Goal: Information Seeking & Learning: Compare options

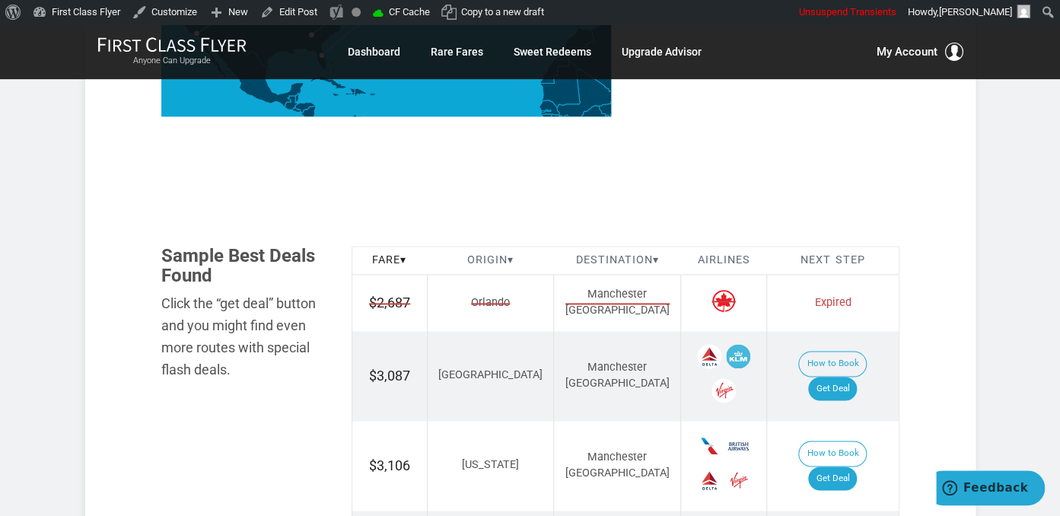
scroll to position [883, 0]
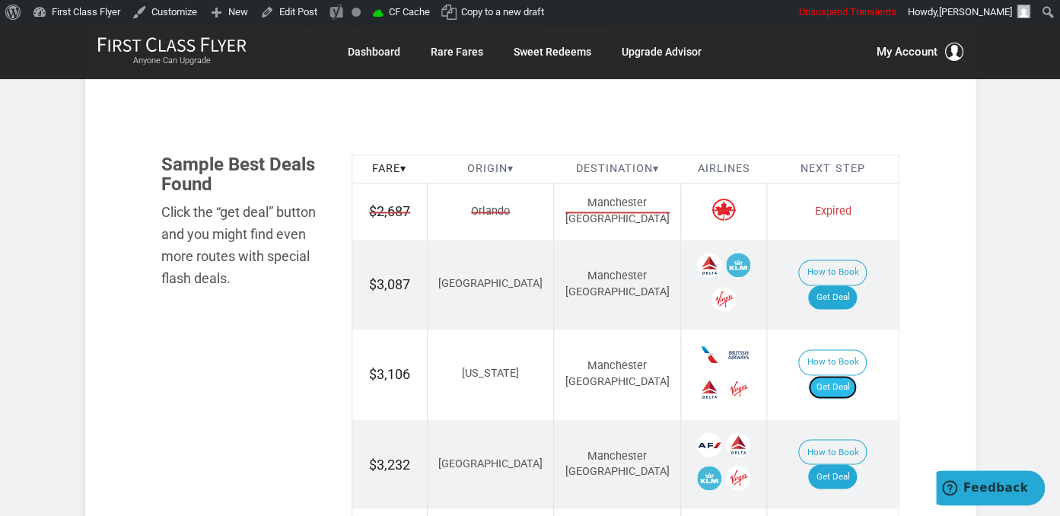
click at [842, 375] on link "Get Deal" at bounding box center [832, 387] width 49 height 24
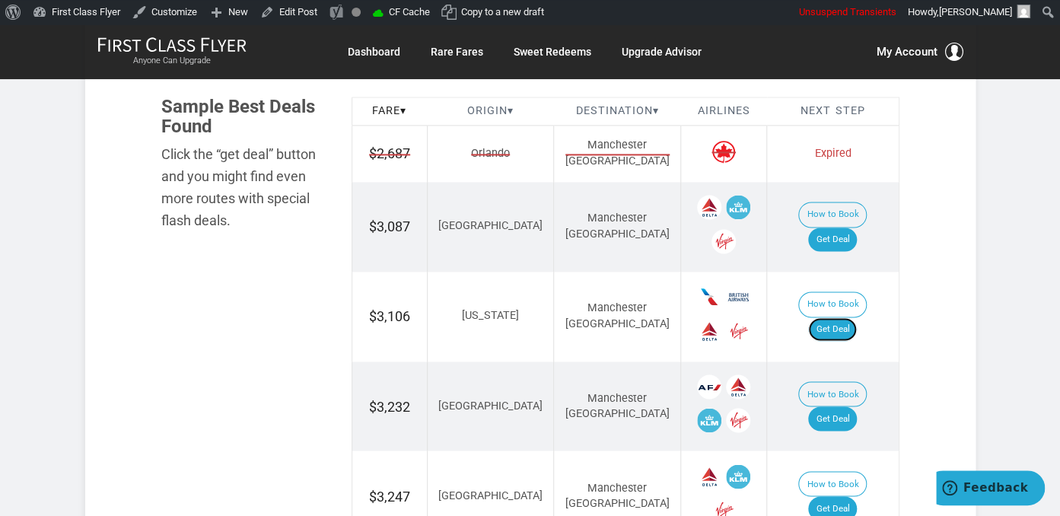
scroll to position [1044, 0]
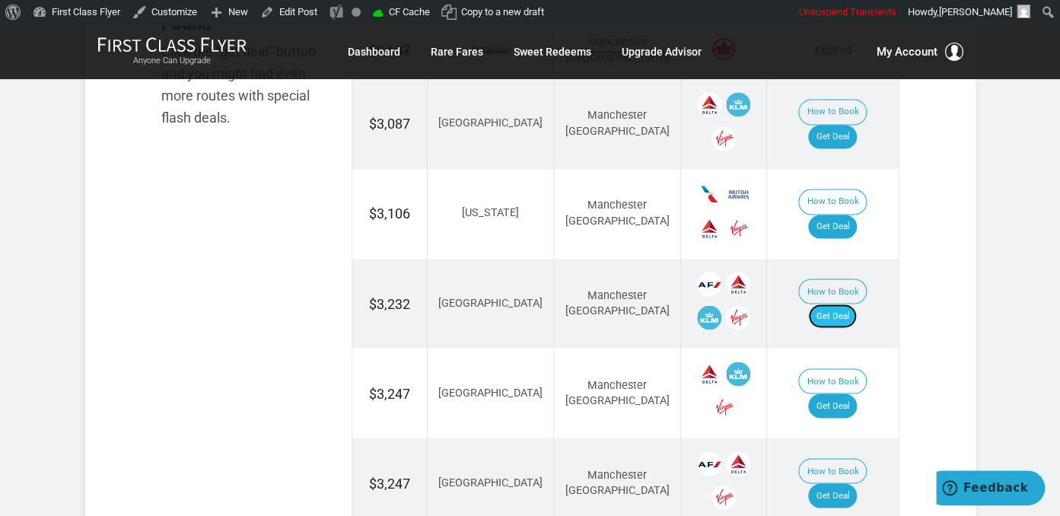
click at [857, 304] on link "Get Deal" at bounding box center [832, 316] width 49 height 24
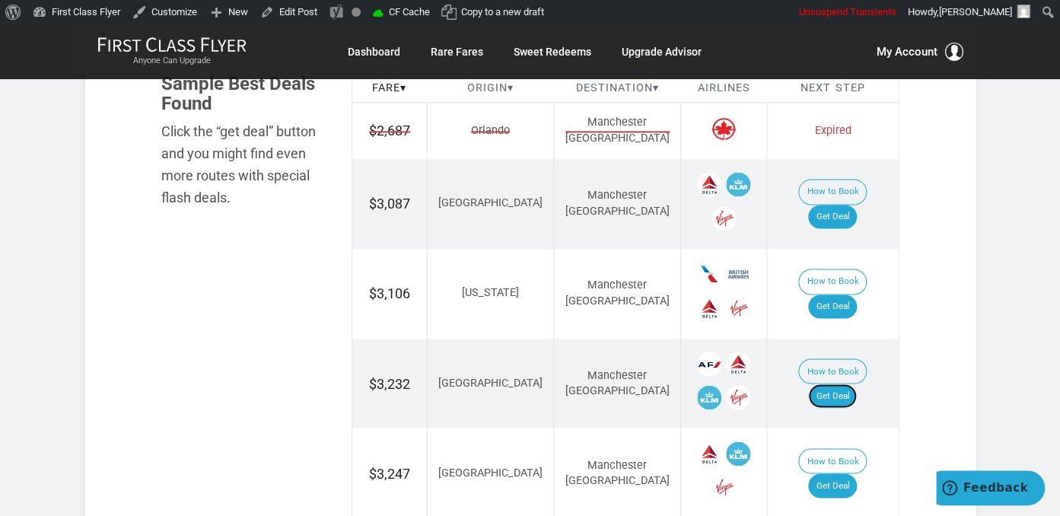
scroll to position [804, 0]
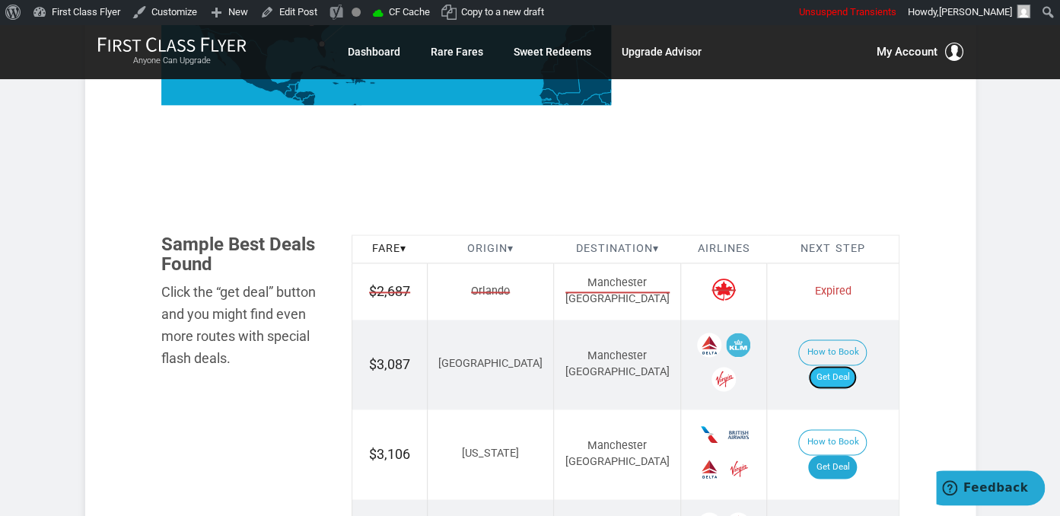
click at [842, 365] on link "Get Deal" at bounding box center [832, 377] width 49 height 24
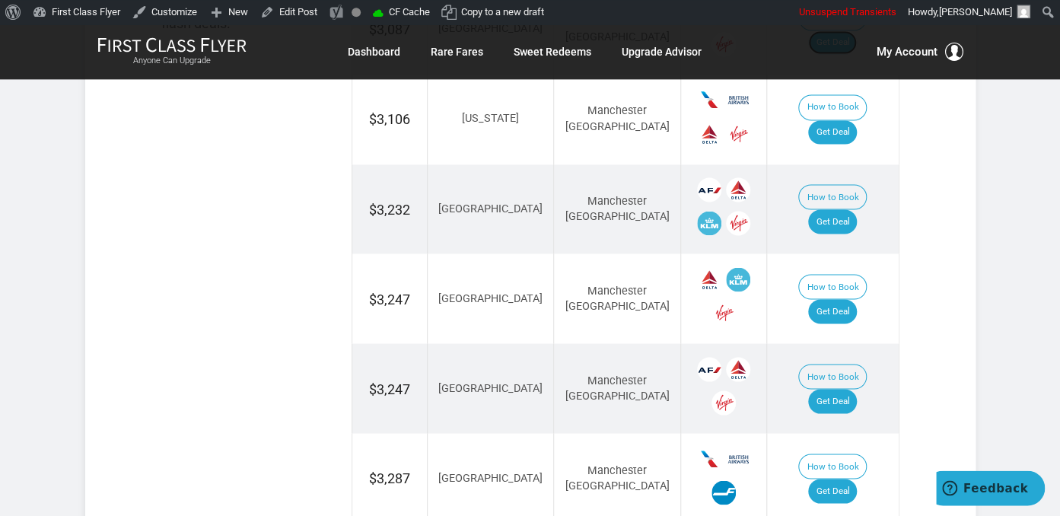
scroll to position [1205, 0]
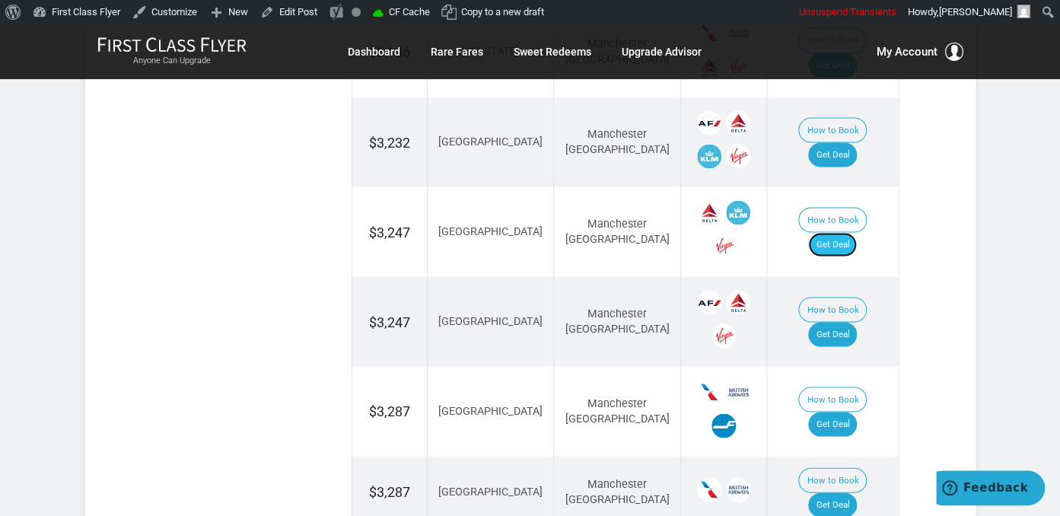
click at [844, 232] on link "Get Deal" at bounding box center [832, 244] width 49 height 24
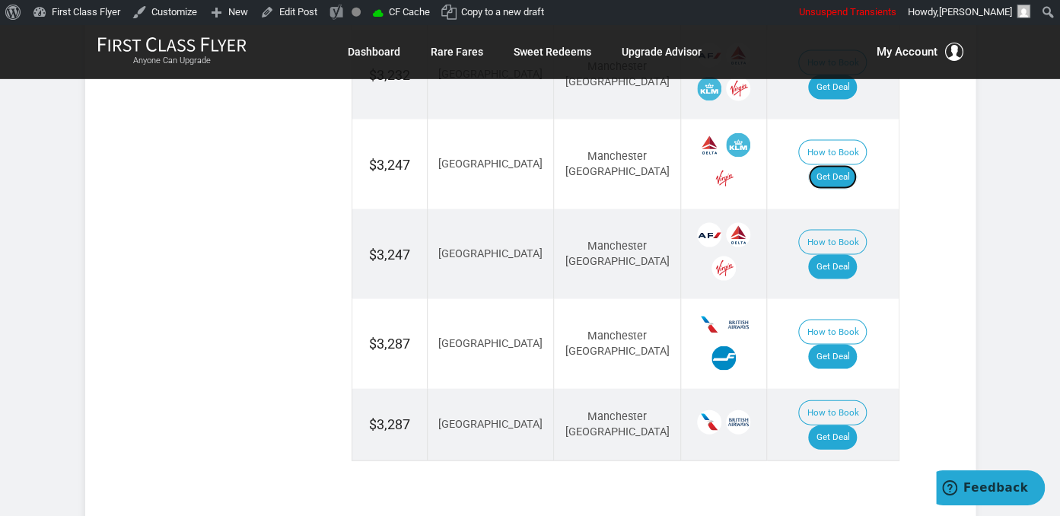
scroll to position [1366, 0]
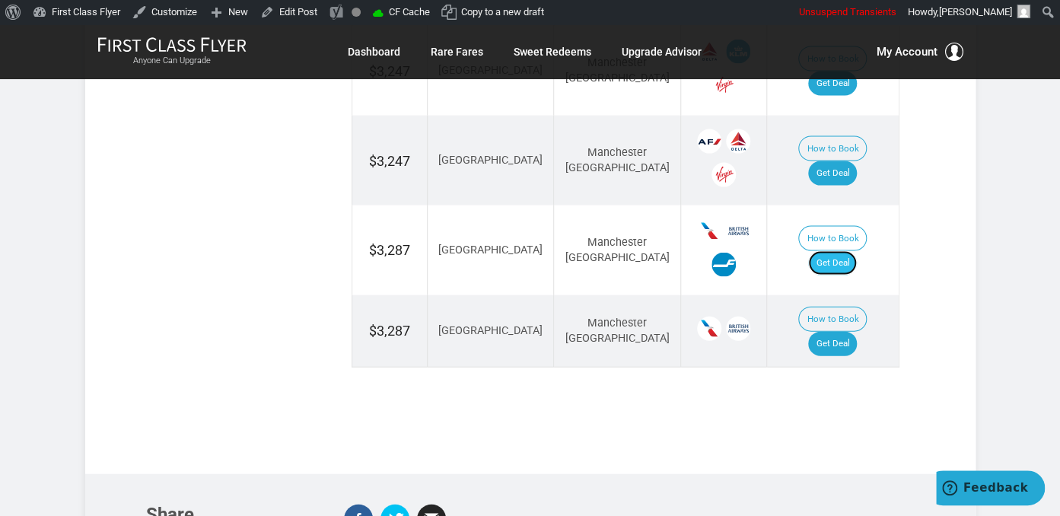
click at [847, 251] on link "Get Deal" at bounding box center [832, 263] width 49 height 24
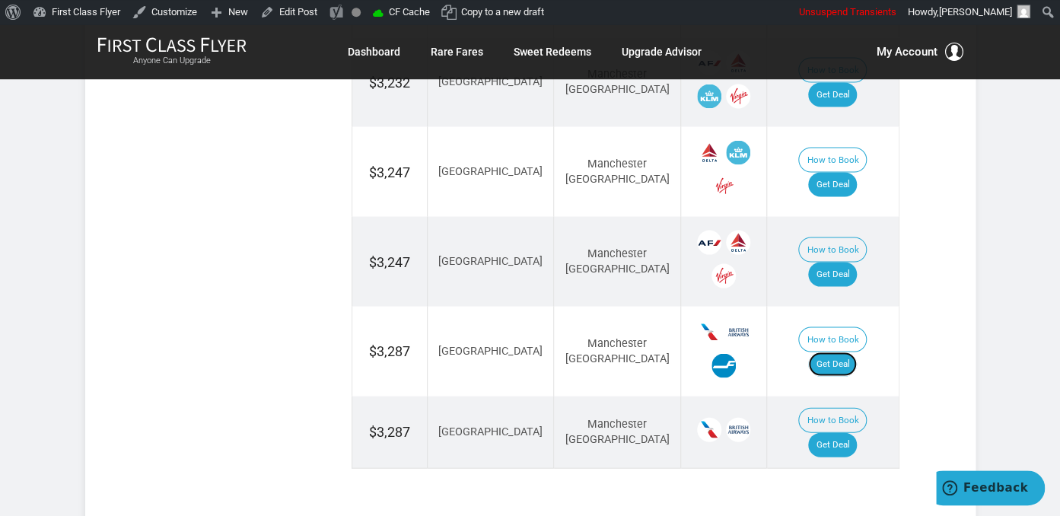
scroll to position [1205, 0]
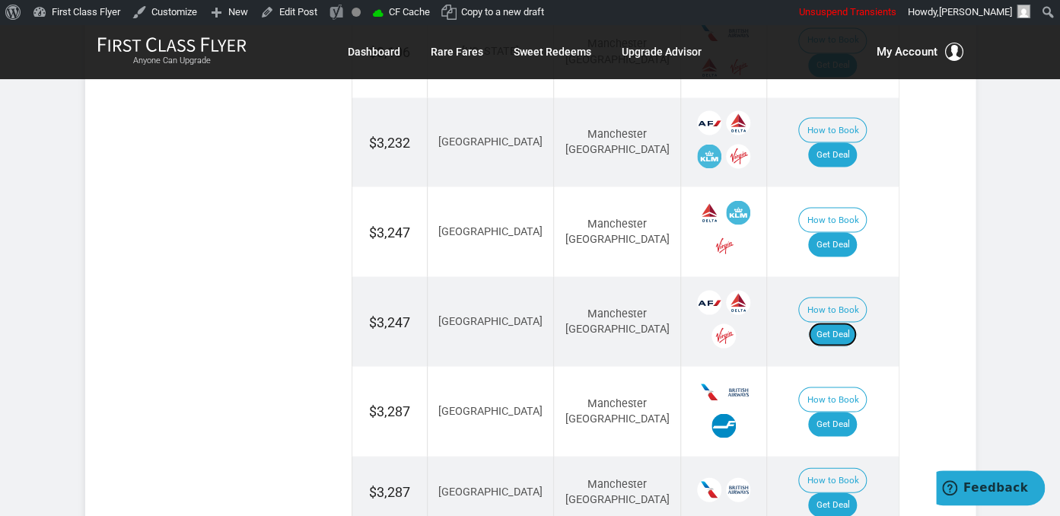
click at [842, 322] on link "Get Deal" at bounding box center [832, 334] width 49 height 24
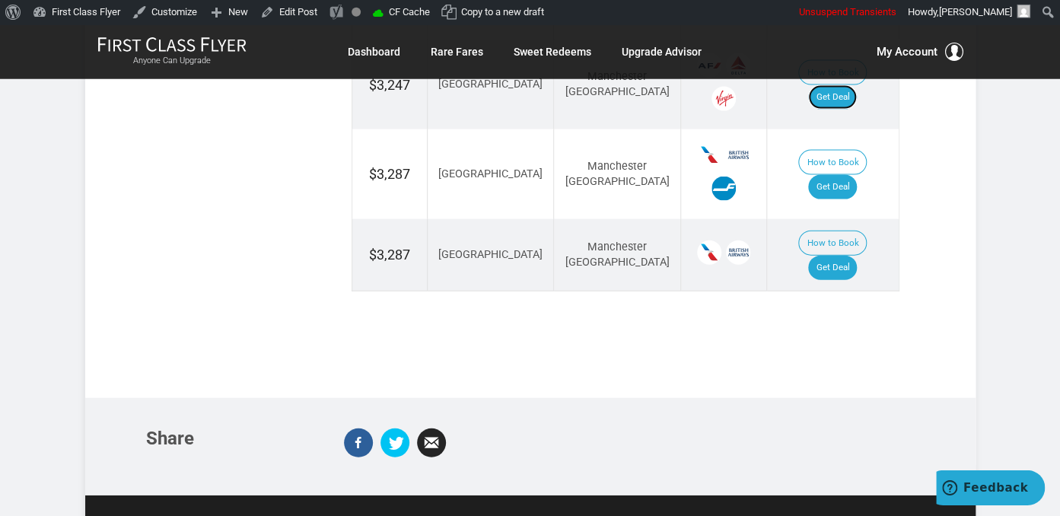
scroll to position [1446, 0]
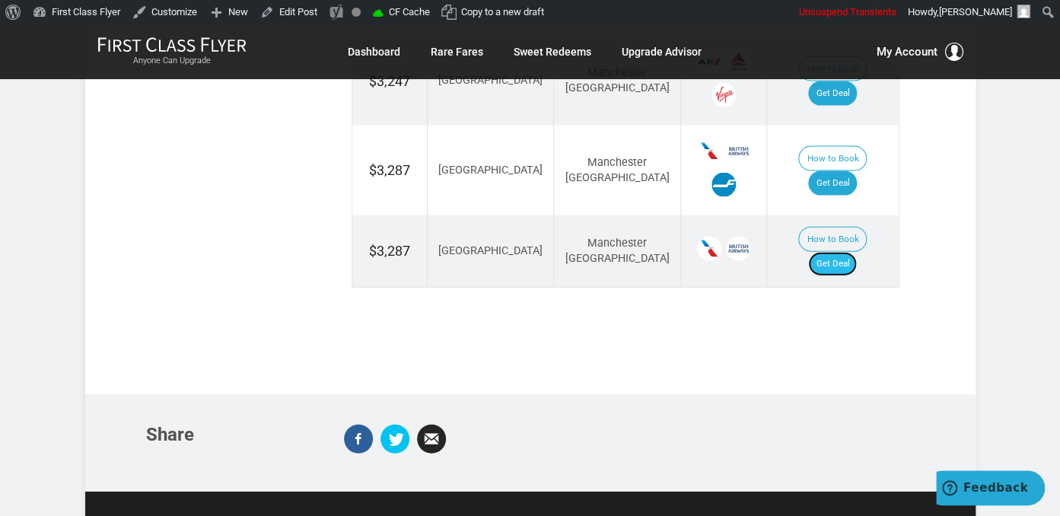
click at [830, 252] on link "Get Deal" at bounding box center [832, 264] width 49 height 24
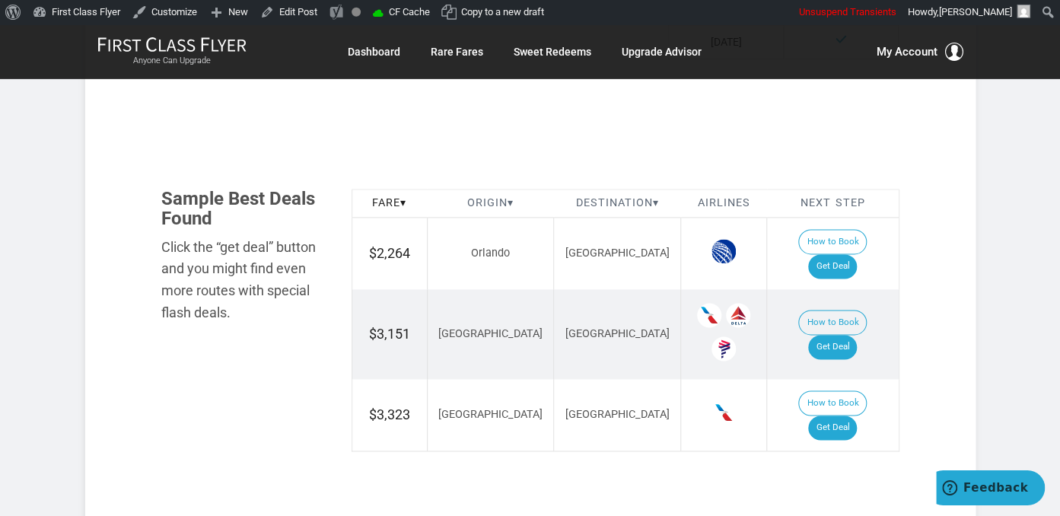
scroll to position [883, 0]
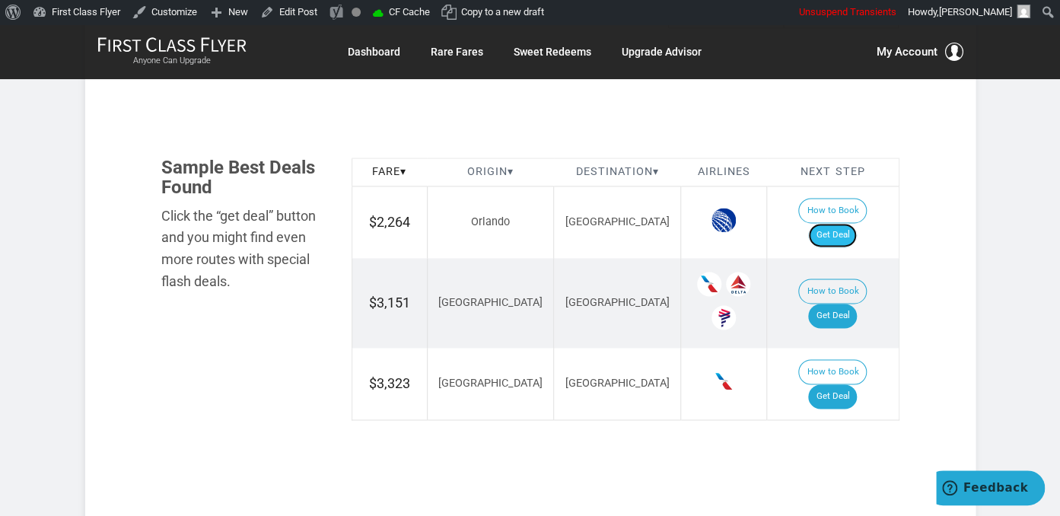
click at [842, 223] on link "Get Deal" at bounding box center [832, 235] width 49 height 24
click at [834, 304] on link "Get Deal" at bounding box center [832, 316] width 49 height 24
click at [852, 384] on link "Get Deal" at bounding box center [832, 396] width 49 height 24
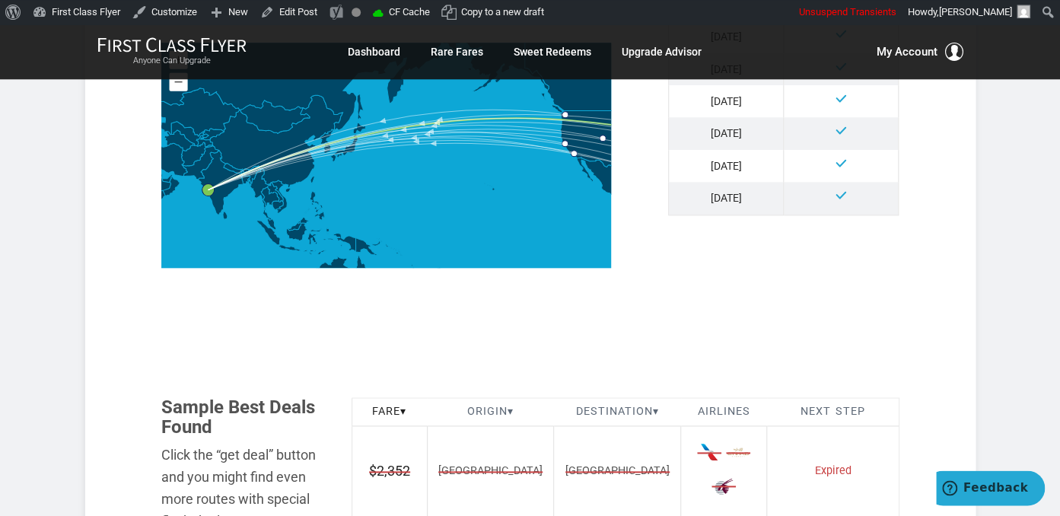
scroll to position [883, 0]
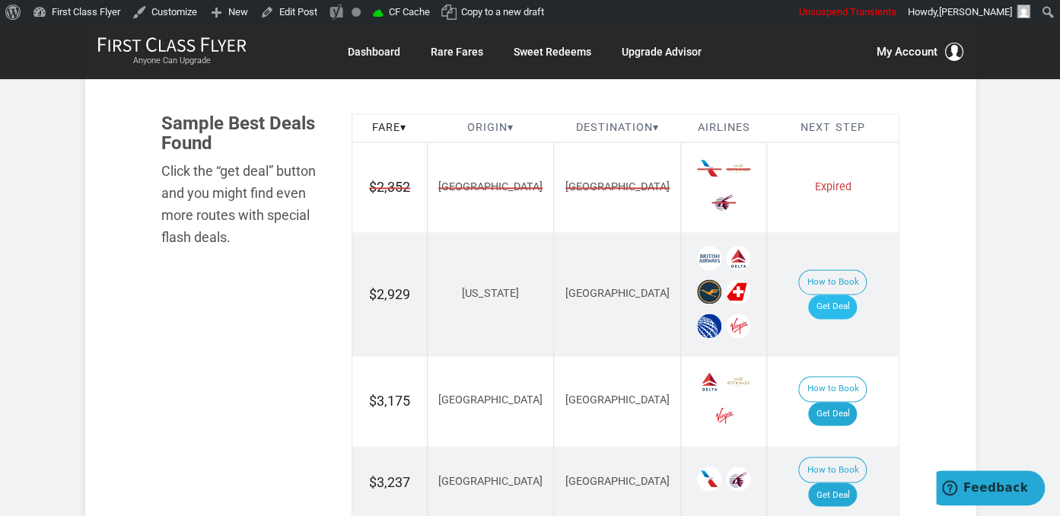
click at [846, 301] on td "How to Book Get Deal" at bounding box center [833, 294] width 132 height 124
click at [836, 223] on td "Expired" at bounding box center [833, 187] width 132 height 90
click at [845, 294] on link "Get Deal" at bounding box center [832, 306] width 49 height 24
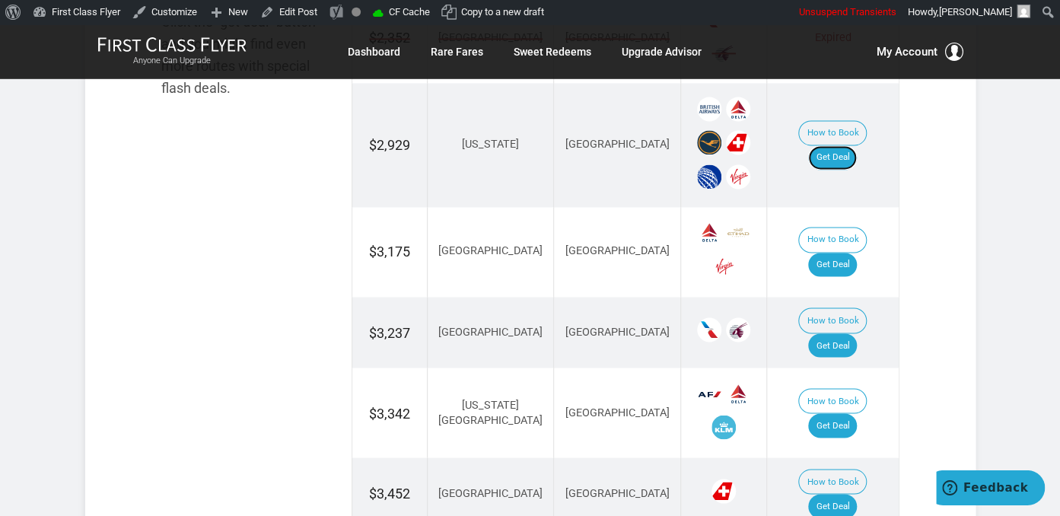
scroll to position [1044, 0]
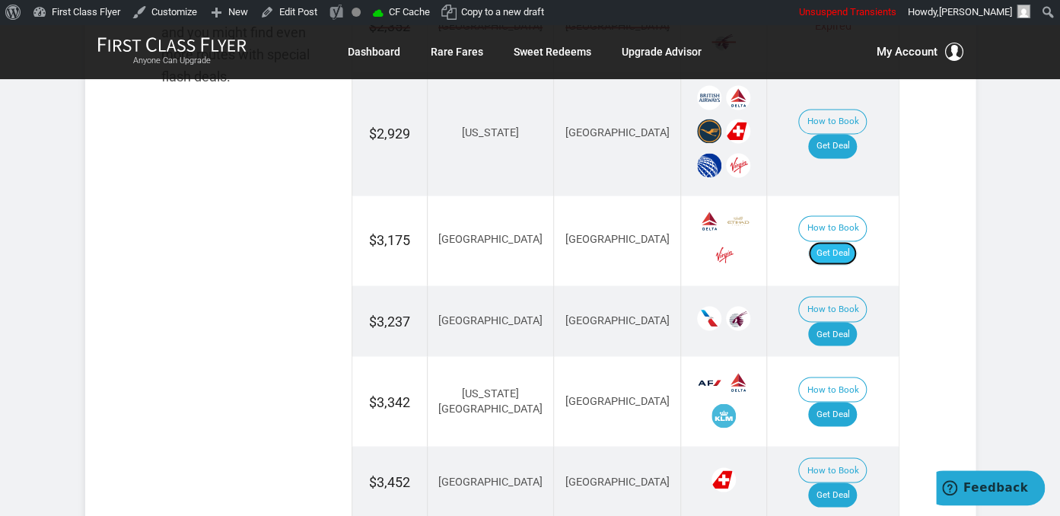
click at [857, 241] on link "Get Deal" at bounding box center [832, 253] width 49 height 24
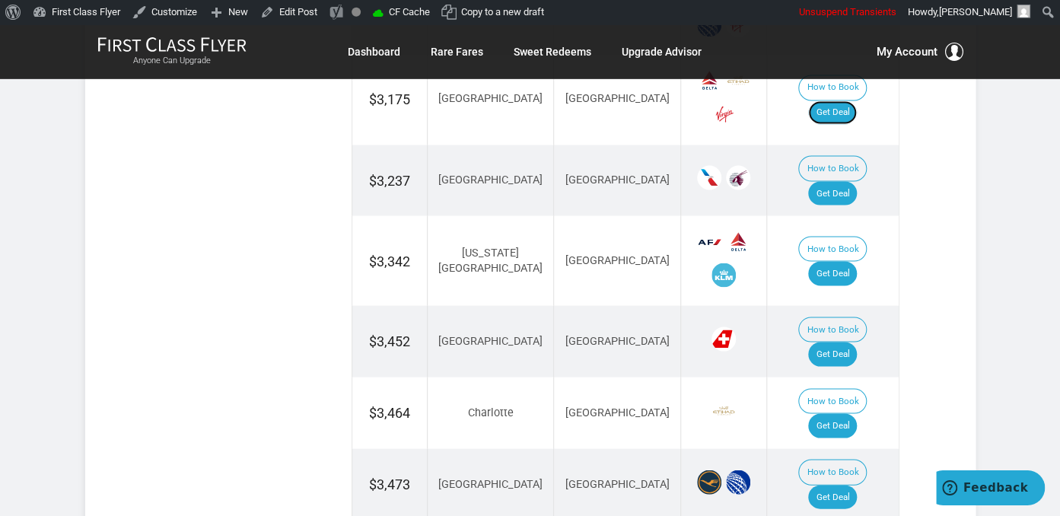
scroll to position [1205, 0]
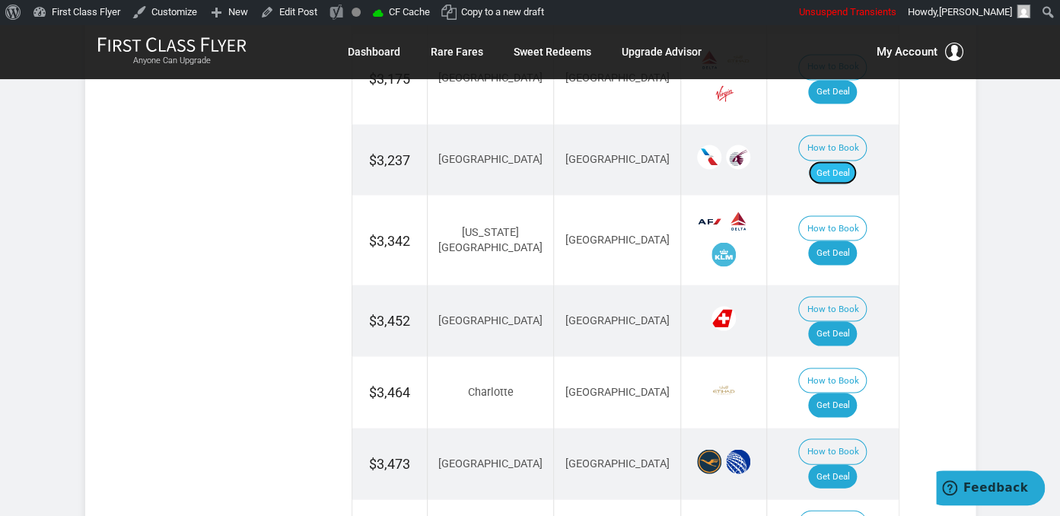
click at [843, 161] on link "Get Deal" at bounding box center [832, 173] width 49 height 24
click at [832, 240] on link "Get Deal" at bounding box center [832, 252] width 49 height 24
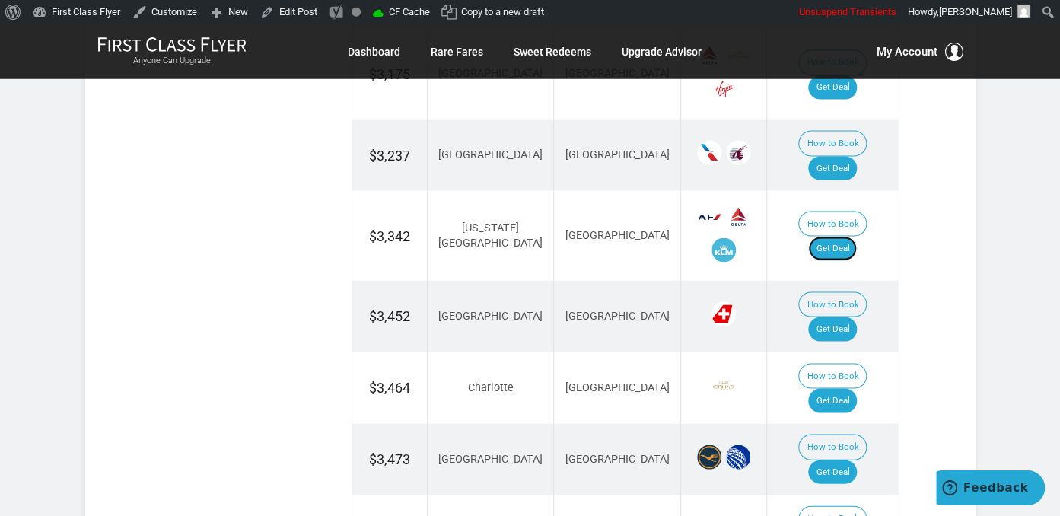
scroll to position [1366, 0]
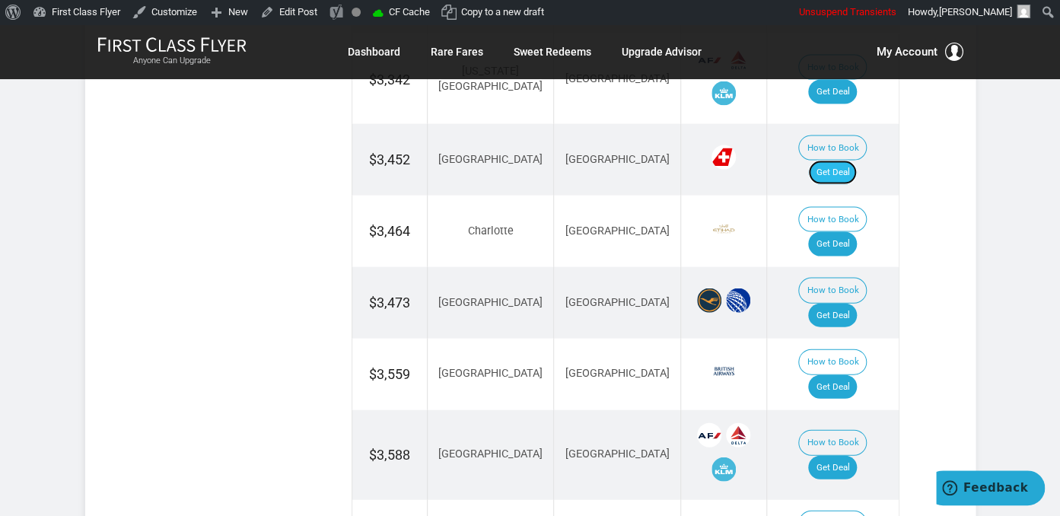
drag, startPoint x: 853, startPoint y: 115, endPoint x: 846, endPoint y: 127, distance: 14.0
click at [853, 161] on link "Get Deal" at bounding box center [832, 173] width 49 height 24
click at [857, 304] on link "Get Deal" at bounding box center [832, 316] width 49 height 24
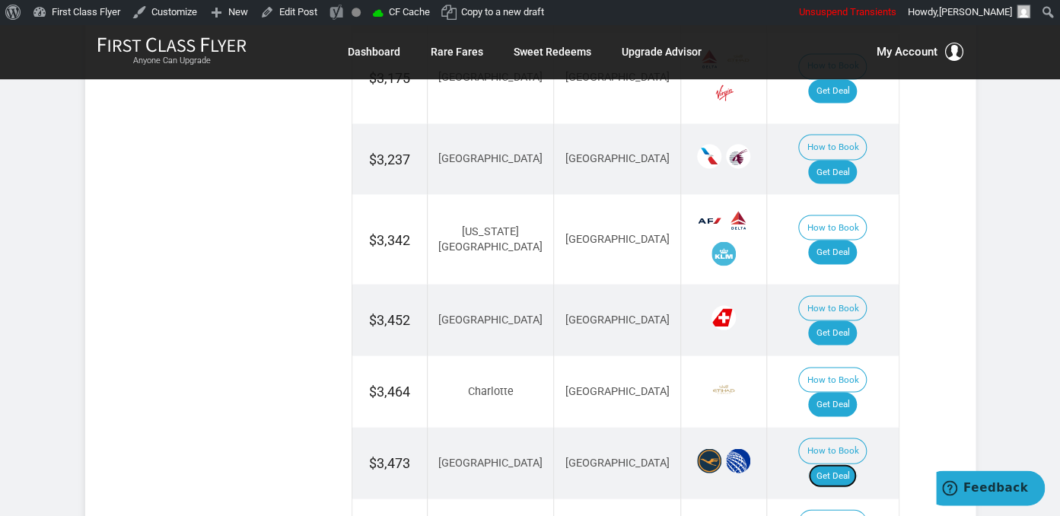
scroll to position [1205, 0]
click at [857, 393] on link "Get Deal" at bounding box center [832, 405] width 49 height 24
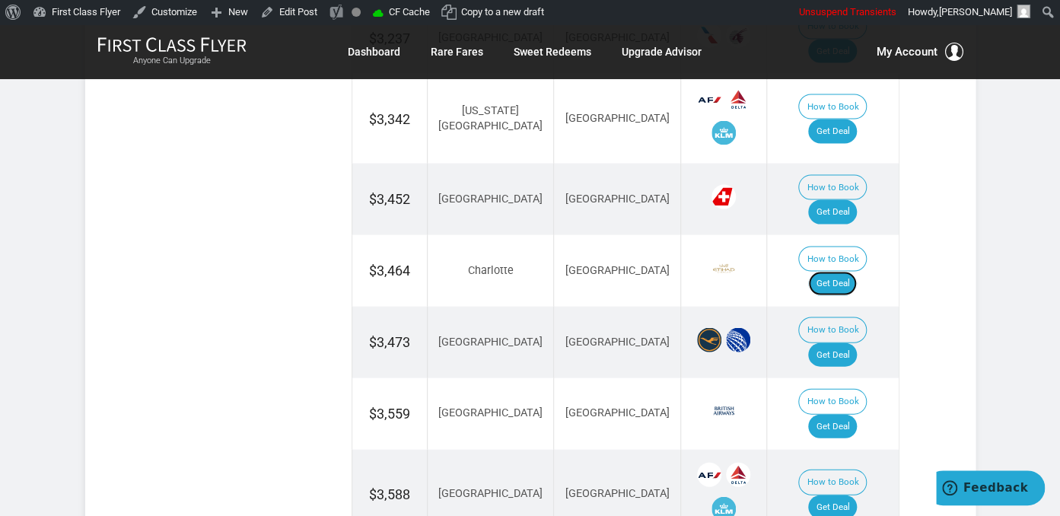
scroll to position [1526, 0]
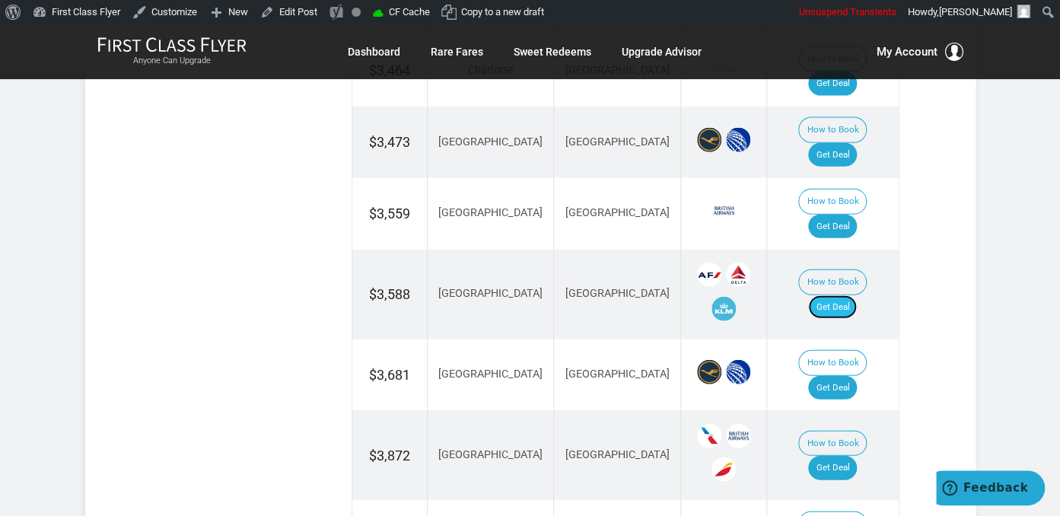
click at [852, 295] on link "Get Deal" at bounding box center [832, 307] width 49 height 24
click at [854, 376] on link "Get Deal" at bounding box center [832, 388] width 49 height 24
click at [836, 456] on link "Get Deal" at bounding box center [832, 468] width 49 height 24
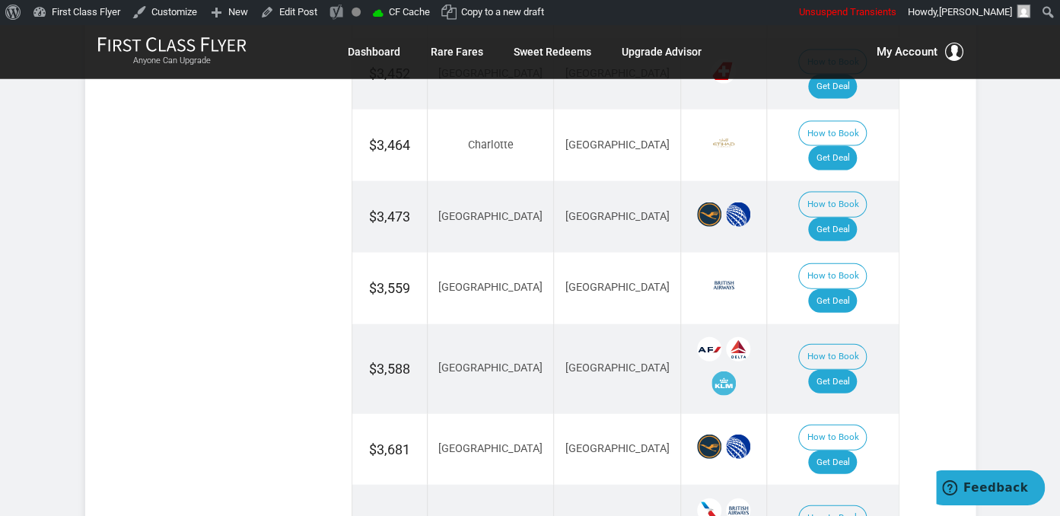
scroll to position [1446, 0]
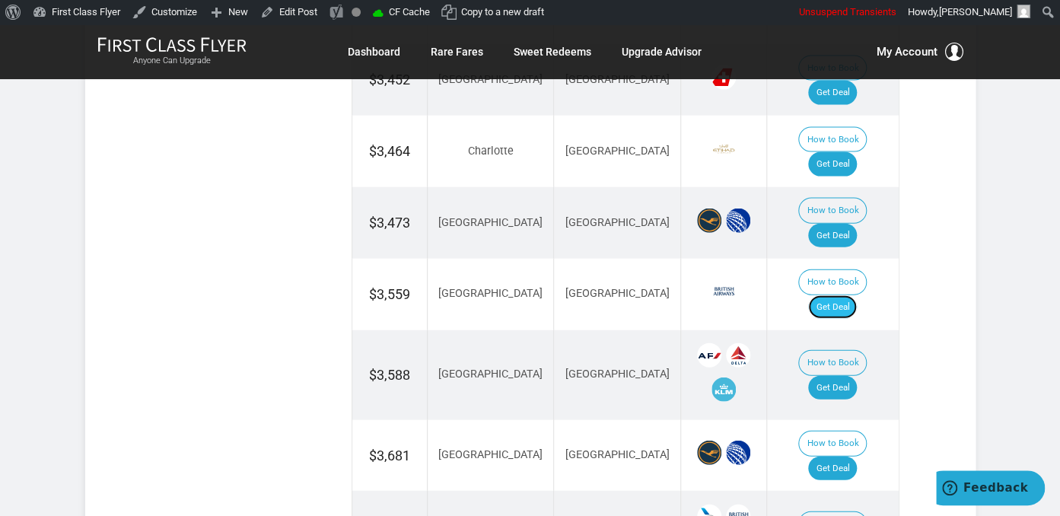
click at [840, 295] on link "Get Deal" at bounding box center [832, 307] width 49 height 24
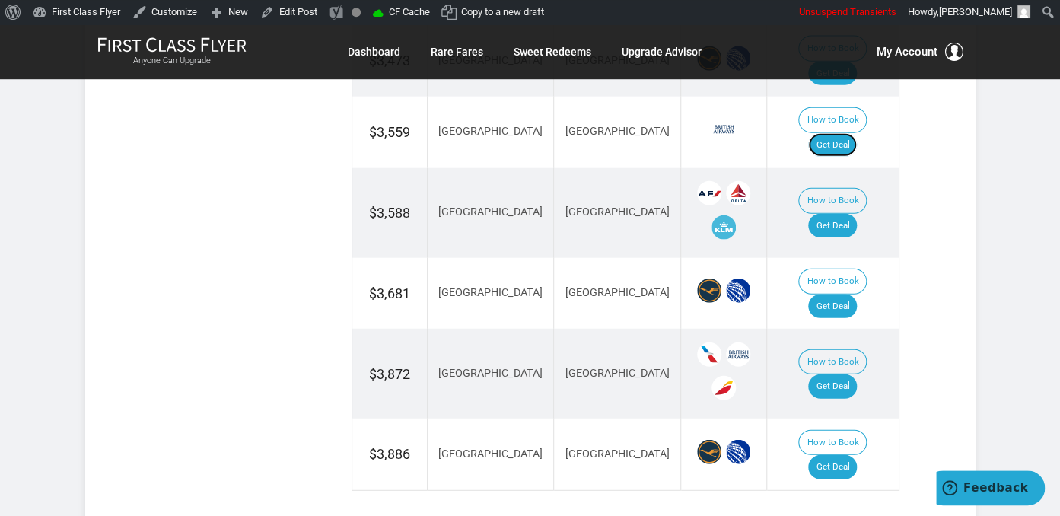
scroll to position [1687, 0]
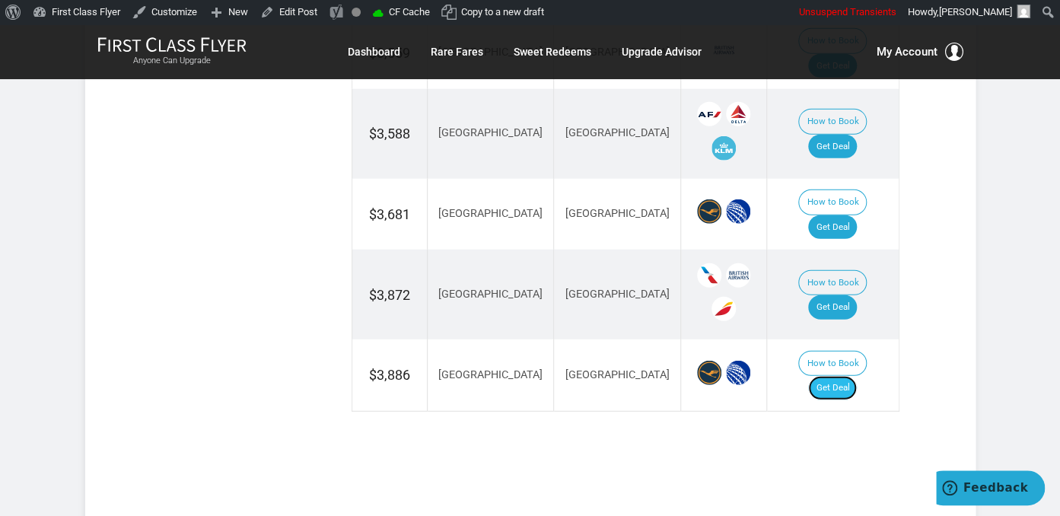
click at [851, 376] on link "Get Deal" at bounding box center [832, 388] width 49 height 24
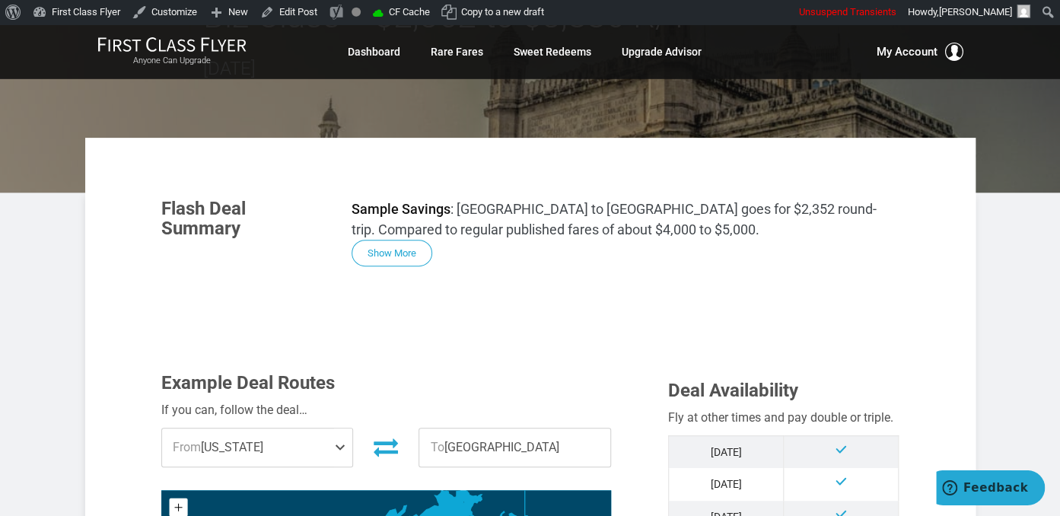
scroll to position [80, 0]
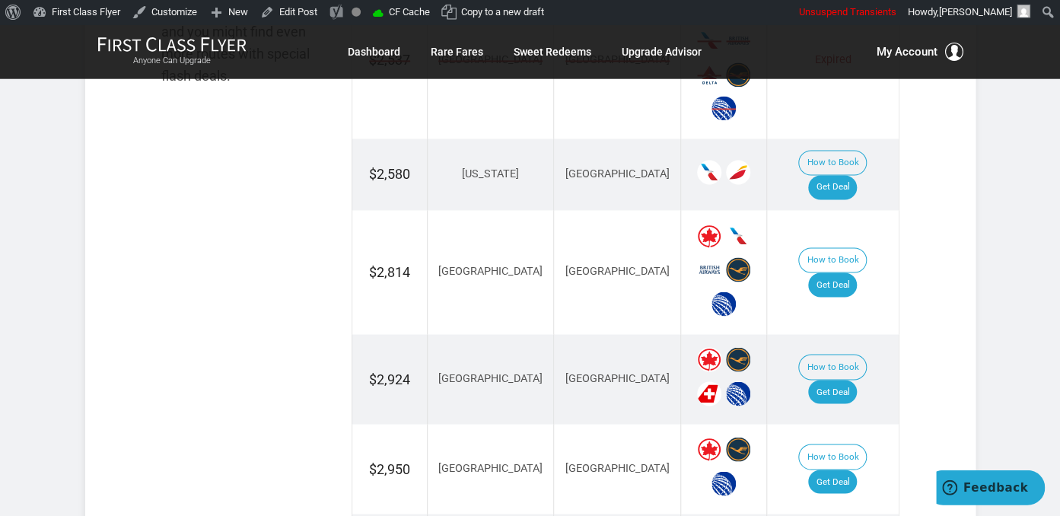
scroll to position [1044, 0]
click at [850, 176] on link "Get Deal" at bounding box center [832, 188] width 49 height 24
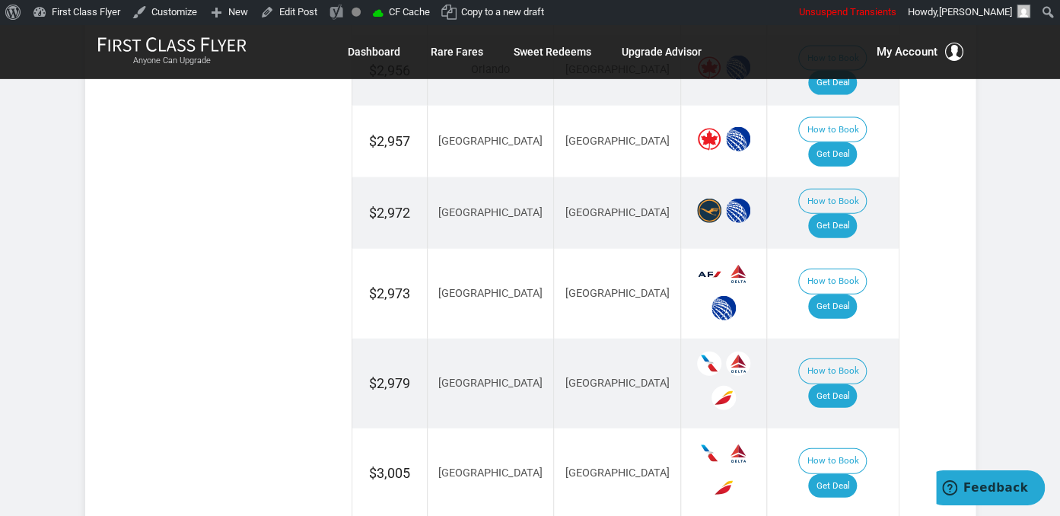
scroll to position [1526, 0]
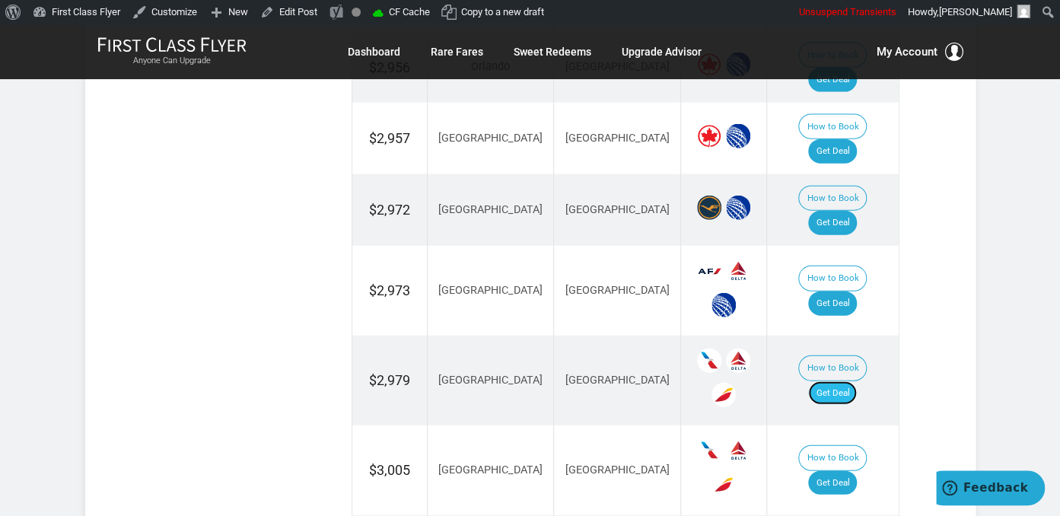
click at [844, 381] on link "Get Deal" at bounding box center [832, 393] width 49 height 24
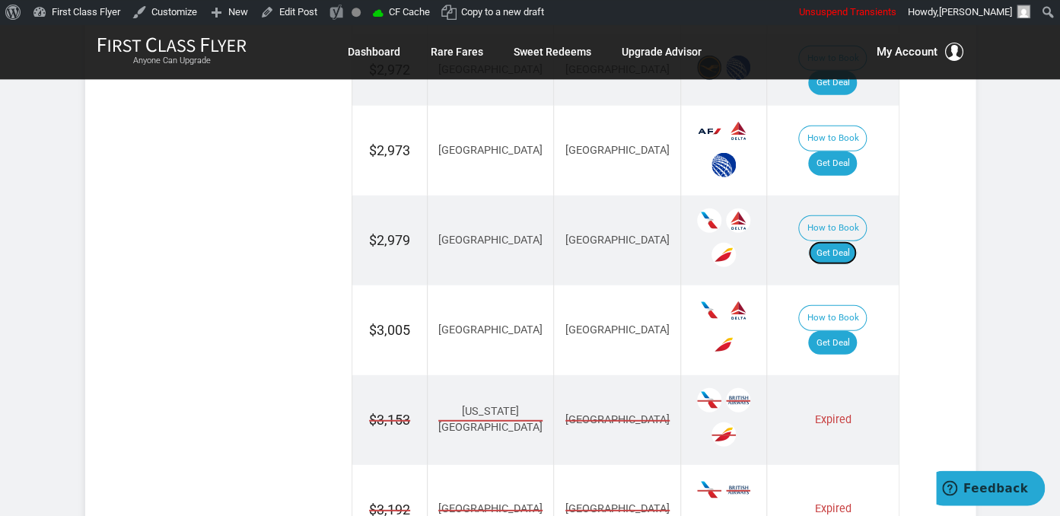
scroll to position [1687, 0]
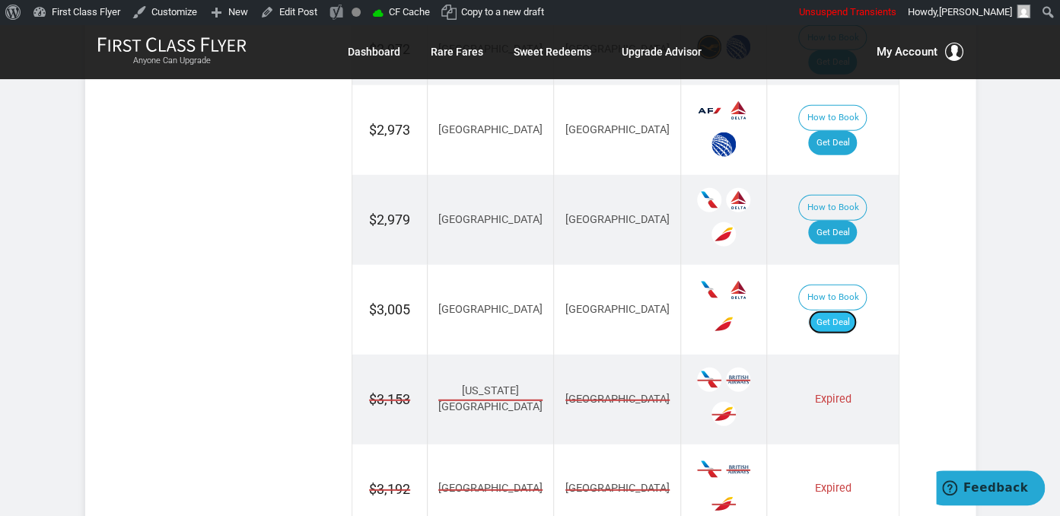
click at [857, 310] on link "Get Deal" at bounding box center [832, 322] width 49 height 24
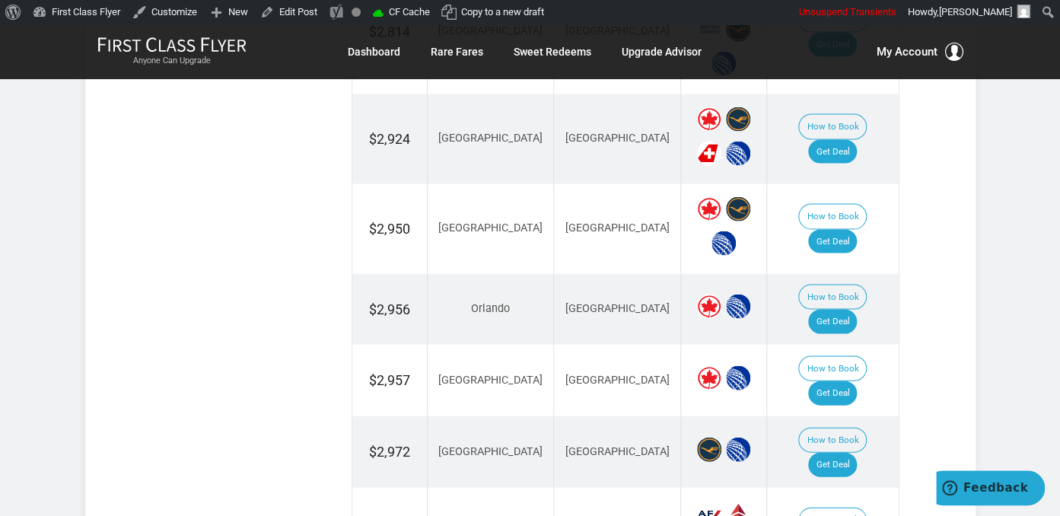
scroll to position [1125, 0]
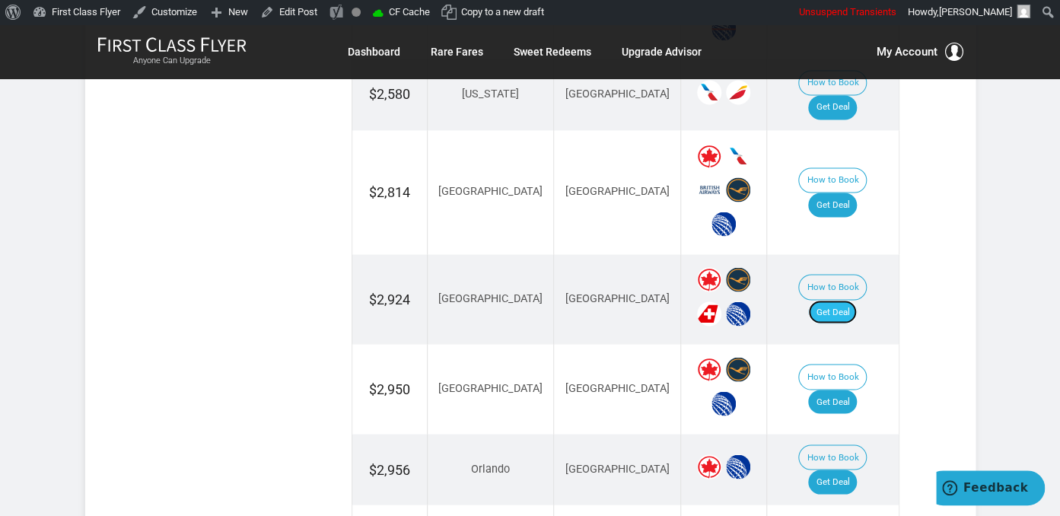
click at [836, 300] on link "Get Deal" at bounding box center [832, 312] width 49 height 24
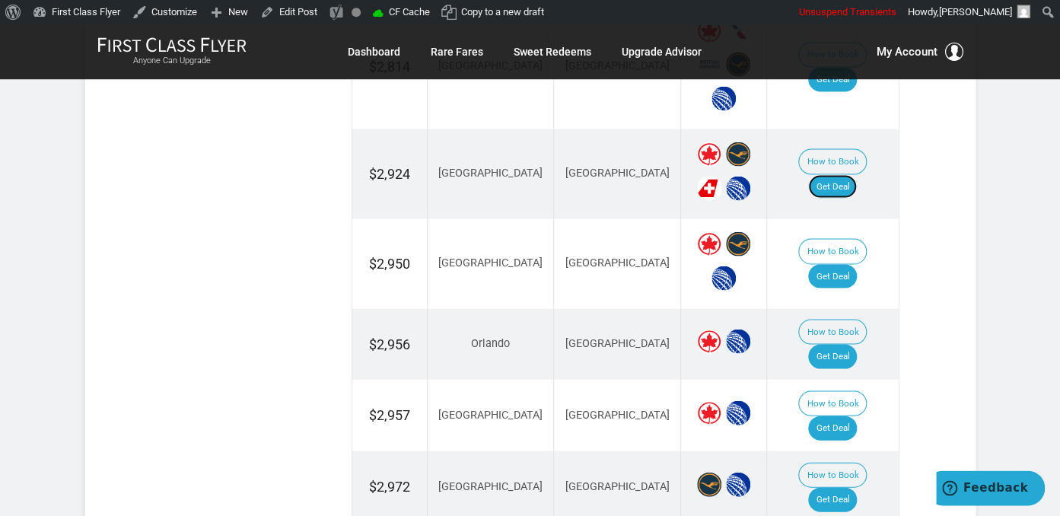
scroll to position [1366, 0]
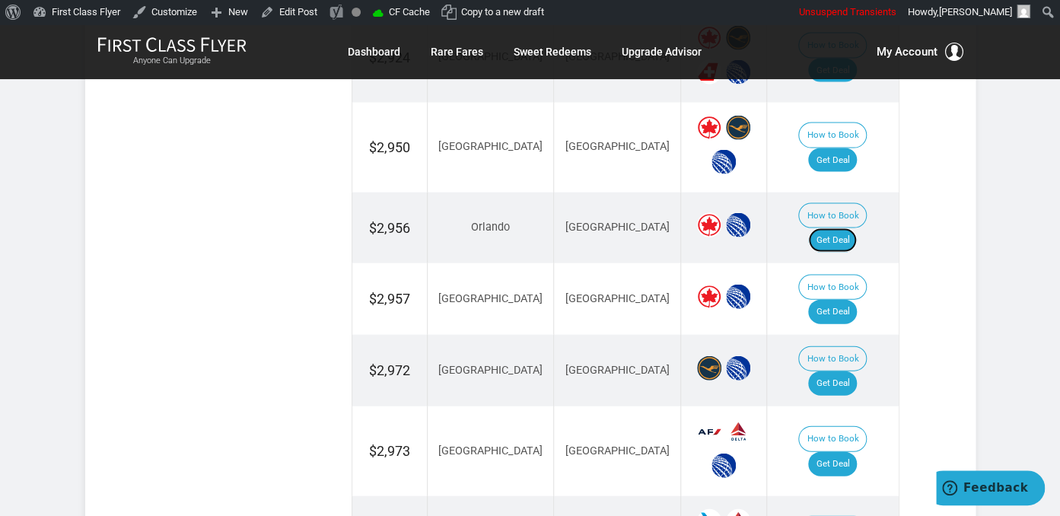
drag, startPoint x: 859, startPoint y: 188, endPoint x: 864, endPoint y: 201, distance: 14.0
click at [857, 228] on link "Get Deal" at bounding box center [832, 240] width 49 height 24
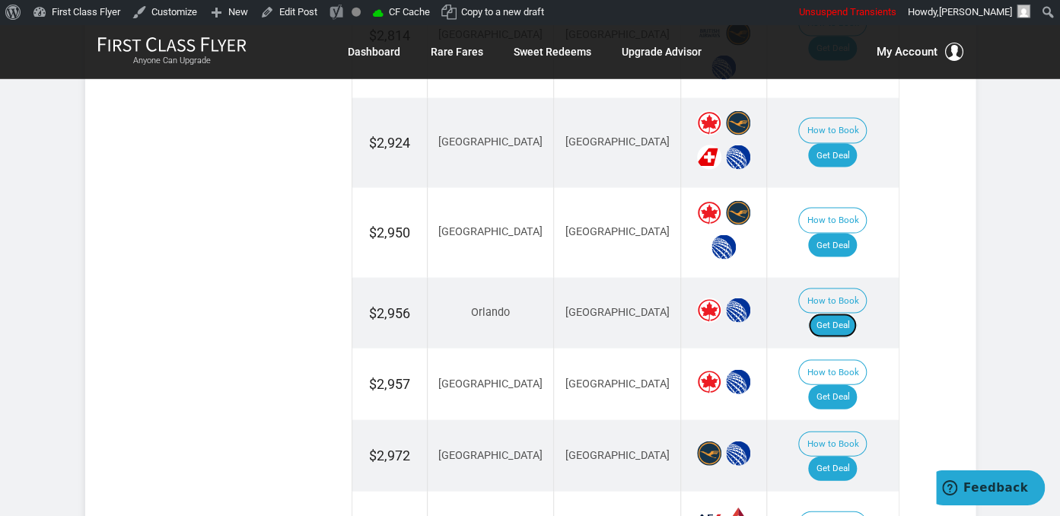
scroll to position [1285, 0]
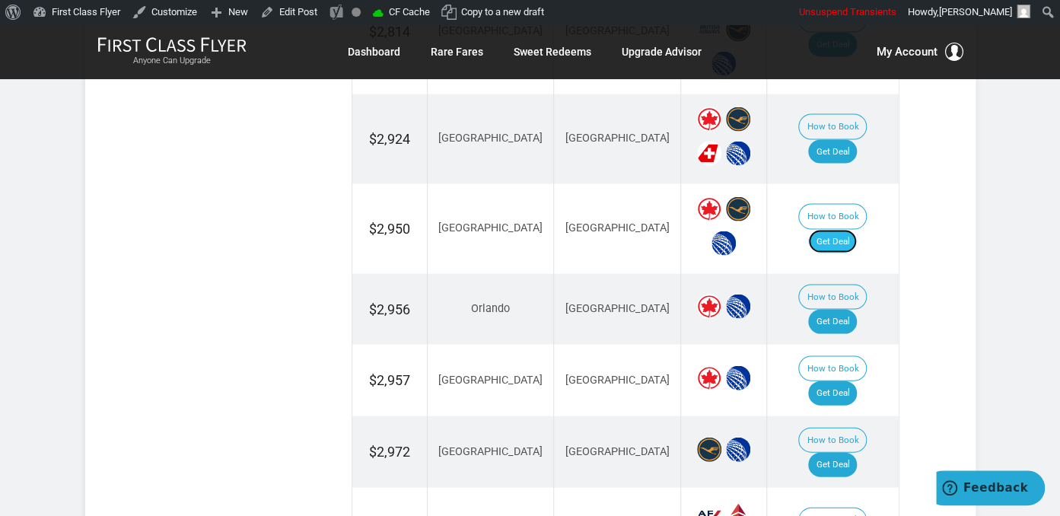
click at [840, 229] on link "Get Deal" at bounding box center [832, 241] width 49 height 24
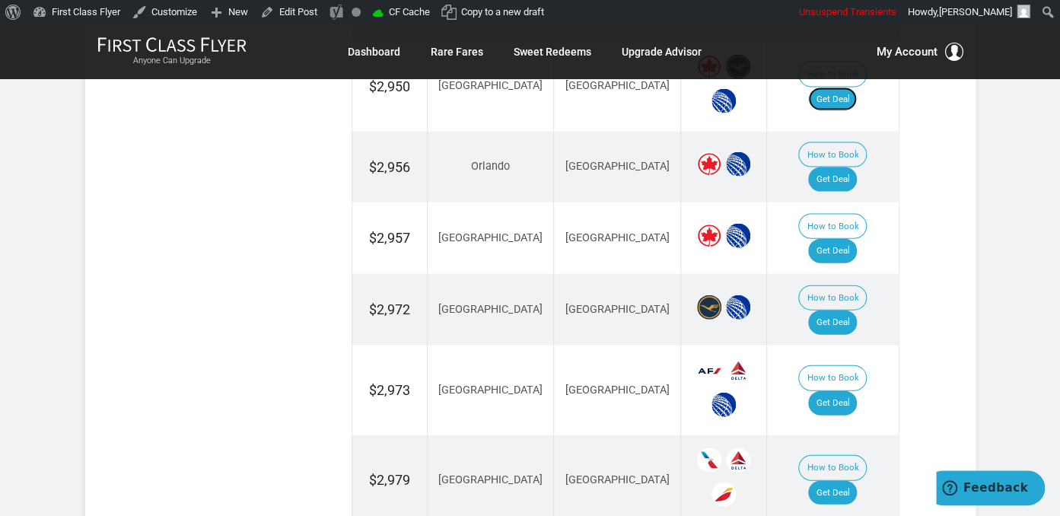
scroll to position [1526, 0]
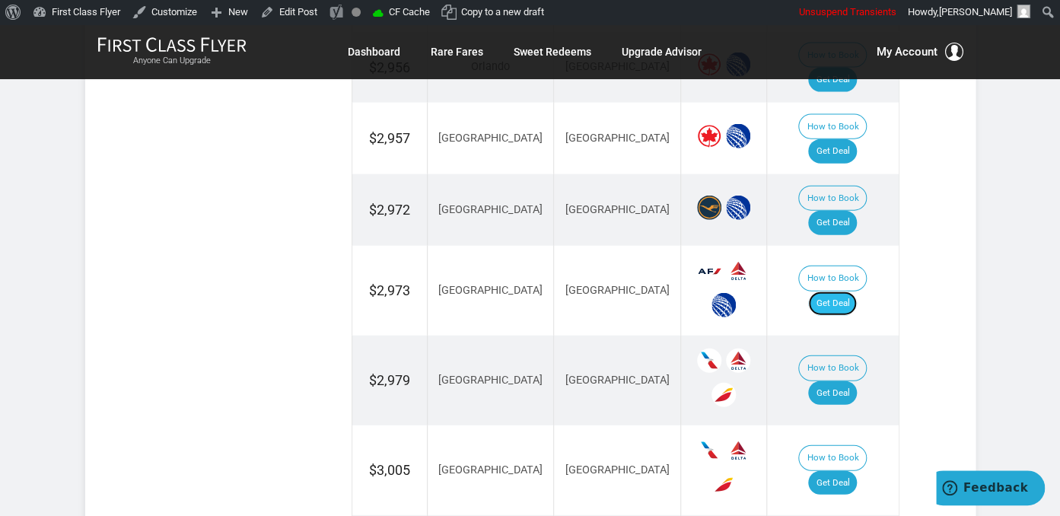
click at [843, 291] on link "Get Deal" at bounding box center [832, 303] width 49 height 24
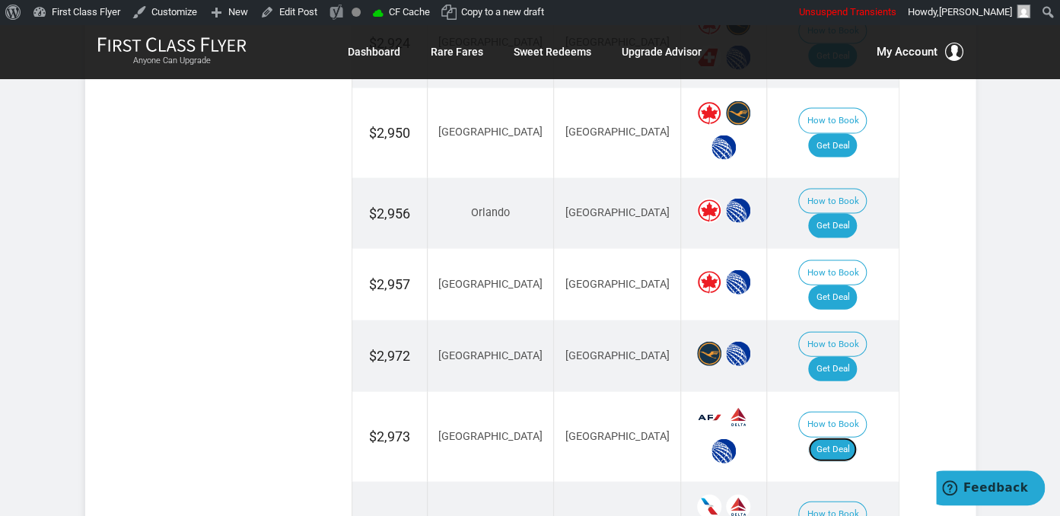
scroll to position [1366, 0]
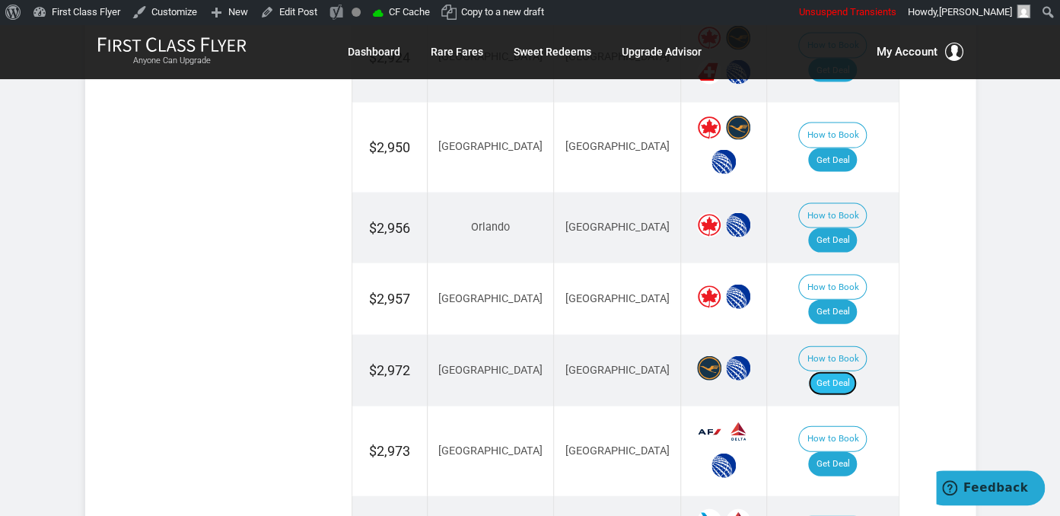
click at [839, 371] on link "Get Deal" at bounding box center [832, 383] width 49 height 24
click at [853, 300] on link "Get Deal" at bounding box center [832, 312] width 49 height 24
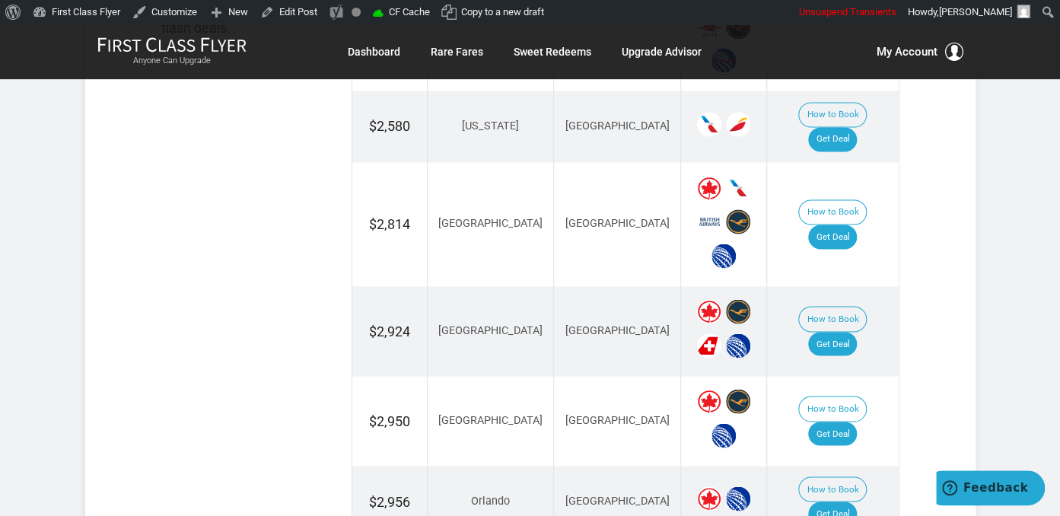
scroll to position [1044, 0]
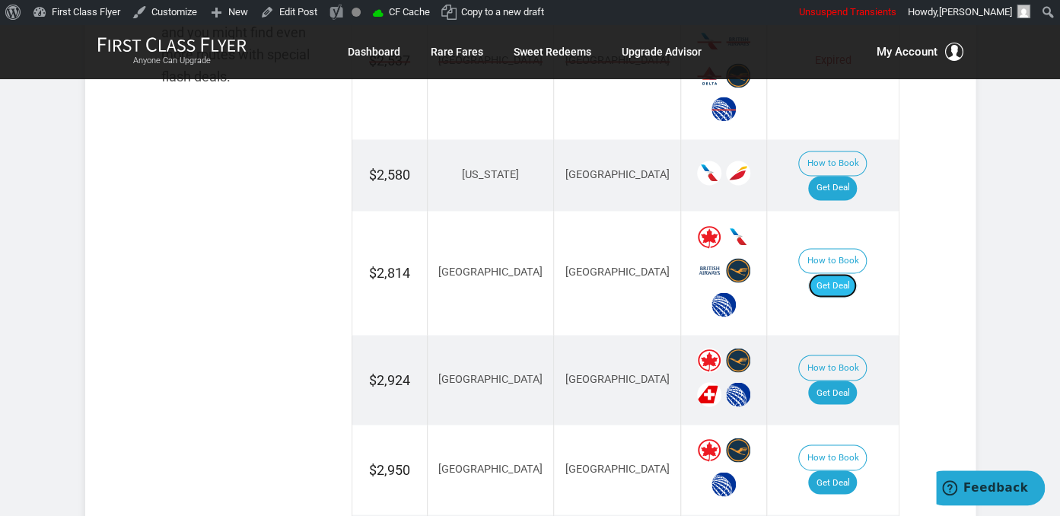
click at [848, 273] on link "Get Deal" at bounding box center [832, 285] width 49 height 24
drag, startPoint x: 867, startPoint y: 250, endPoint x: 756, endPoint y: 21, distance: 254.6
click at [857, 273] on link "Get Deal" at bounding box center [832, 285] width 49 height 24
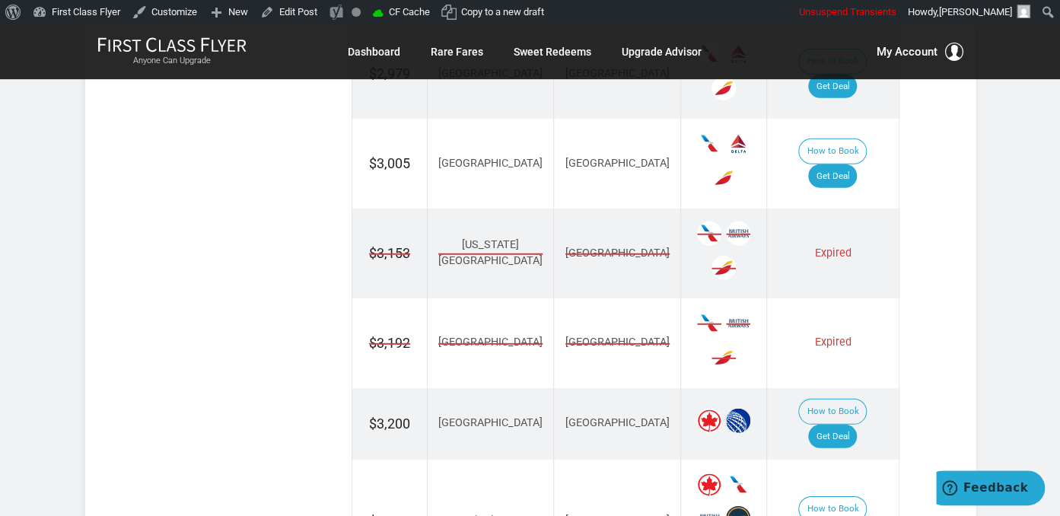
scroll to position [1848, 0]
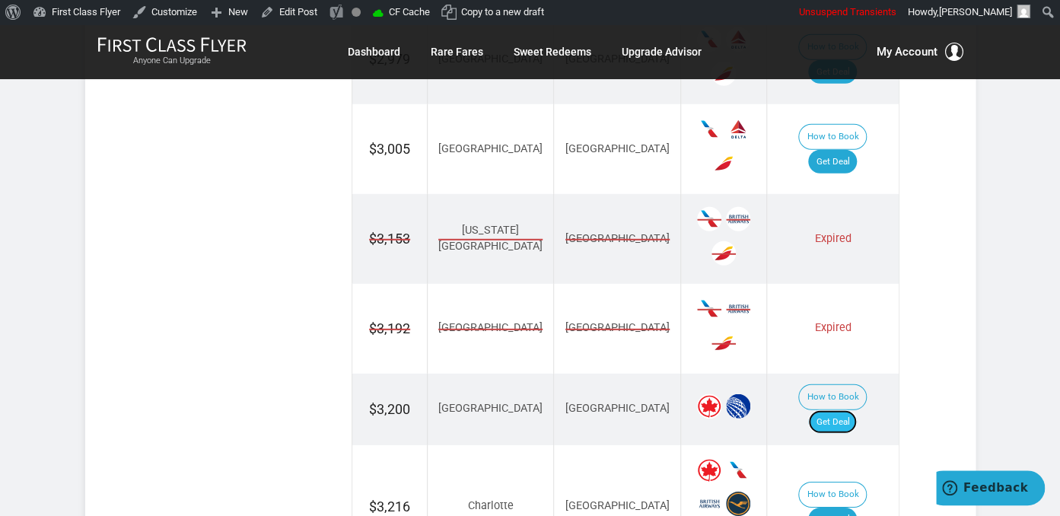
click at [846, 410] on link "Get Deal" at bounding box center [832, 422] width 49 height 24
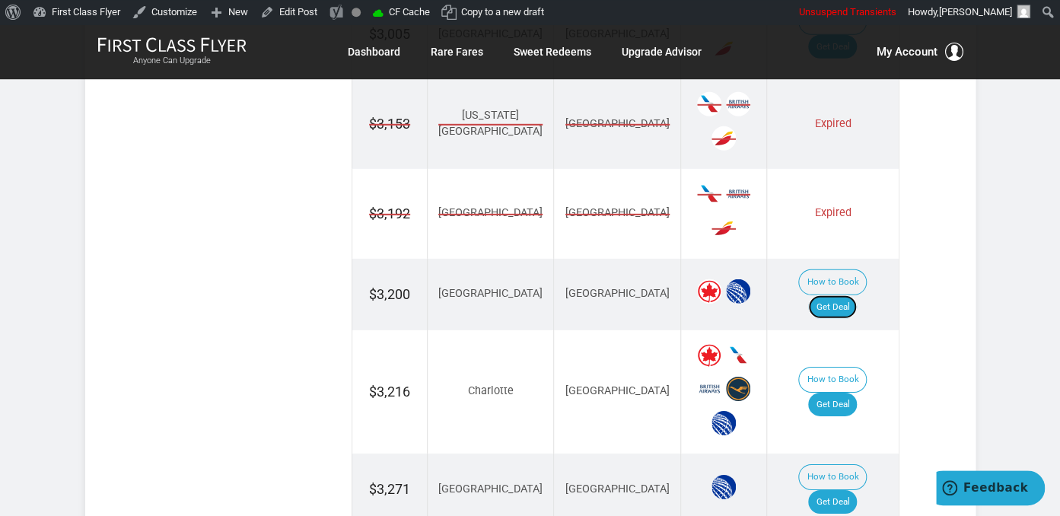
scroll to position [2089, 0]
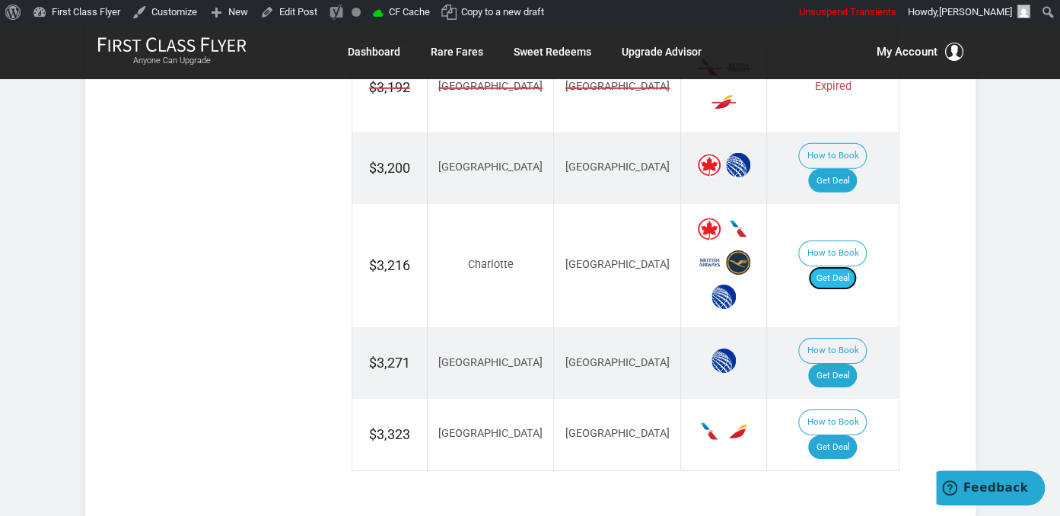
click at [838, 266] on link "Get Deal" at bounding box center [832, 278] width 49 height 24
click at [846, 364] on link "Get Deal" at bounding box center [832, 376] width 49 height 24
drag, startPoint x: 835, startPoint y: 301, endPoint x: 844, endPoint y: 304, distance: 9.9
click at [836, 435] on link "Get Deal" at bounding box center [832, 447] width 49 height 24
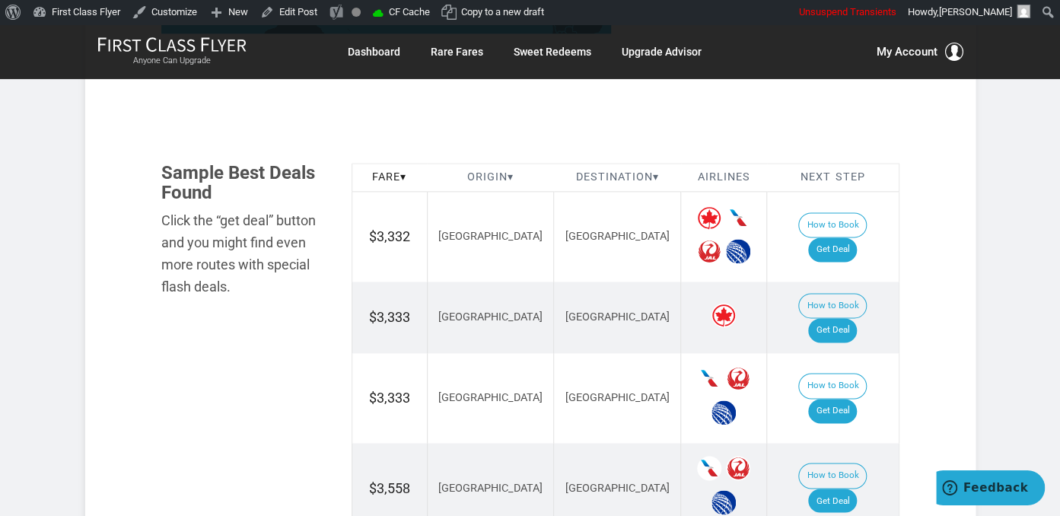
scroll to position [804, 0]
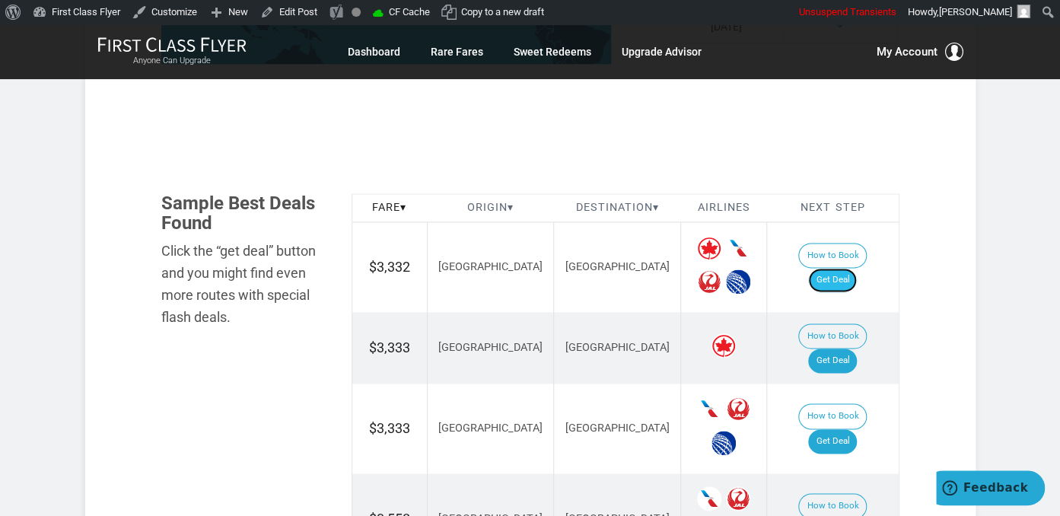
click at [841, 271] on link "Get Deal" at bounding box center [832, 280] width 49 height 24
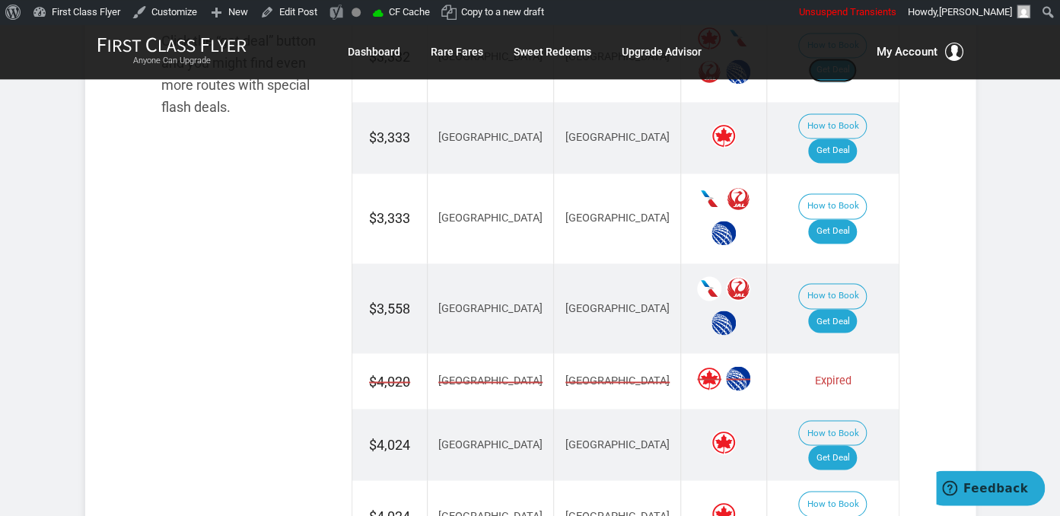
scroll to position [1125, 0]
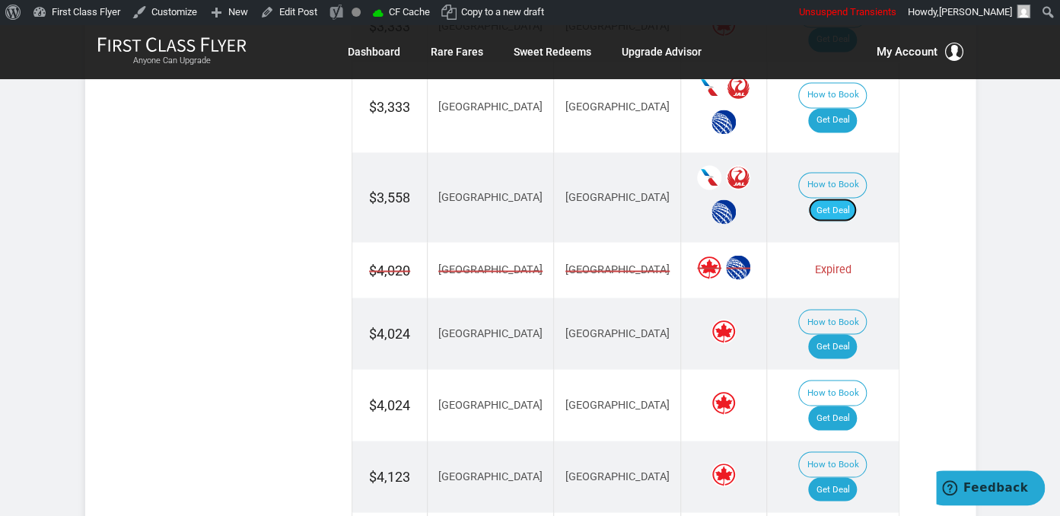
click at [841, 198] on link "Get Deal" at bounding box center [832, 210] width 49 height 24
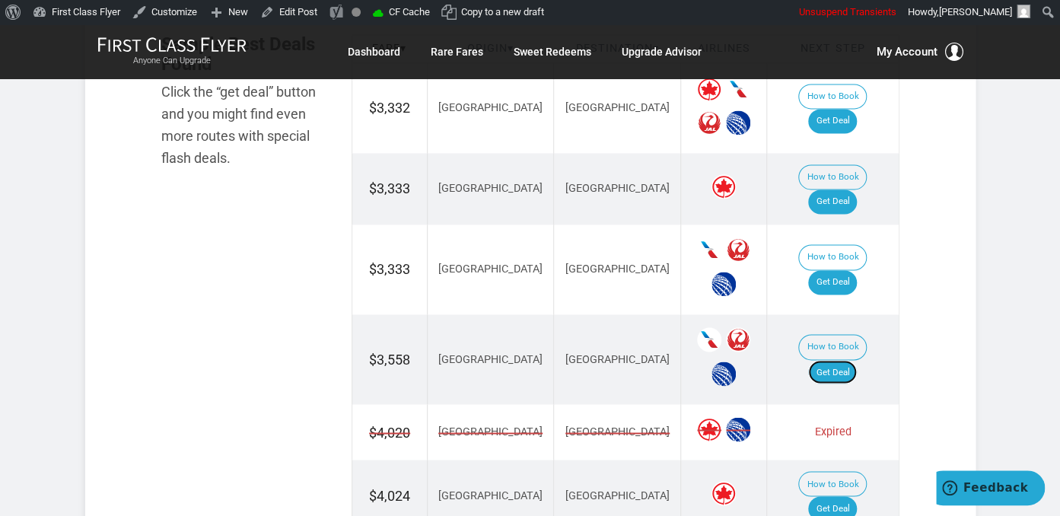
scroll to position [964, 0]
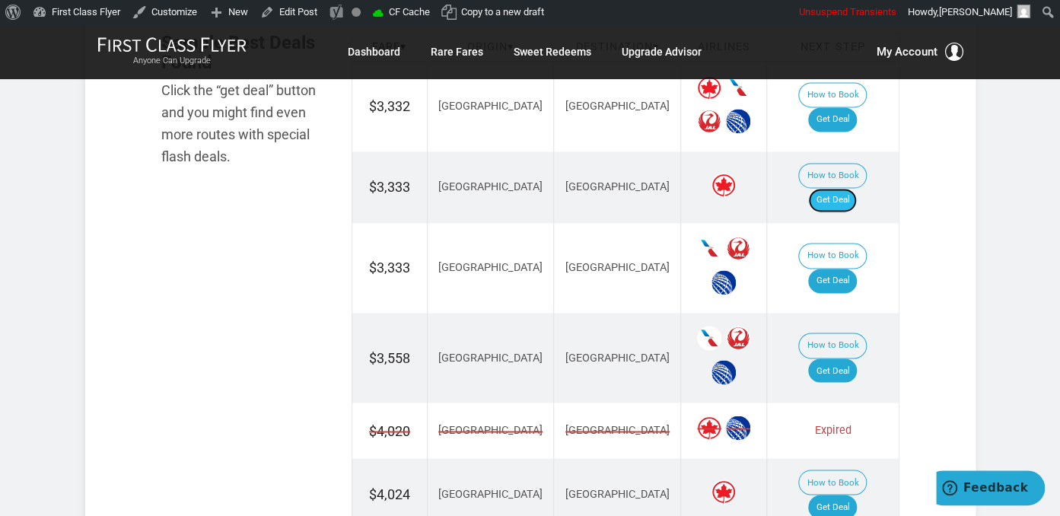
click at [839, 188] on link "Get Deal" at bounding box center [832, 200] width 49 height 24
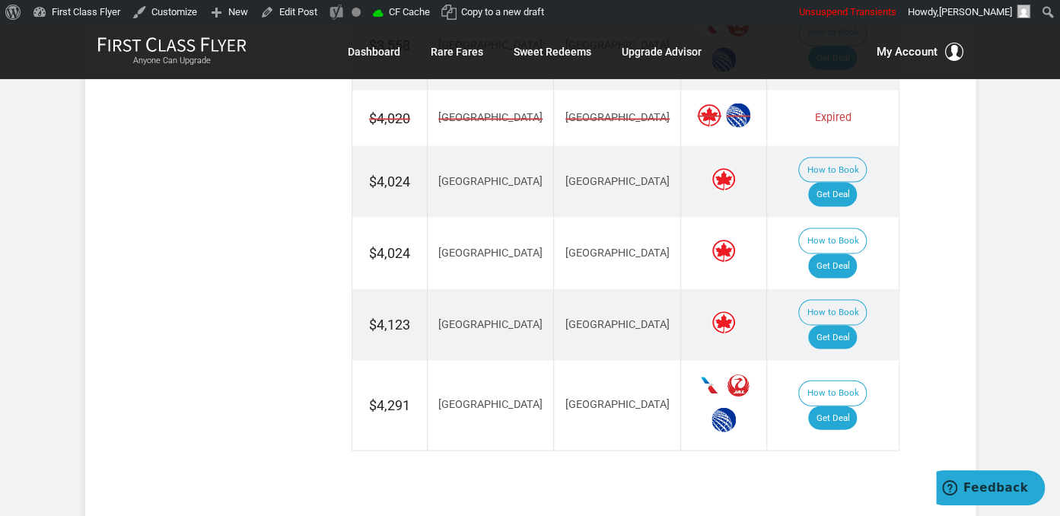
scroll to position [1366, 0]
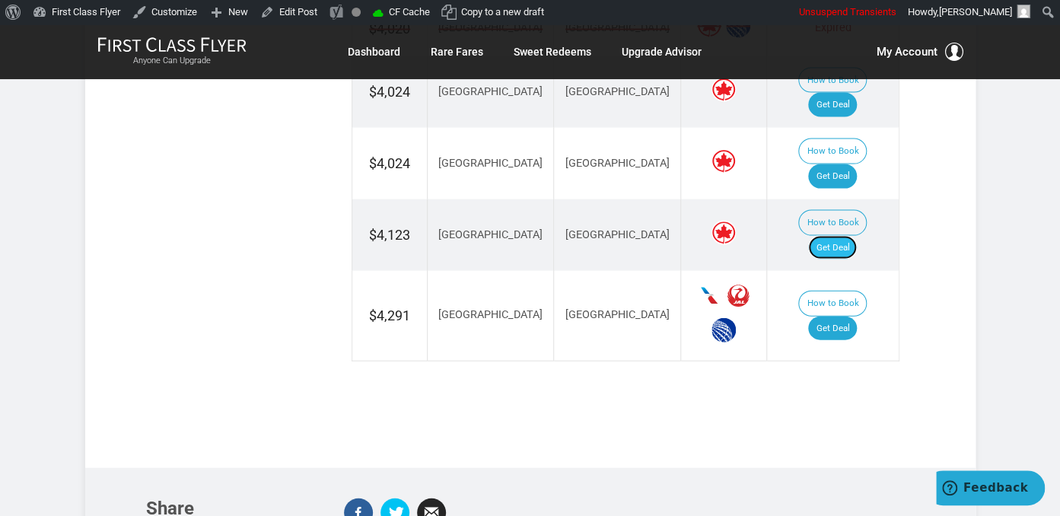
click at [847, 236] on link "Get Deal" at bounding box center [832, 248] width 49 height 24
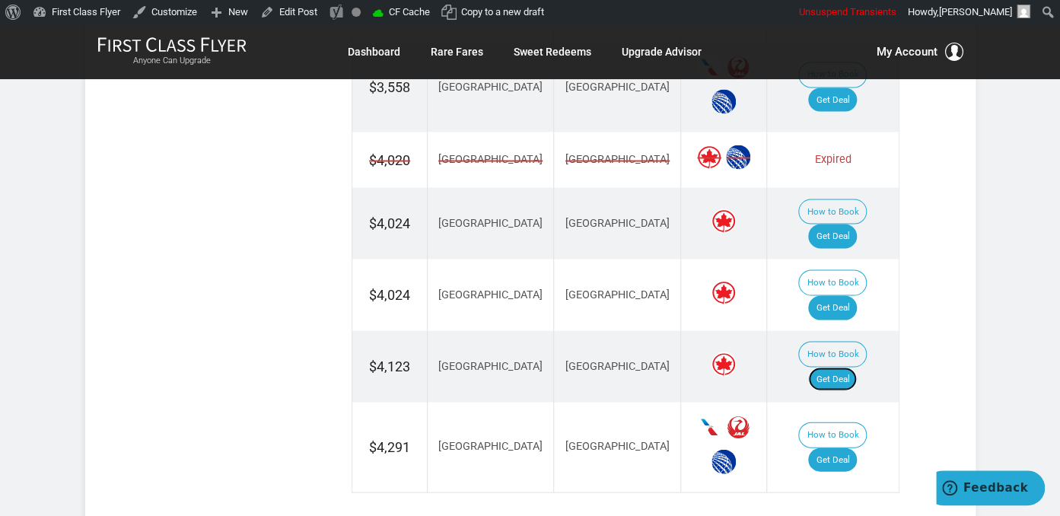
scroll to position [1205, 0]
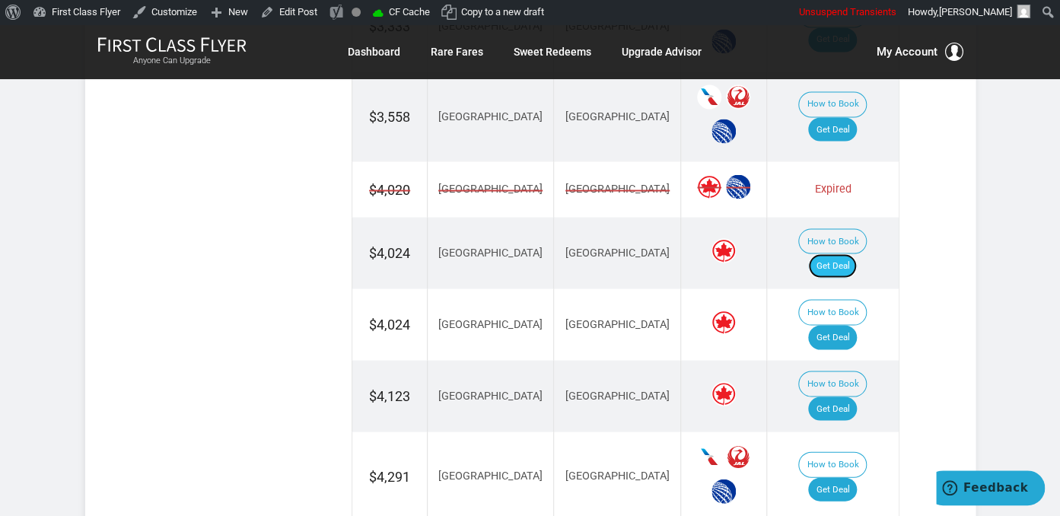
click at [840, 253] on link "Get Deal" at bounding box center [832, 265] width 49 height 24
click at [842, 477] on link "Get Deal" at bounding box center [832, 489] width 49 height 24
click at [842, 325] on link "Get Deal" at bounding box center [832, 337] width 49 height 24
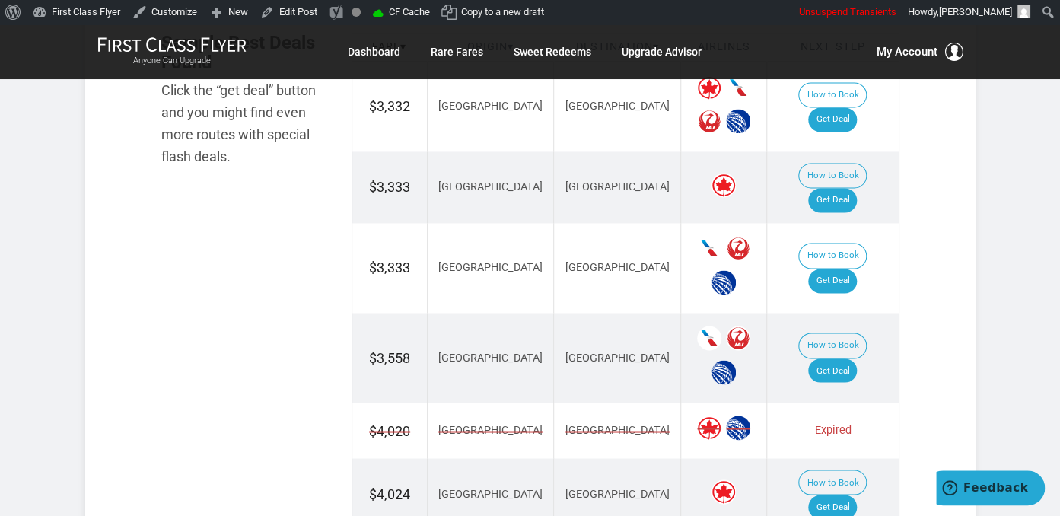
scroll to position [804, 0]
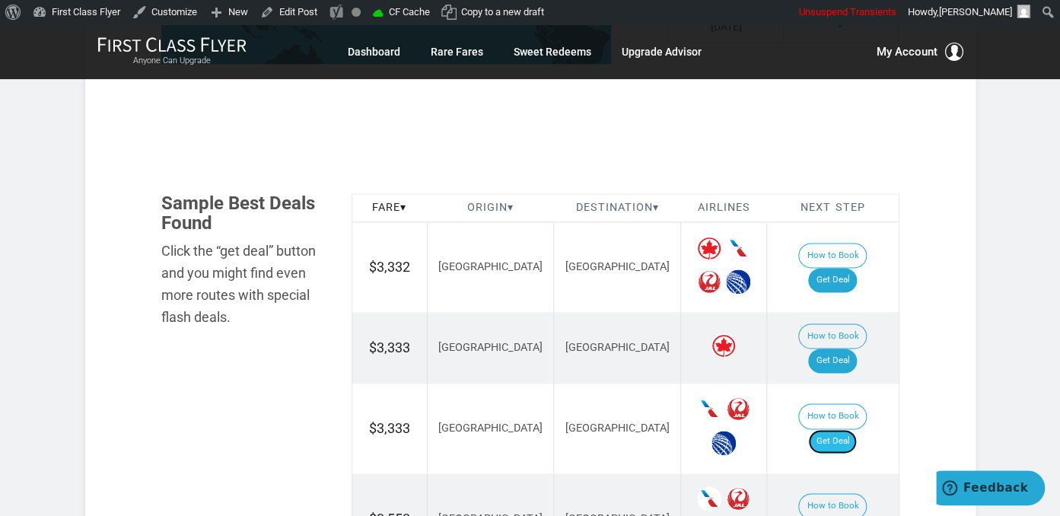
click at [855, 429] on link "Get Deal" at bounding box center [832, 441] width 49 height 24
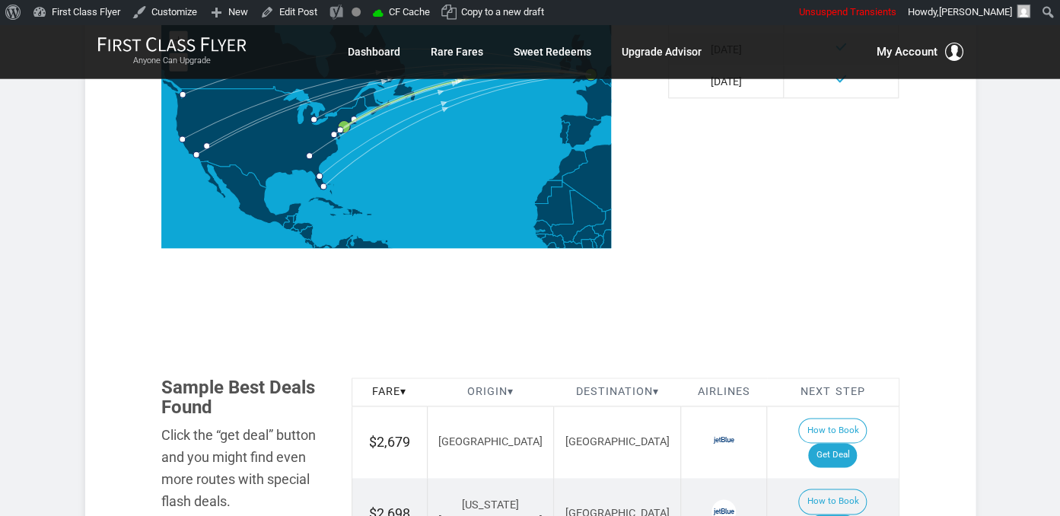
scroll to position [769, 0]
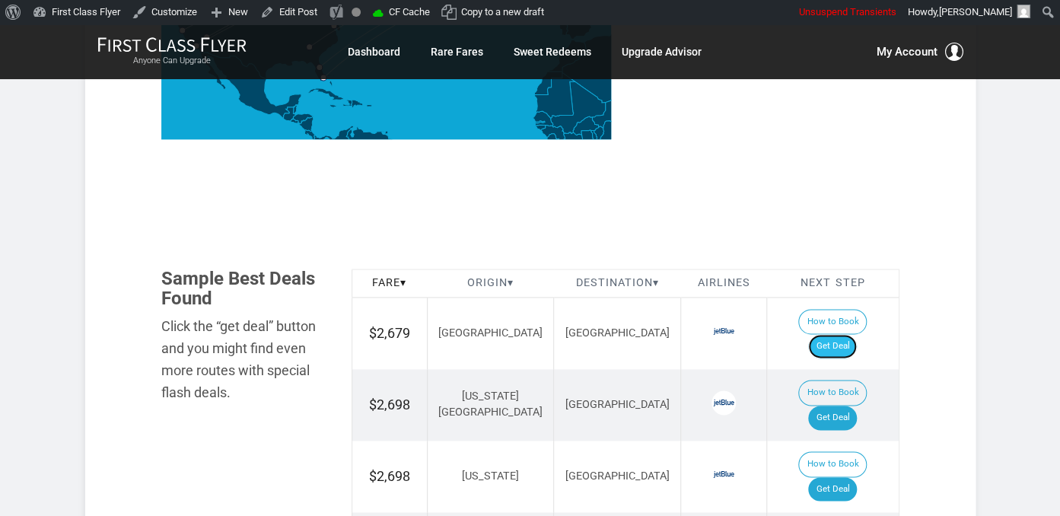
click at [848, 334] on link "Get Deal" at bounding box center [832, 346] width 49 height 24
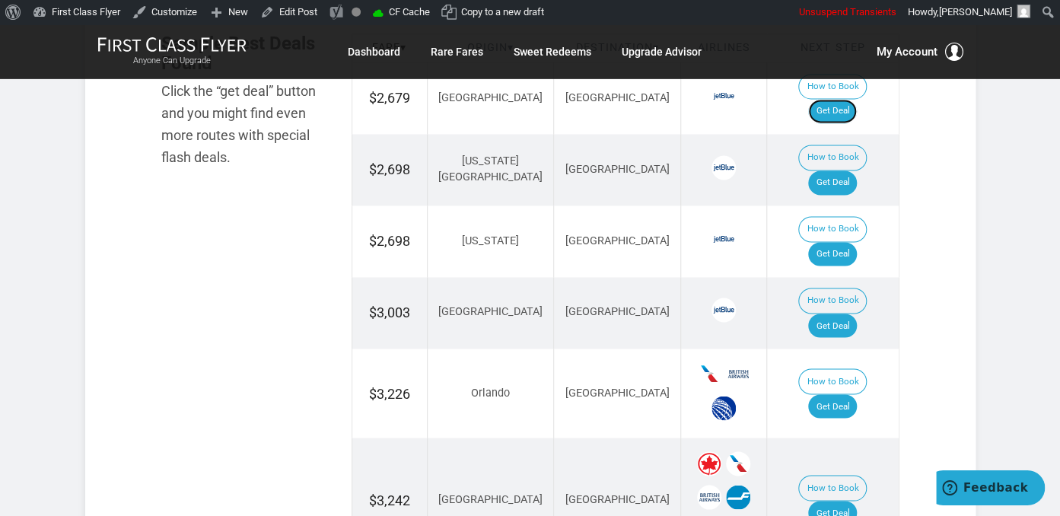
scroll to position [1010, 0]
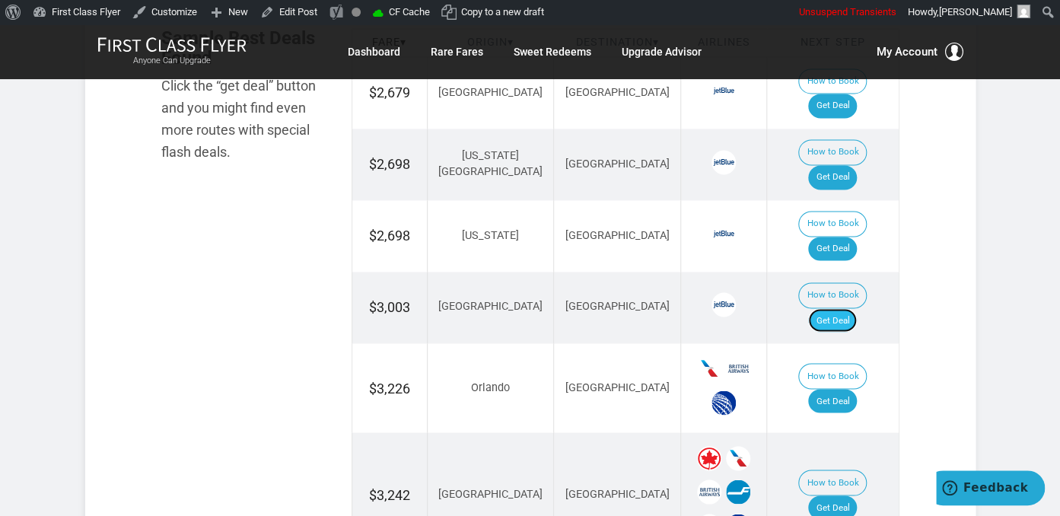
click at [840, 308] on link "Get Deal" at bounding box center [832, 320] width 49 height 24
click at [852, 165] on link "Get Deal" at bounding box center [832, 177] width 49 height 24
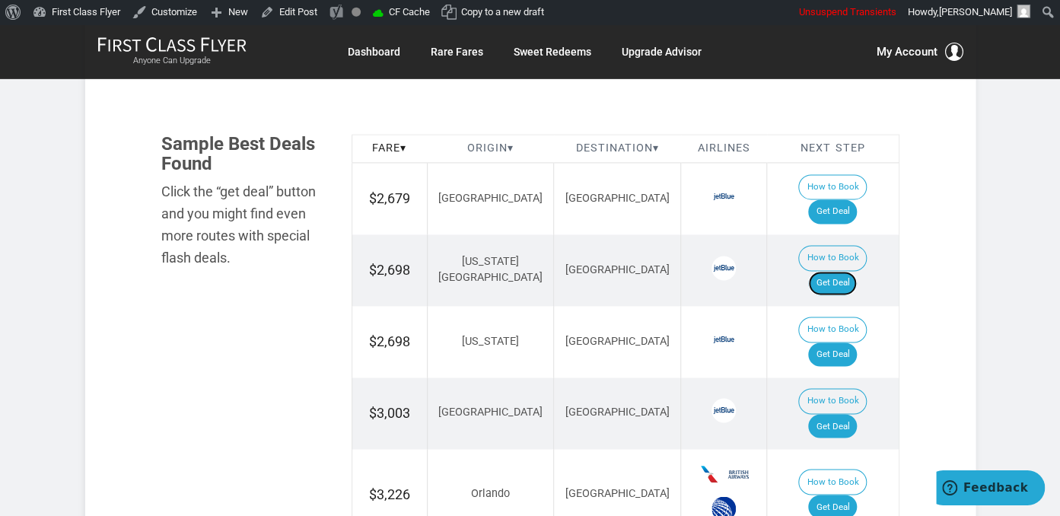
scroll to position [849, 0]
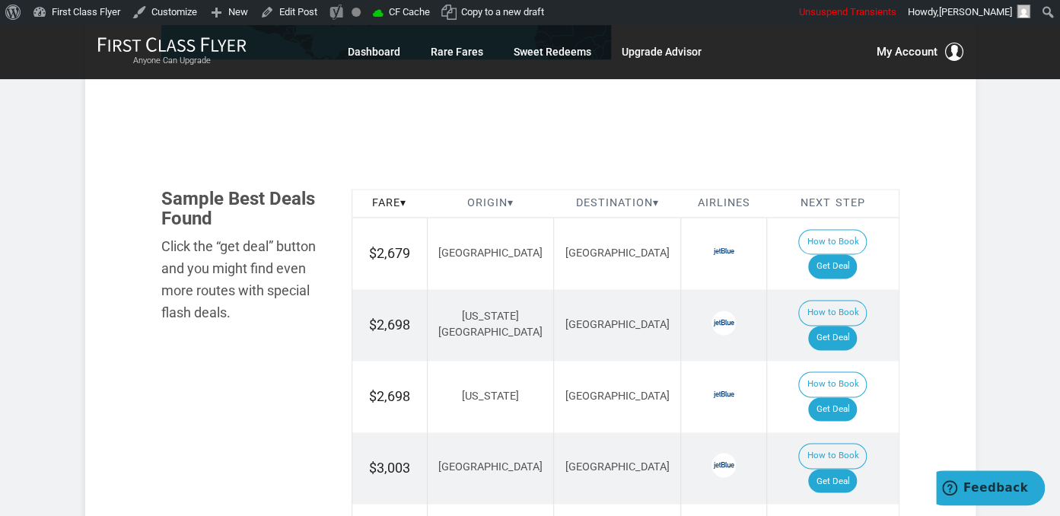
click at [836, 361] on td "How to Book Get Deal" at bounding box center [833, 397] width 132 height 72
click at [836, 397] on link "Get Deal" at bounding box center [832, 409] width 49 height 24
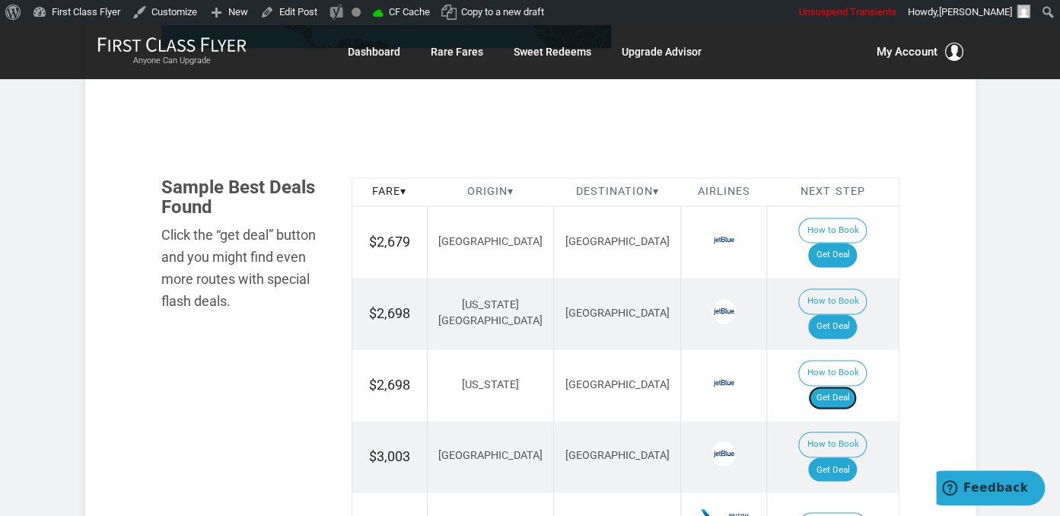
scroll to position [1010, 0]
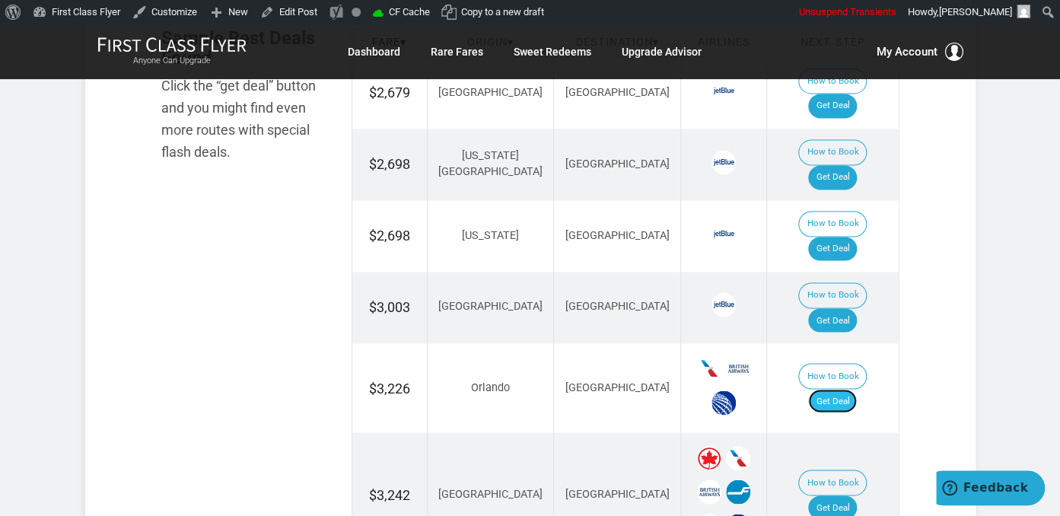
click at [835, 389] on link "Get Deal" at bounding box center [832, 401] width 49 height 24
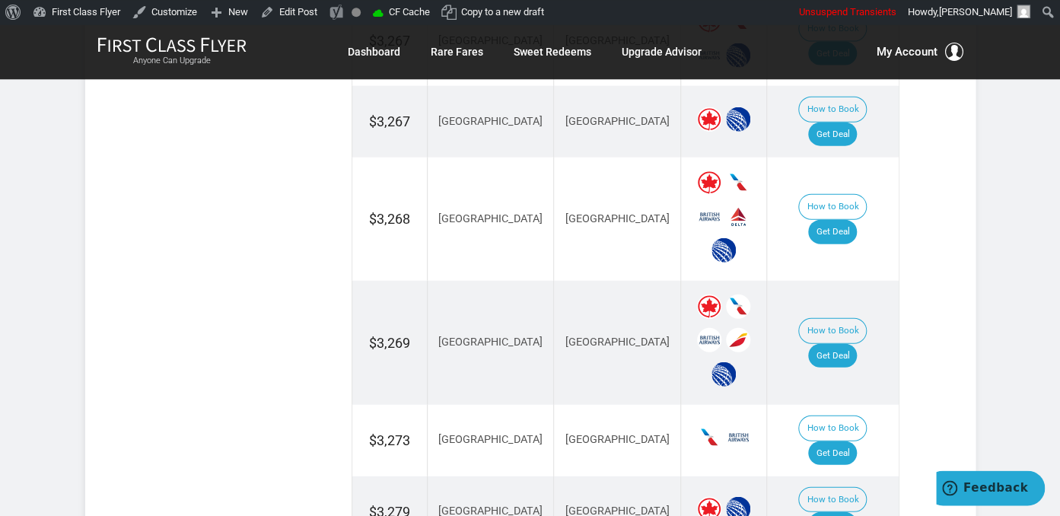
scroll to position [1573, 0]
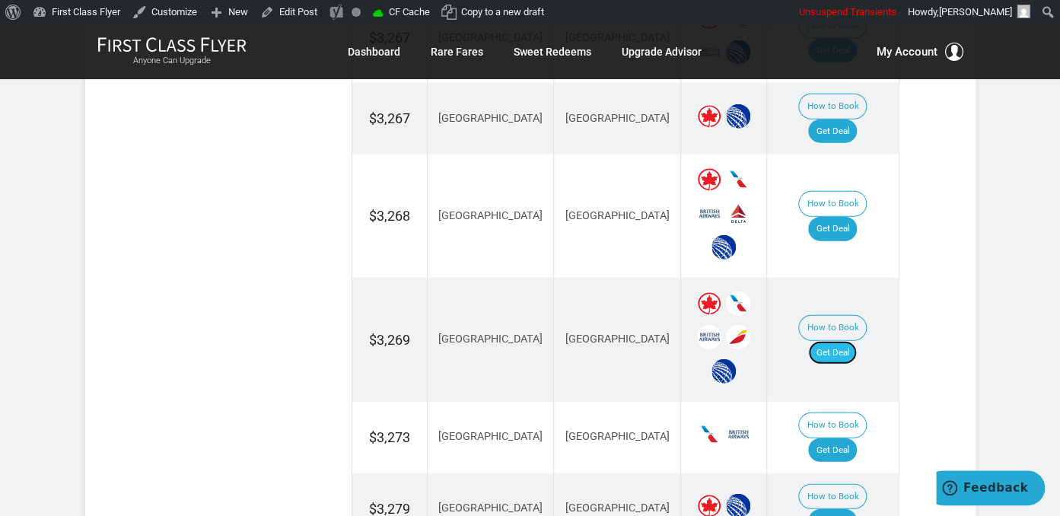
click at [842, 341] on link "Get Deal" at bounding box center [832, 353] width 49 height 24
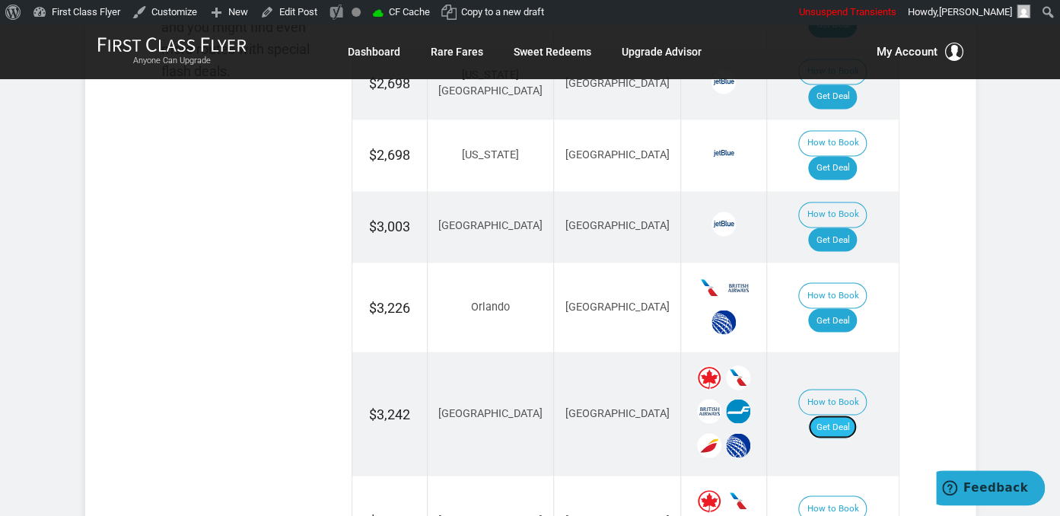
click at [852, 415] on link "Get Deal" at bounding box center [832, 427] width 49 height 24
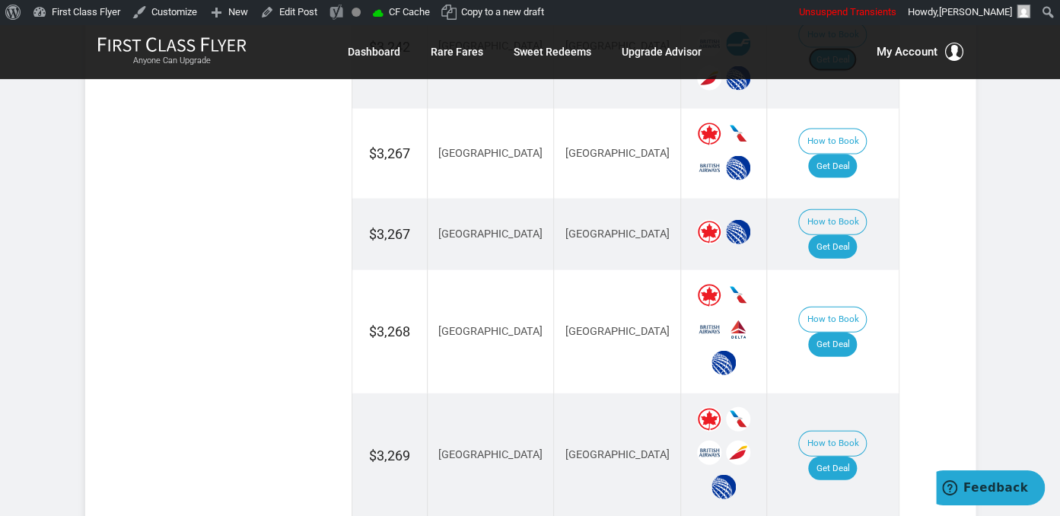
scroll to position [1611, 0]
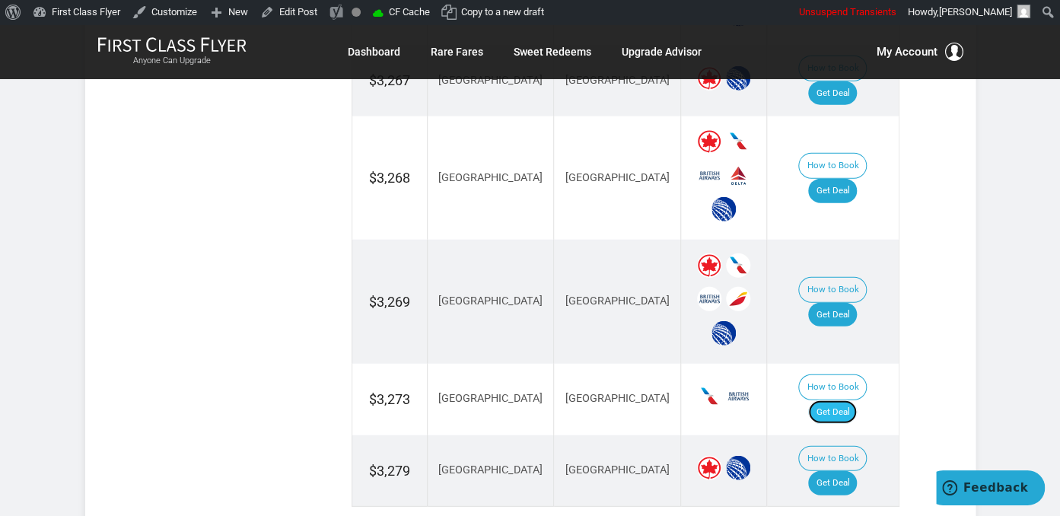
click at [853, 400] on link "Get Deal" at bounding box center [832, 412] width 49 height 24
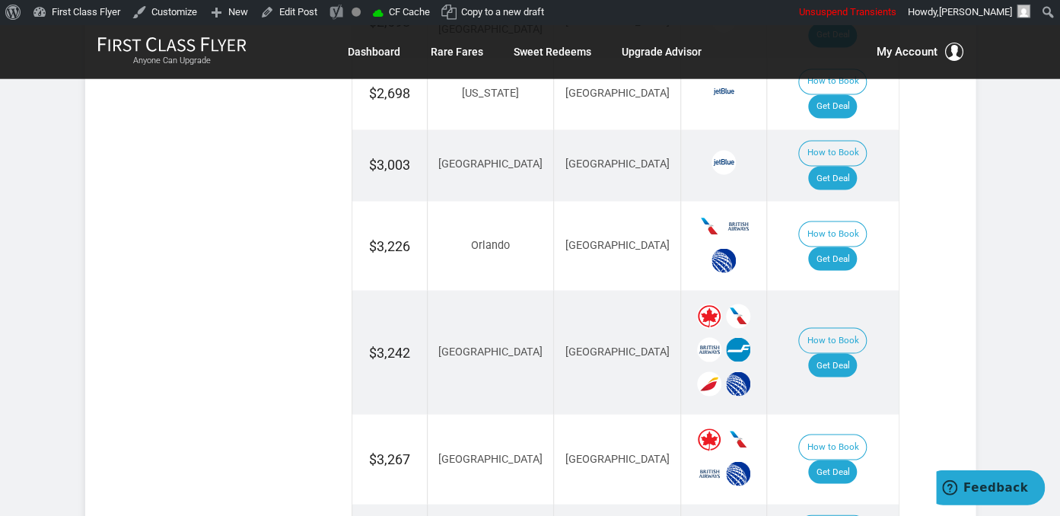
scroll to position [1129, 0]
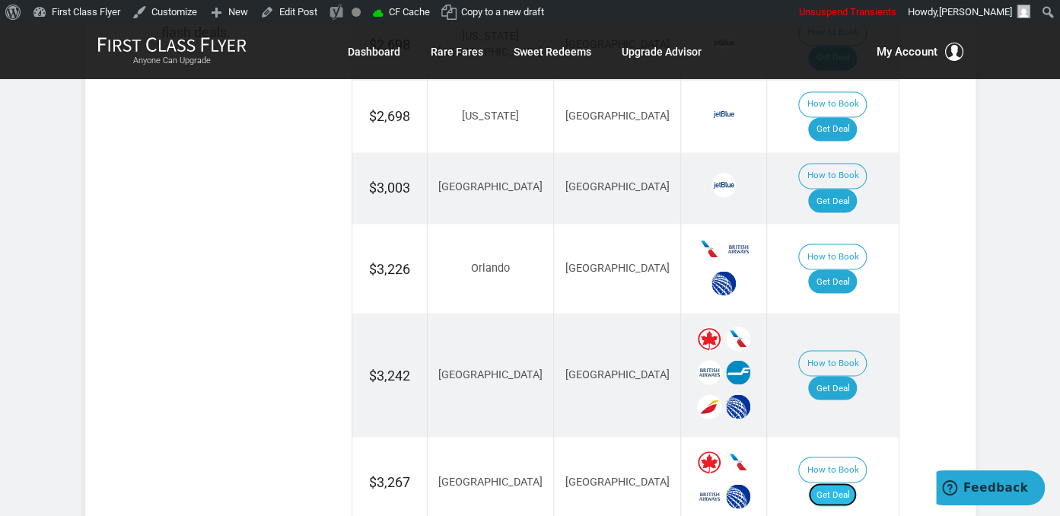
click at [834, 482] on link "Get Deal" at bounding box center [832, 494] width 49 height 24
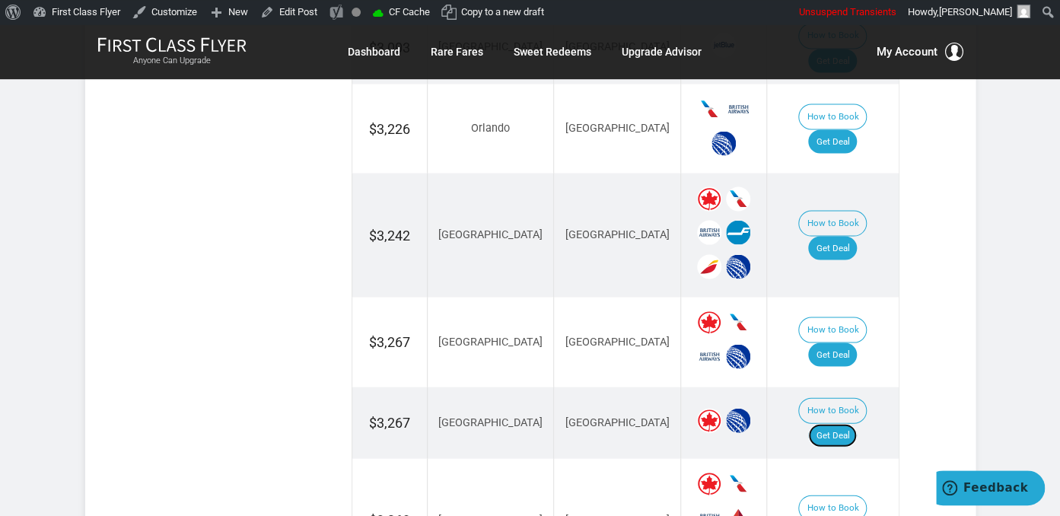
scroll to position [1290, 0]
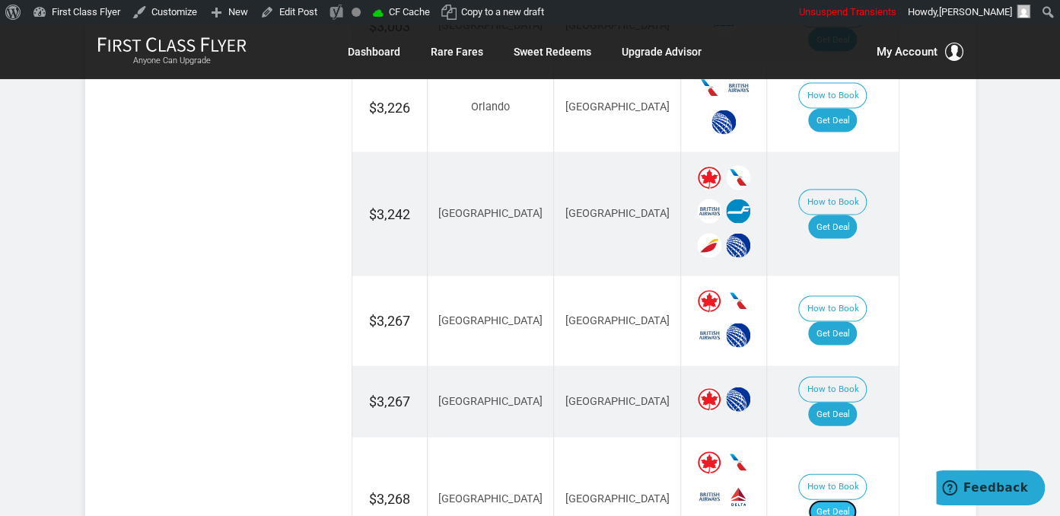
click at [832, 500] on link "Get Deal" at bounding box center [832, 512] width 49 height 24
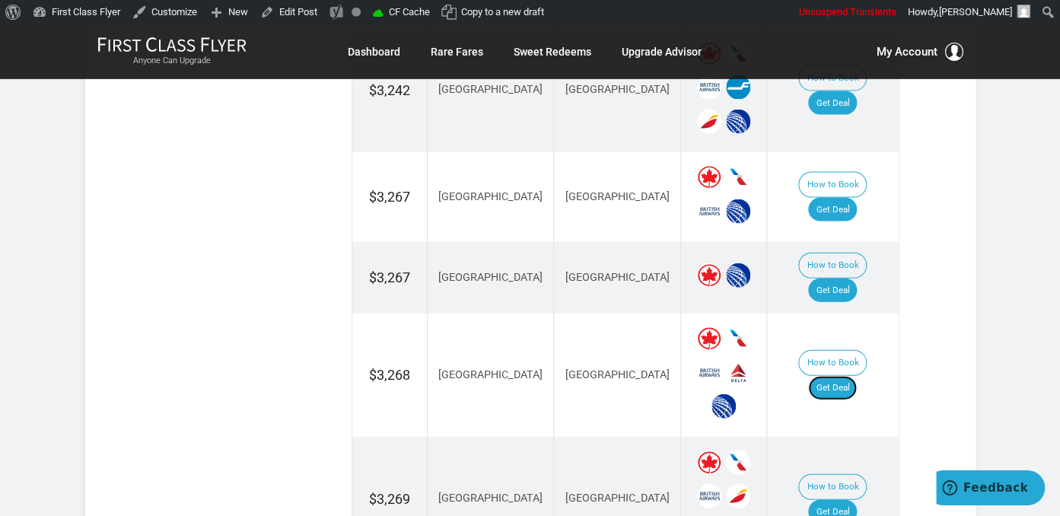
scroll to position [1611, 0]
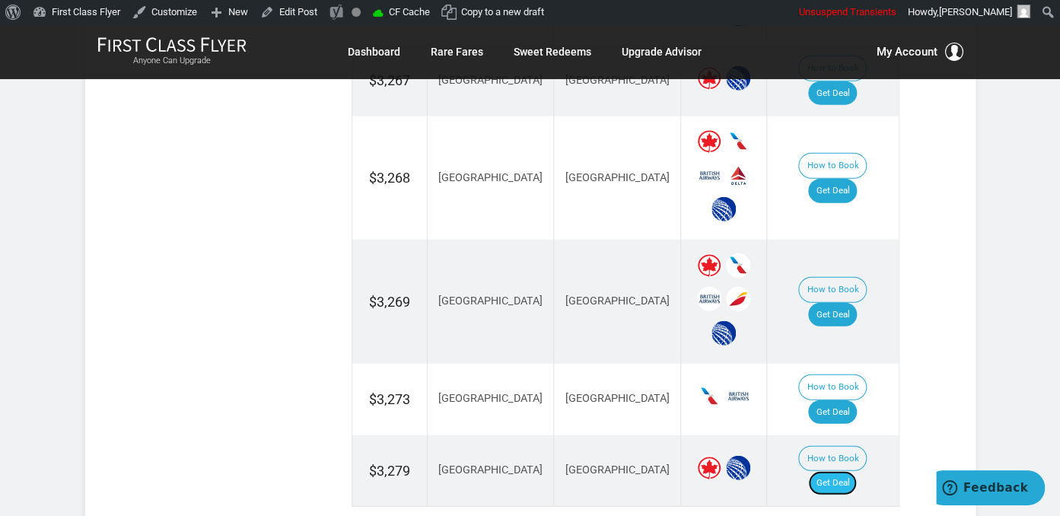
click at [842, 471] on link "Get Deal" at bounding box center [832, 483] width 49 height 24
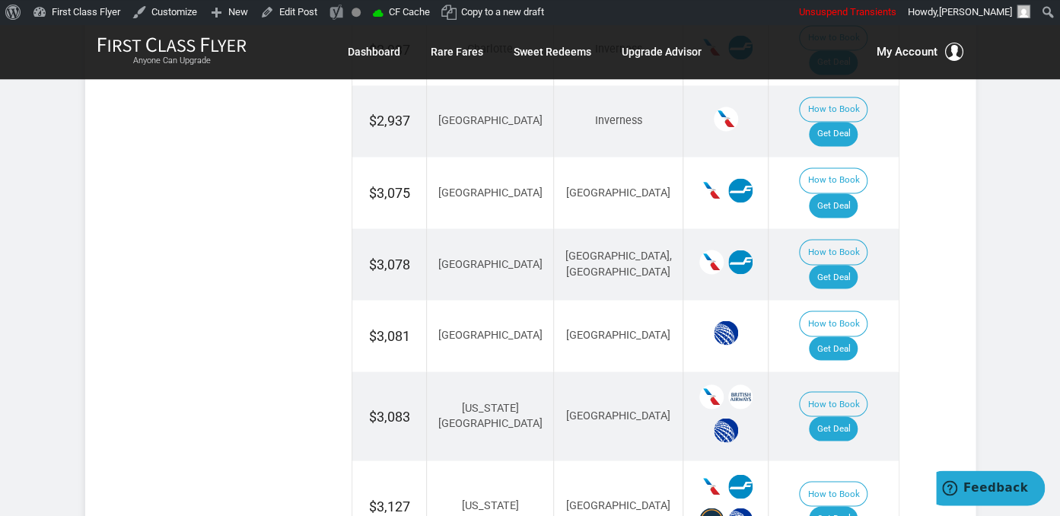
scroll to position [804, 0]
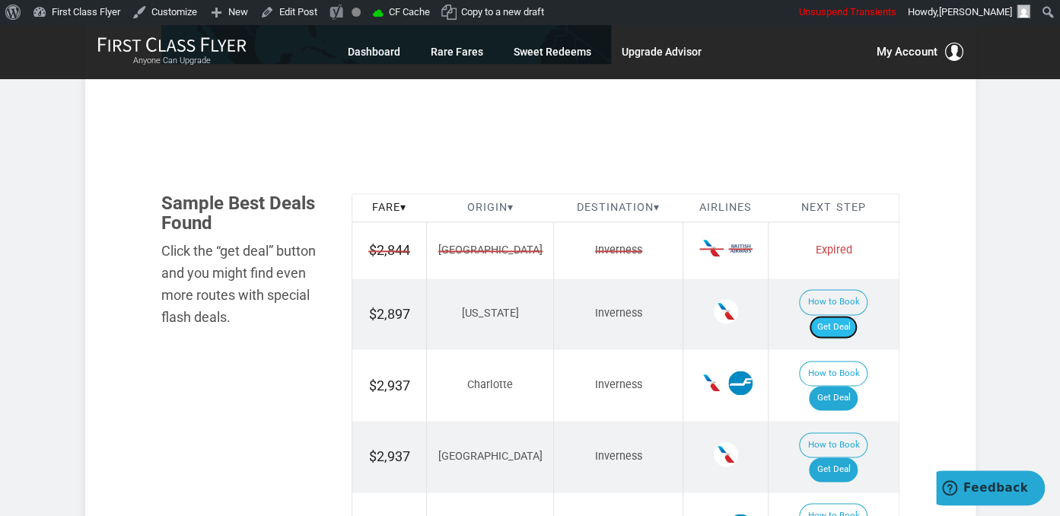
click at [845, 315] on link "Get Deal" at bounding box center [833, 327] width 49 height 24
click at [849, 386] on link "Get Deal" at bounding box center [833, 398] width 49 height 24
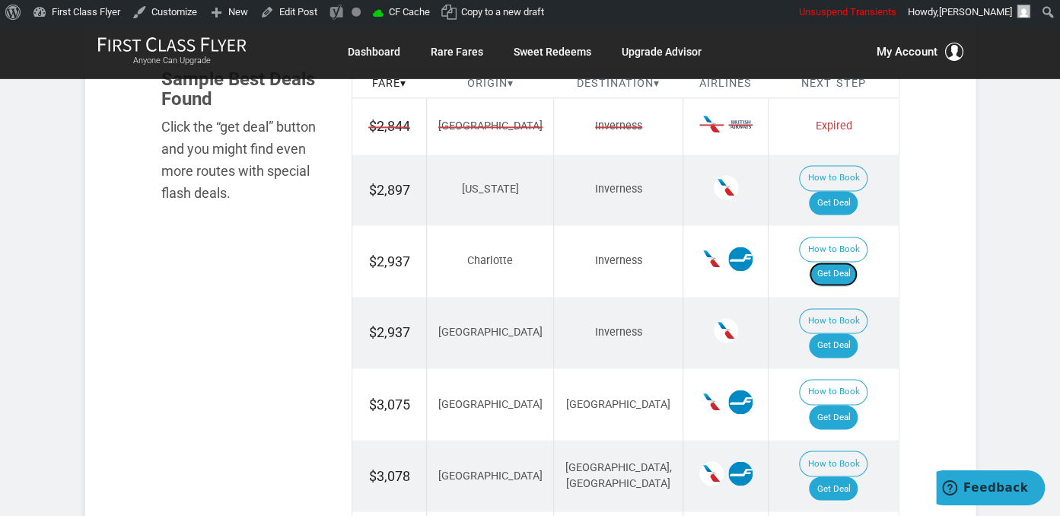
scroll to position [964, 0]
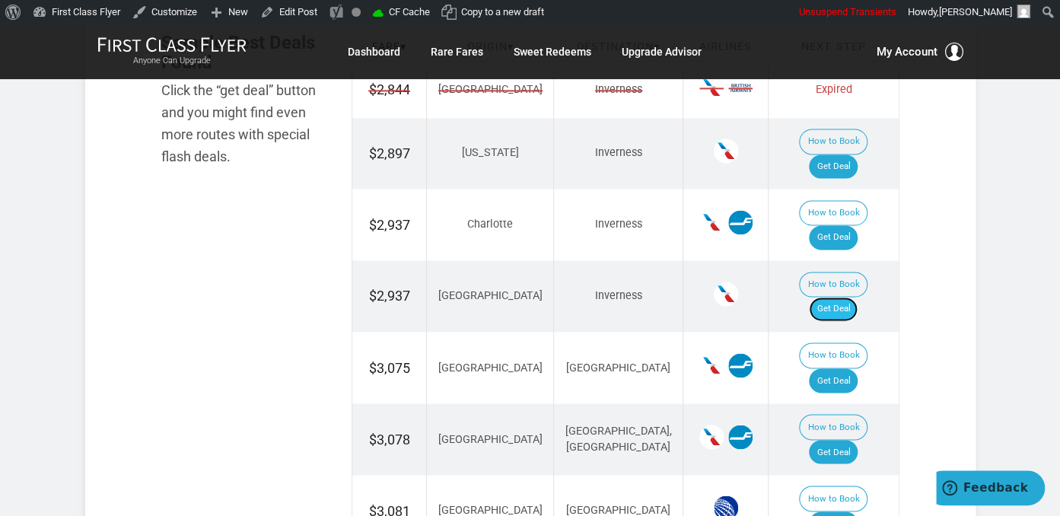
click at [844, 297] on link "Get Deal" at bounding box center [833, 309] width 49 height 24
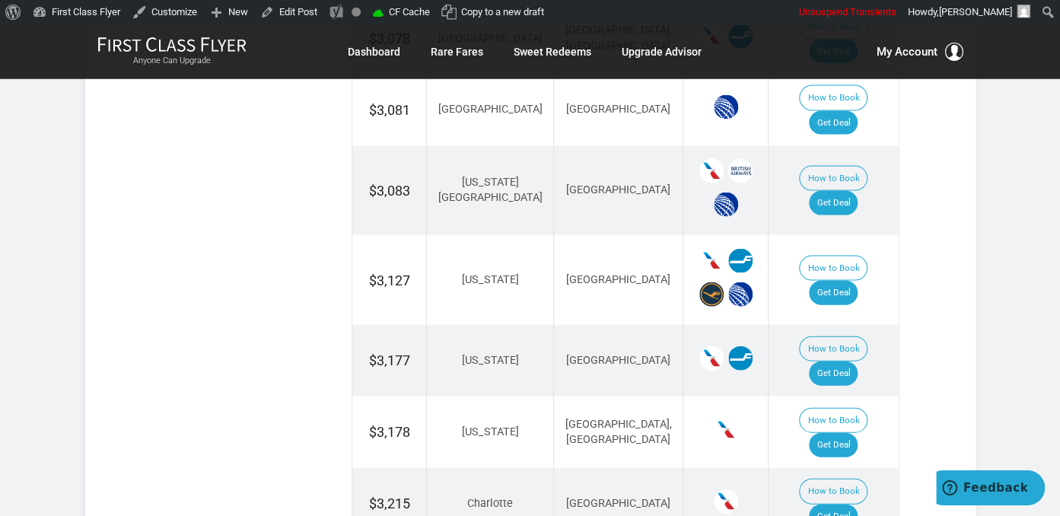
scroll to position [1366, 0]
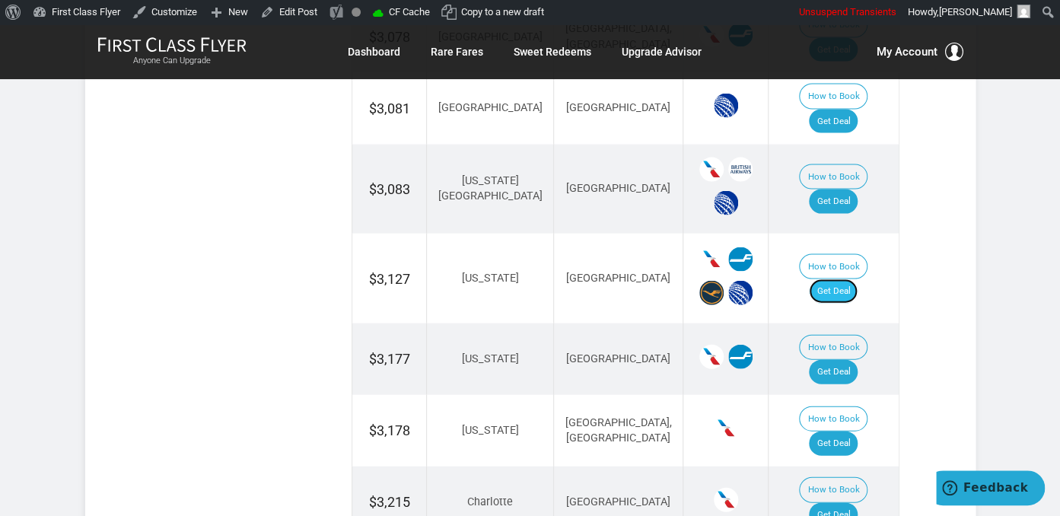
click at [858, 279] on link "Get Deal" at bounding box center [833, 291] width 49 height 24
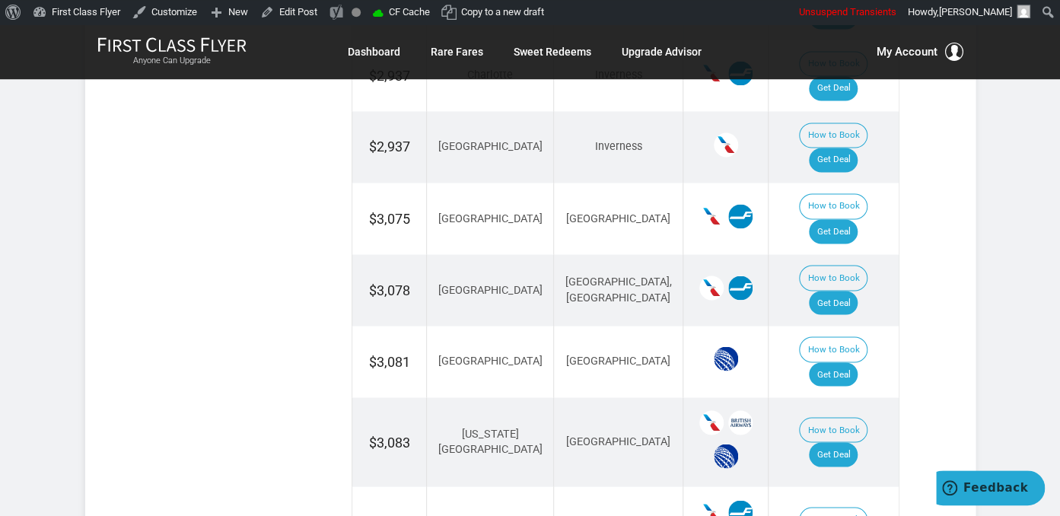
scroll to position [1044, 0]
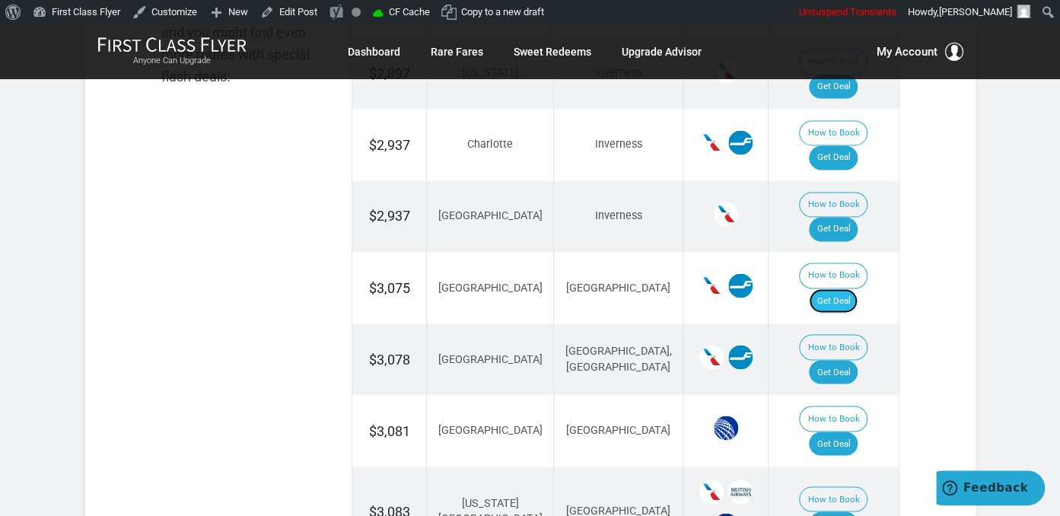
click at [839, 288] on link "Get Deal" at bounding box center [833, 300] width 49 height 24
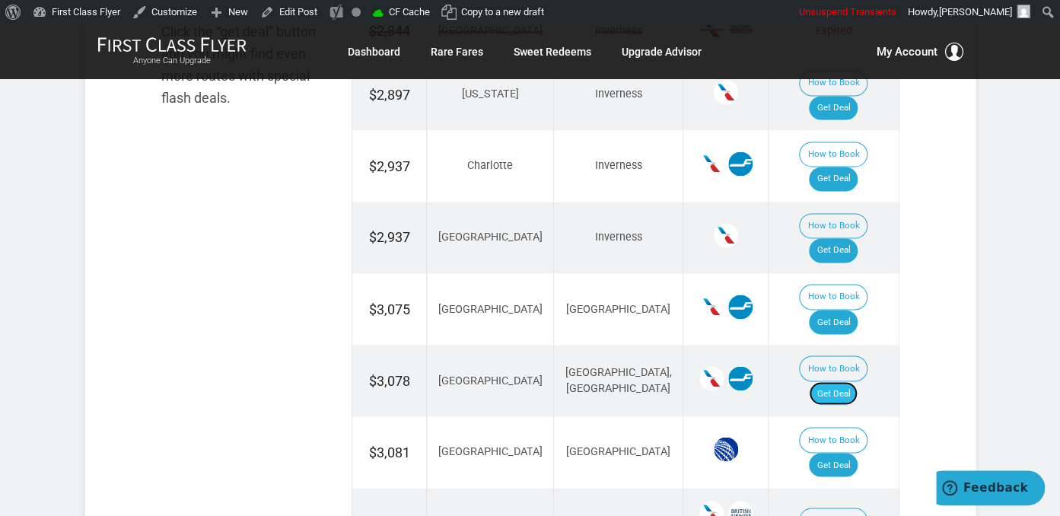
click at [852, 381] on link "Get Deal" at bounding box center [833, 393] width 49 height 24
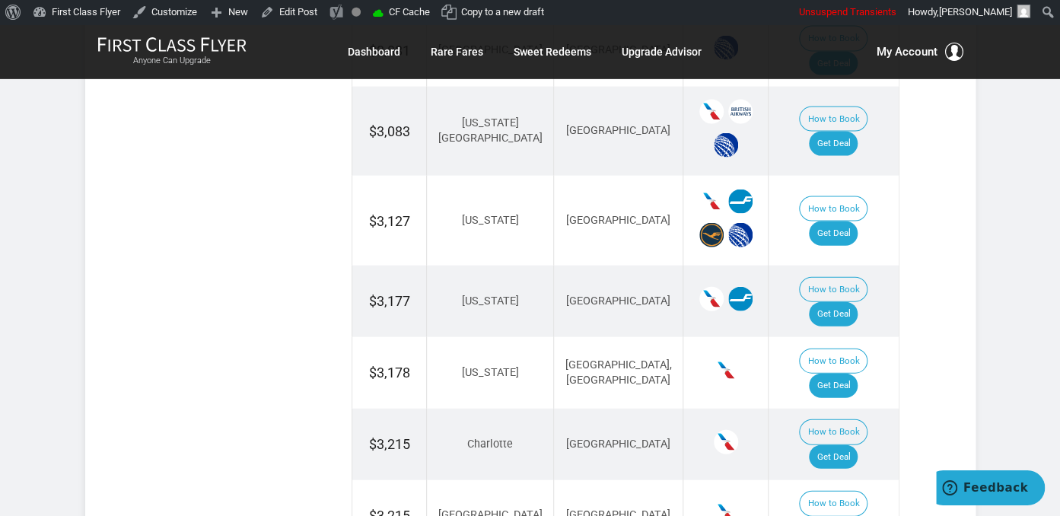
scroll to position [1425, 0]
click at [842, 301] on link "Get Deal" at bounding box center [833, 313] width 49 height 24
click at [846, 373] on link "Get Deal" at bounding box center [833, 385] width 49 height 24
drag, startPoint x: 858, startPoint y: 243, endPoint x: 848, endPoint y: 230, distance: 16.3
click at [857, 373] on link "Get Deal" at bounding box center [833, 385] width 49 height 24
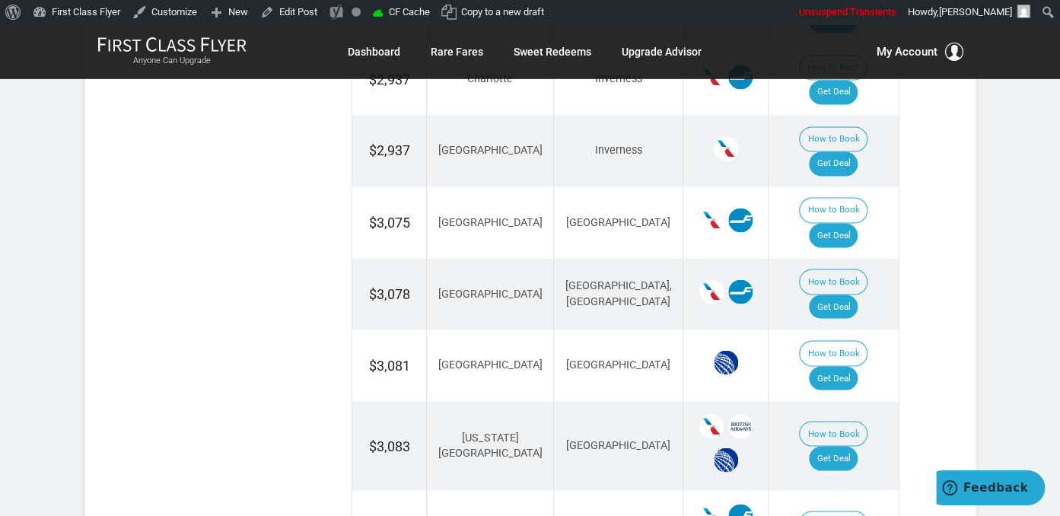
scroll to position [1103, 0]
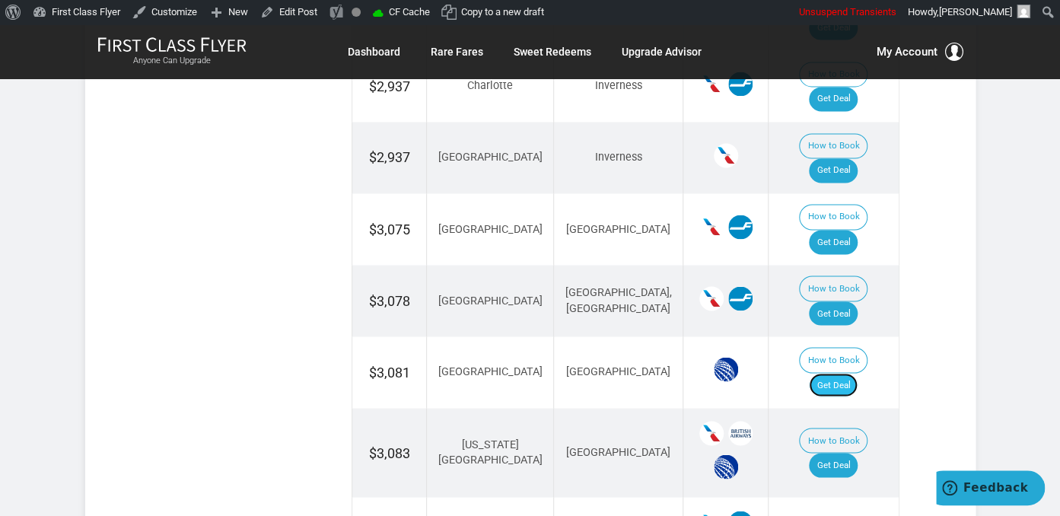
click at [845, 373] on link "Get Deal" at bounding box center [833, 385] width 49 height 24
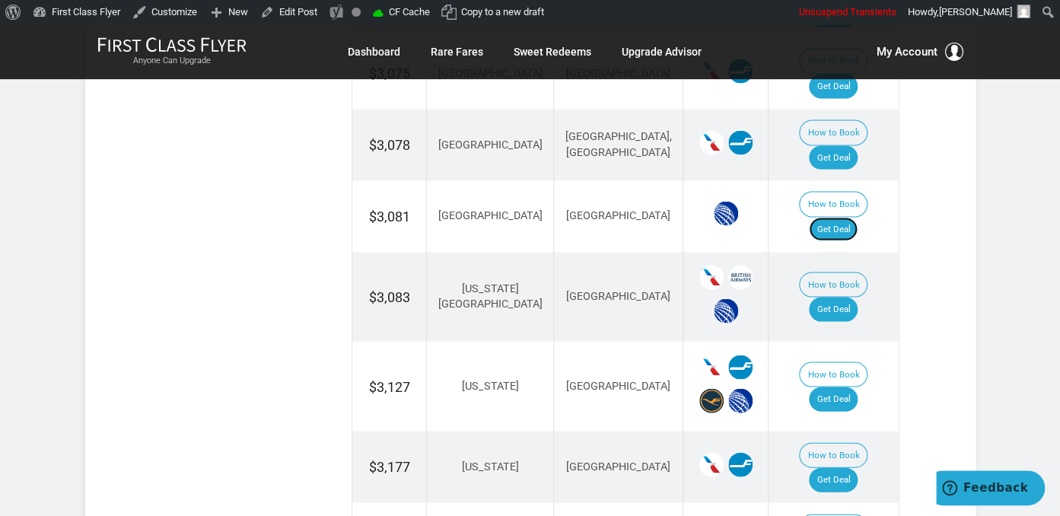
scroll to position [1264, 0]
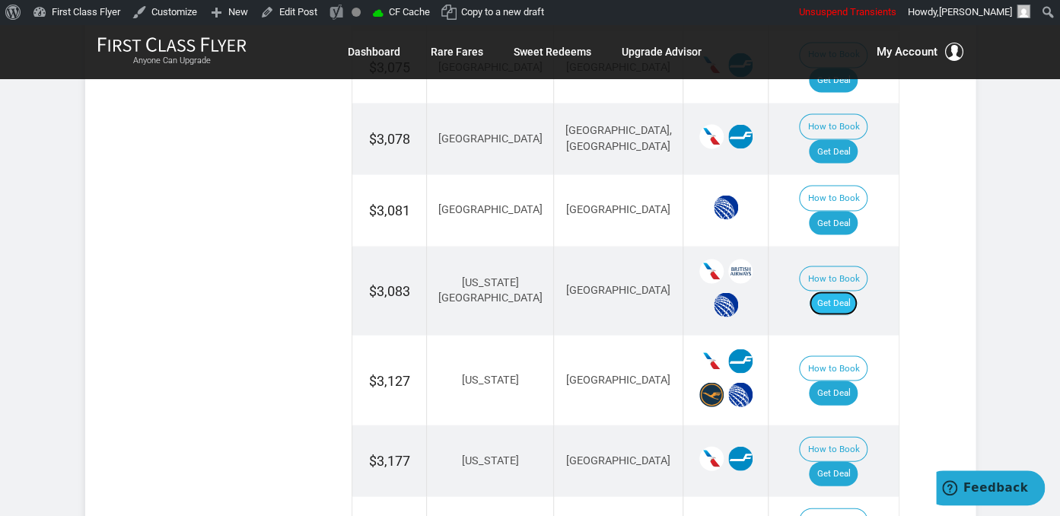
click at [847, 291] on link "Get Deal" at bounding box center [833, 303] width 49 height 24
click at [851, 291] on link "Get Deal" at bounding box center [833, 303] width 49 height 24
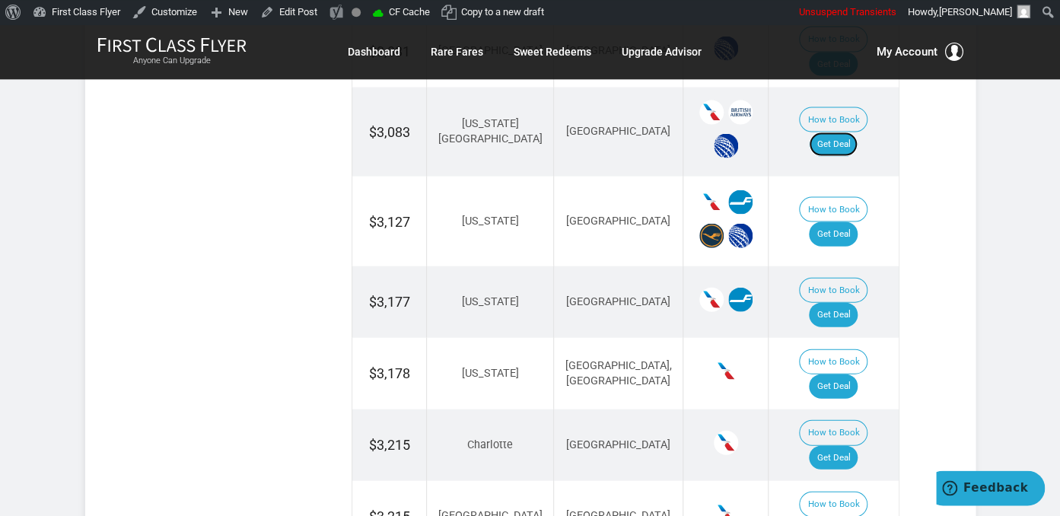
scroll to position [1504, 0]
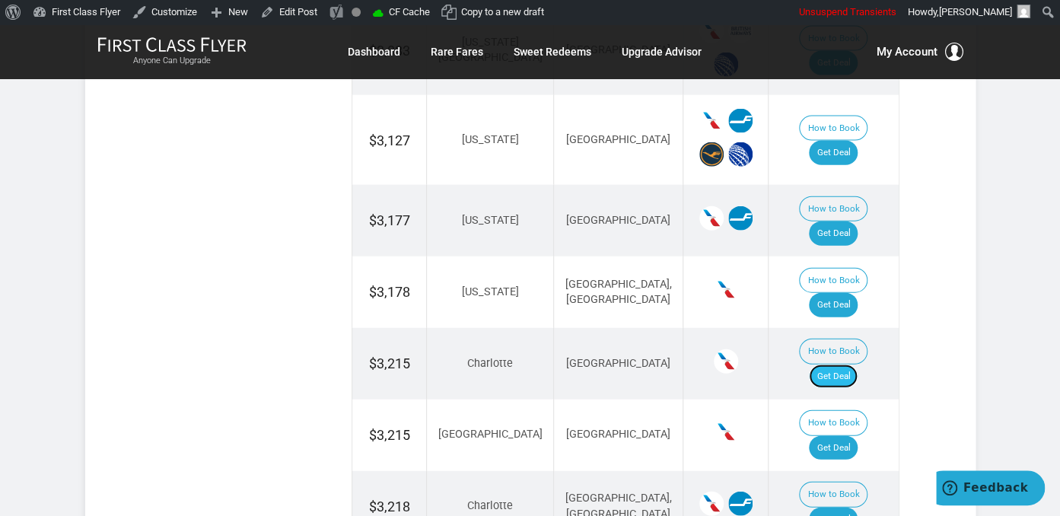
click at [854, 364] on link "Get Deal" at bounding box center [833, 376] width 49 height 24
click at [827, 436] on link "Get Deal" at bounding box center [833, 448] width 49 height 24
click at [848, 436] on link "Get Deal" at bounding box center [833, 448] width 49 height 24
click at [836, 508] on link "Get Deal" at bounding box center [833, 520] width 49 height 24
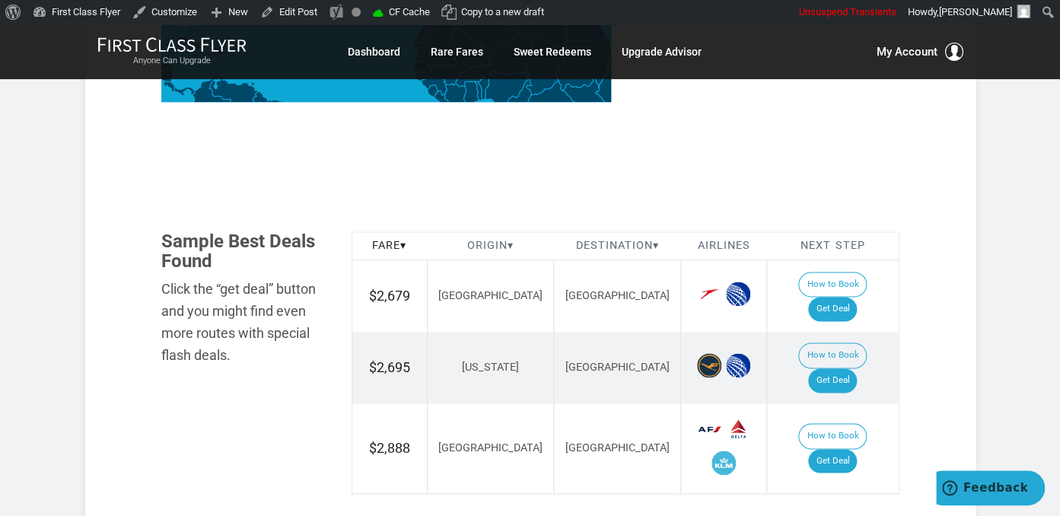
scroll to position [804, 0]
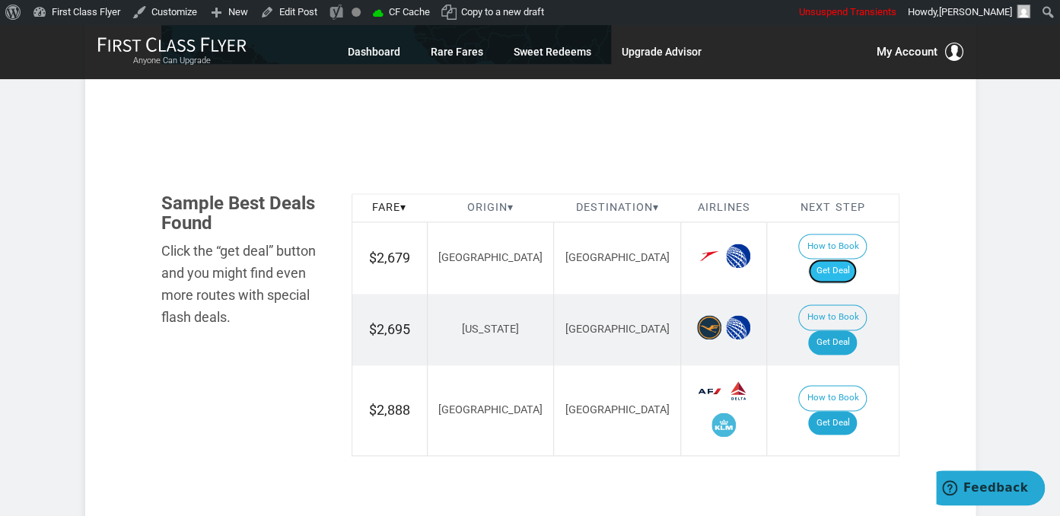
click at [846, 259] on link "Get Deal" at bounding box center [832, 271] width 49 height 24
click at [847, 411] on link "Get Deal" at bounding box center [832, 423] width 49 height 24
click at [857, 330] on link "Get Deal" at bounding box center [832, 342] width 49 height 24
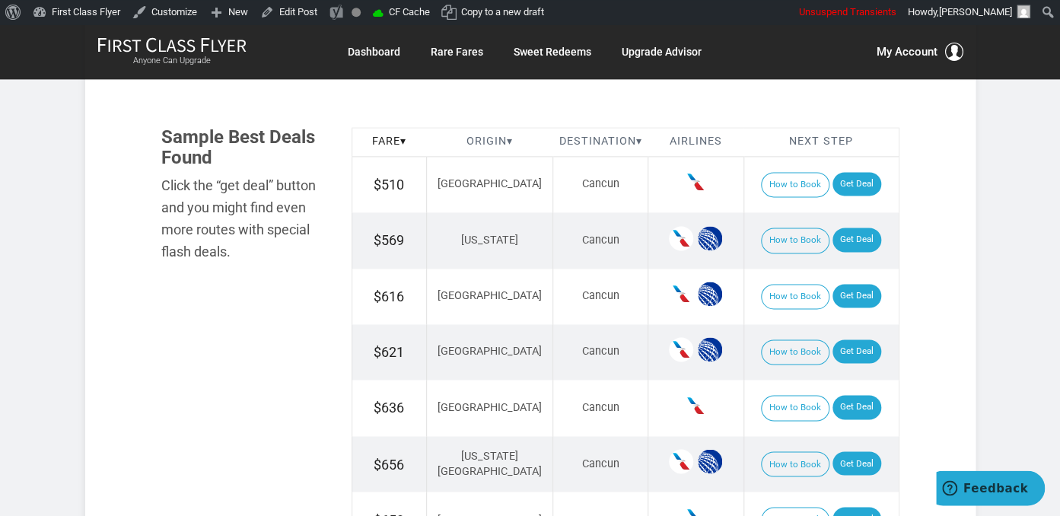
scroll to position [964, 0]
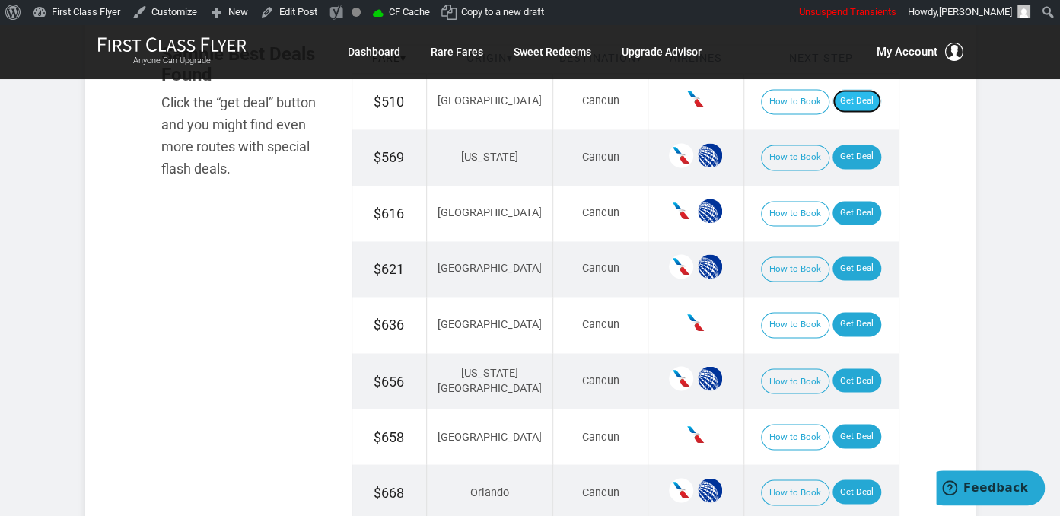
click at [846, 108] on link "Get Deal" at bounding box center [856, 101] width 49 height 24
click at [853, 162] on link "Get Deal" at bounding box center [856, 157] width 49 height 24
click at [847, 216] on link "Get Deal" at bounding box center [856, 213] width 49 height 24
click at [858, 269] on link "Get Deal" at bounding box center [856, 268] width 49 height 24
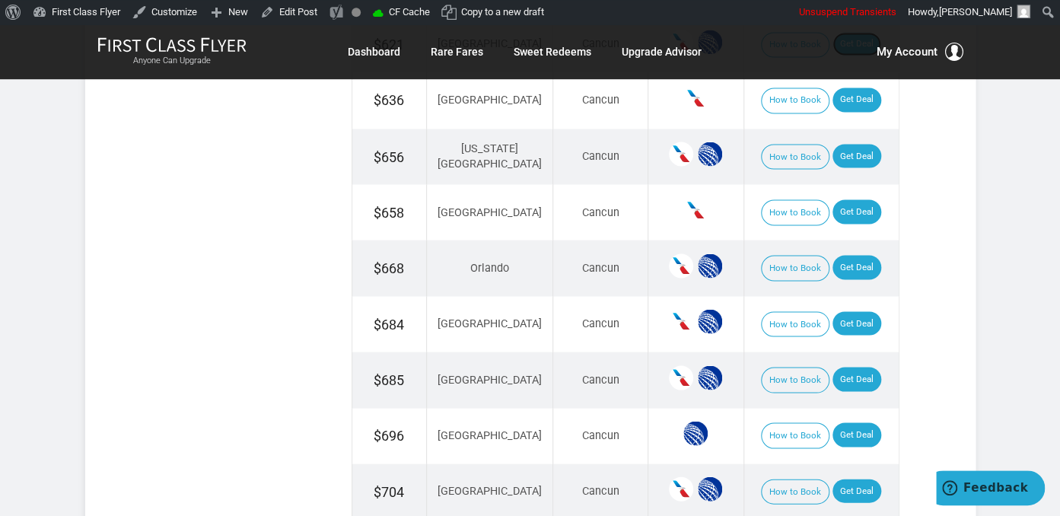
scroll to position [1044, 0]
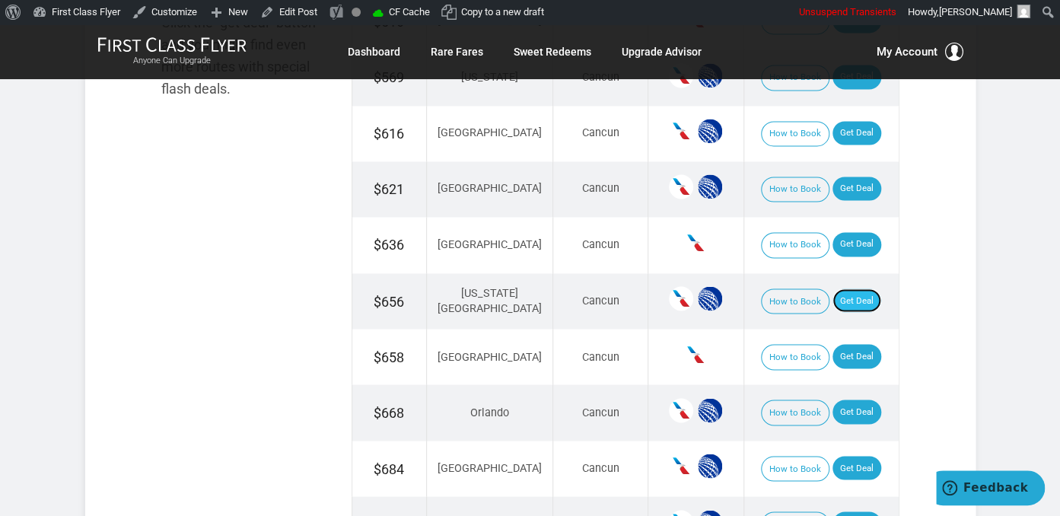
click at [855, 296] on link "Get Deal" at bounding box center [856, 300] width 49 height 24
click at [832, 347] on link "Get Deal" at bounding box center [856, 356] width 49 height 24
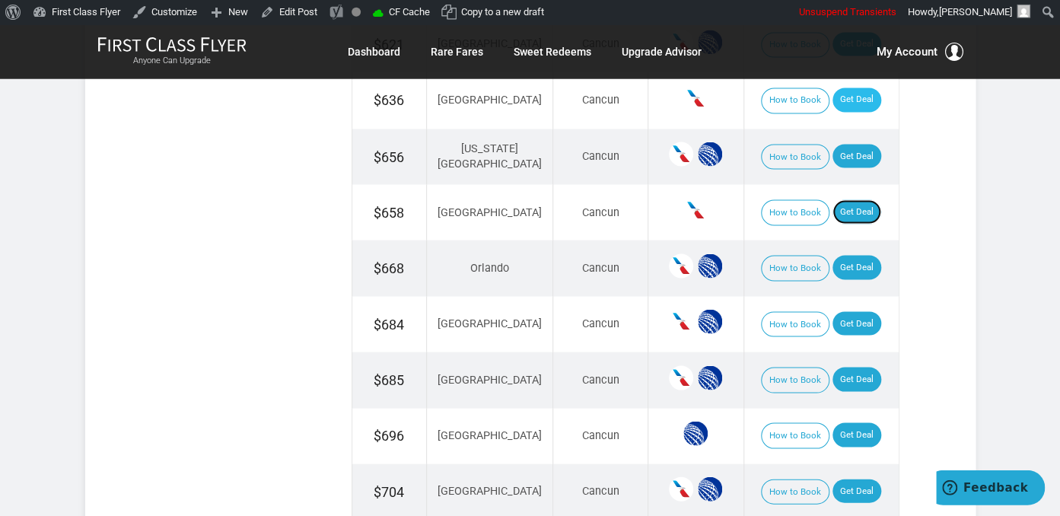
scroll to position [1205, 0]
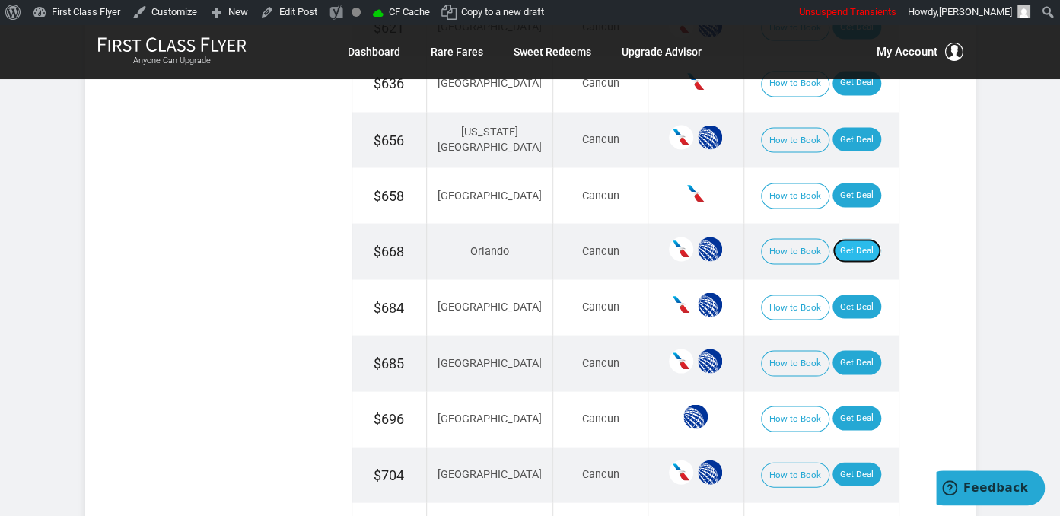
click at [836, 254] on link "Get Deal" at bounding box center [856, 250] width 49 height 24
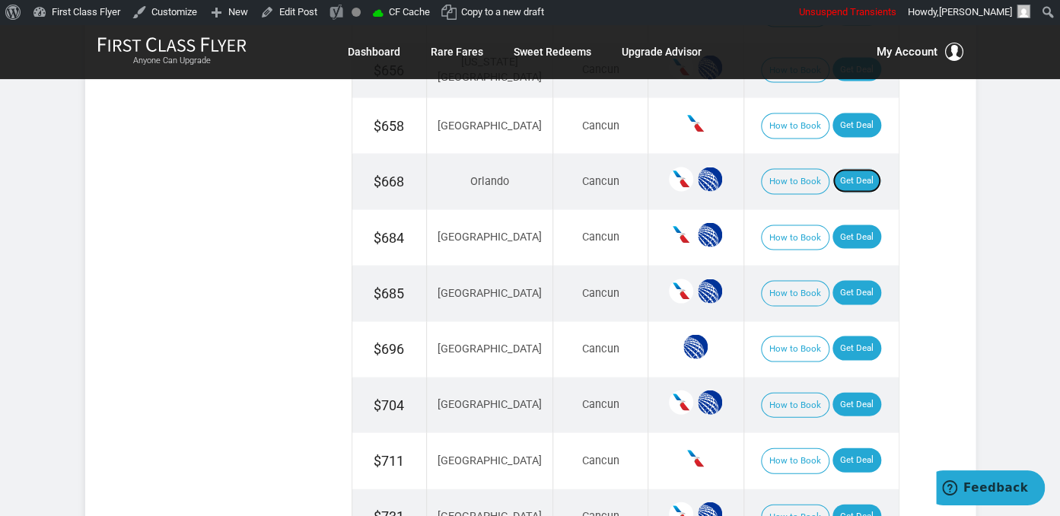
scroll to position [1366, 0]
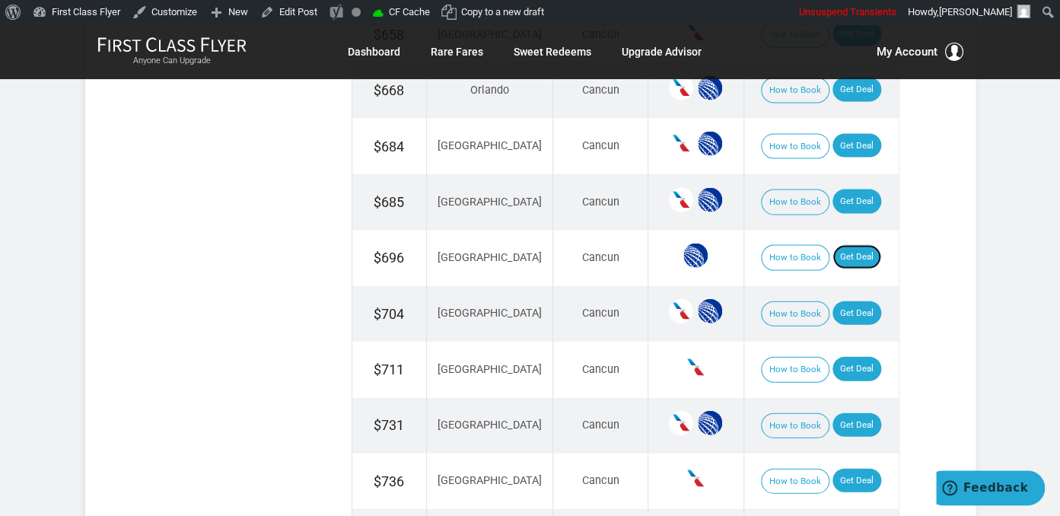
click at [832, 245] on link "Get Deal" at bounding box center [856, 257] width 49 height 24
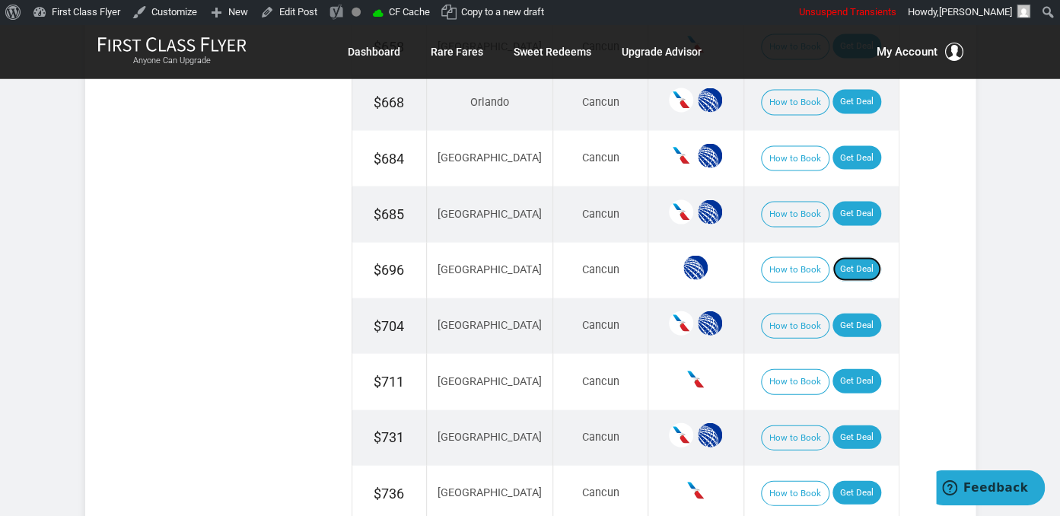
scroll to position [1285, 0]
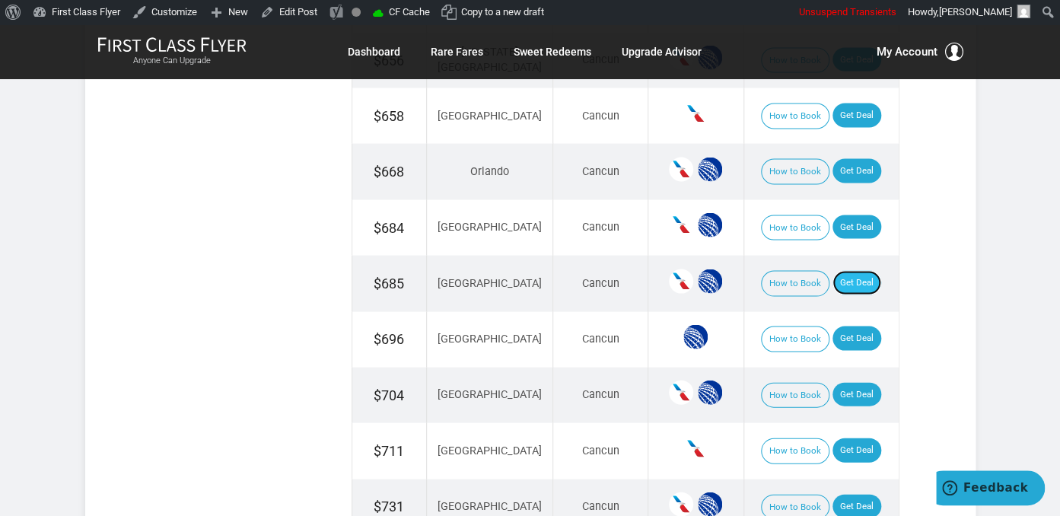
click at [836, 272] on link "Get Deal" at bounding box center [856, 282] width 49 height 24
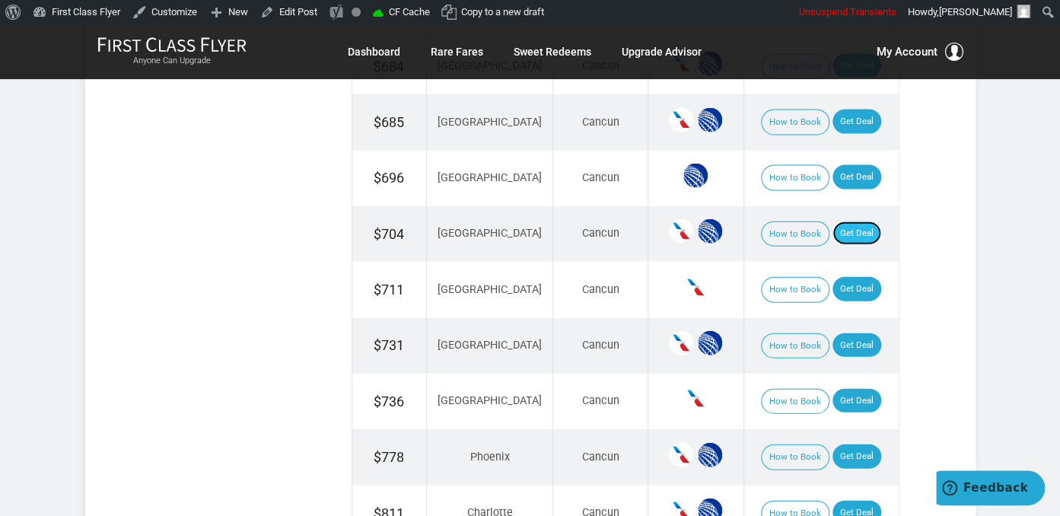
click at [842, 227] on link "Get Deal" at bounding box center [856, 233] width 49 height 24
click at [832, 334] on link "Get Deal" at bounding box center [856, 345] width 49 height 24
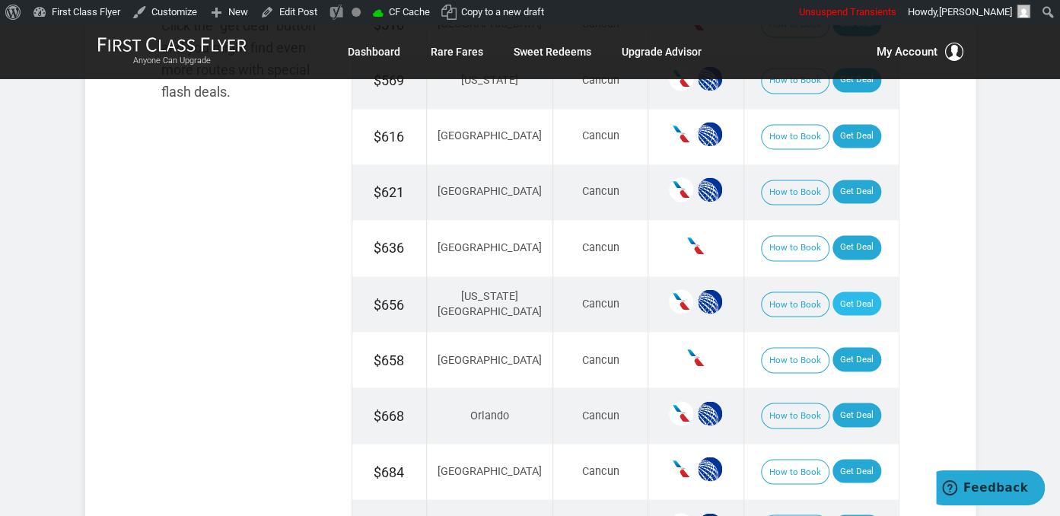
scroll to position [964, 0]
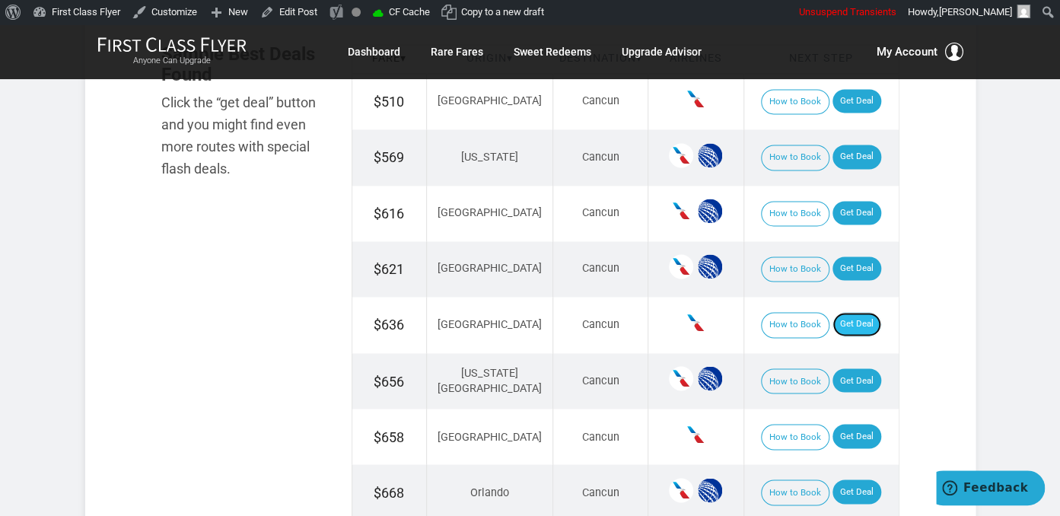
click at [849, 326] on link "Get Deal" at bounding box center [856, 324] width 49 height 24
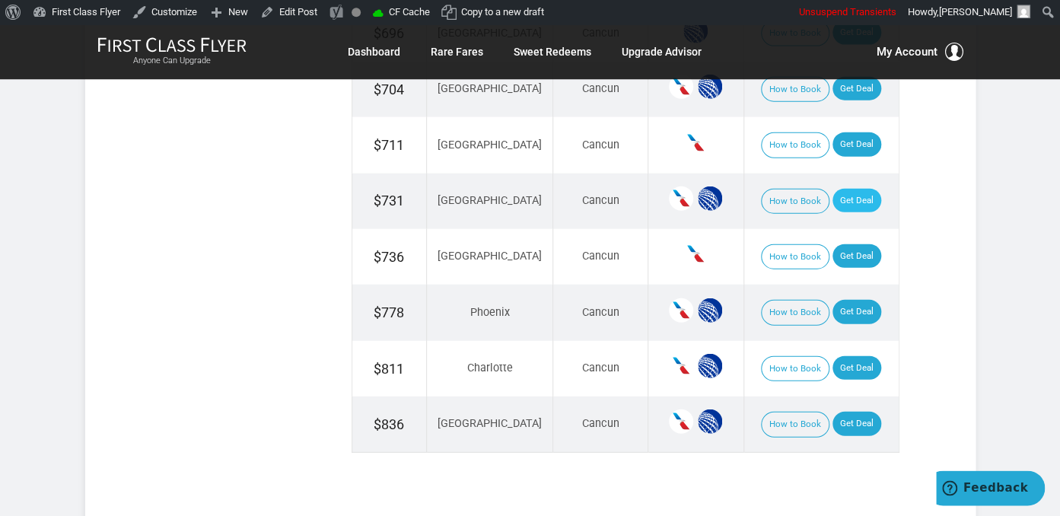
scroll to position [1768, 0]
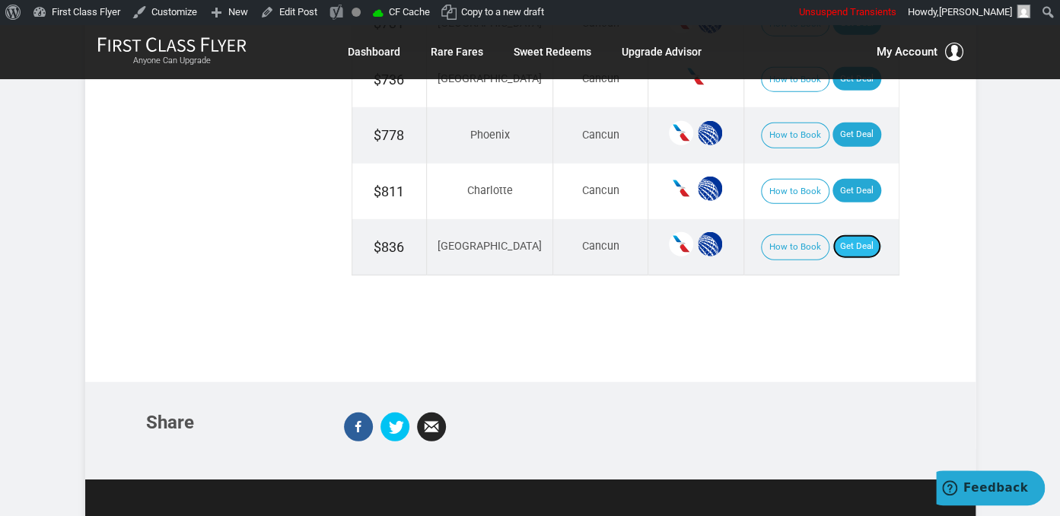
click at [832, 234] on link "Get Deal" at bounding box center [856, 246] width 49 height 24
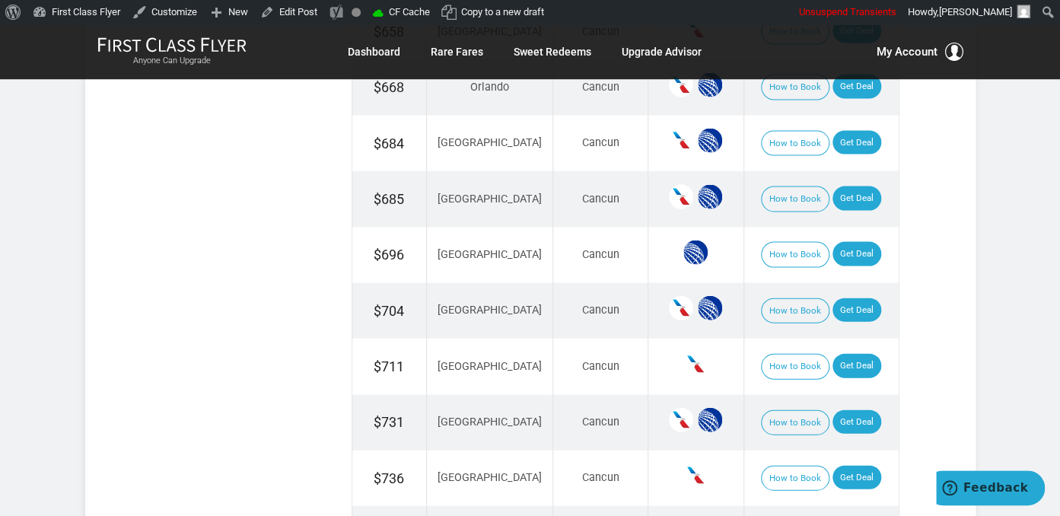
scroll to position [1366, 0]
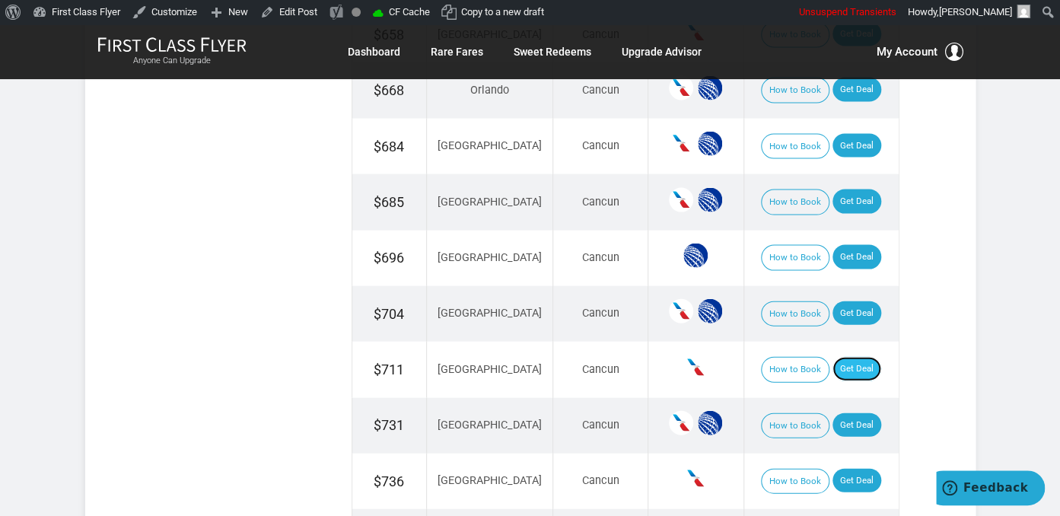
click at [832, 357] on link "Get Deal" at bounding box center [856, 369] width 49 height 24
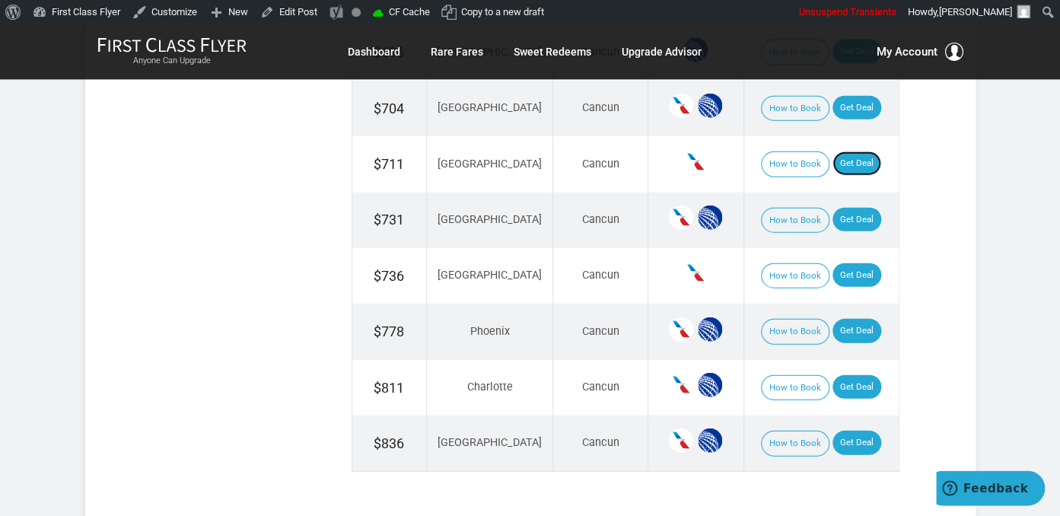
scroll to position [1607, 0]
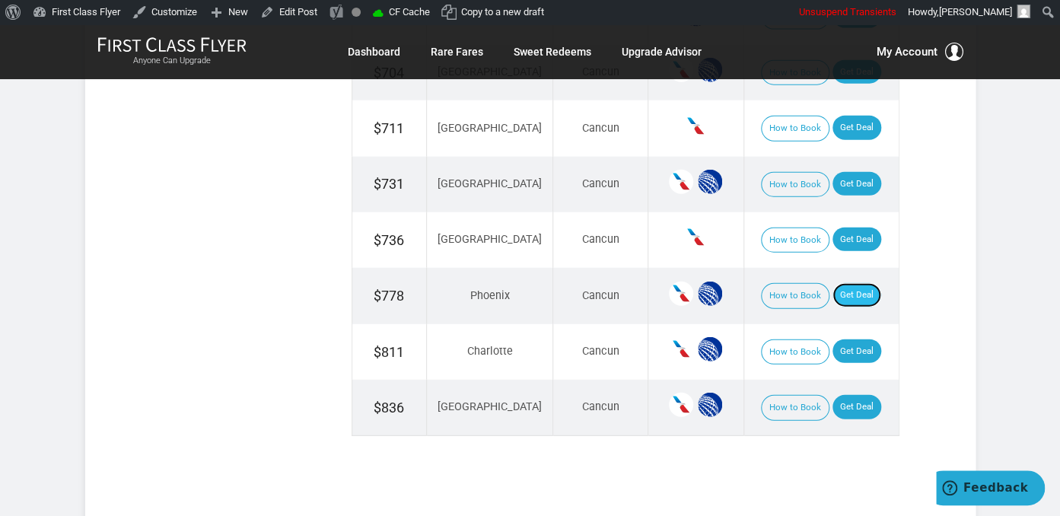
drag, startPoint x: 853, startPoint y: 288, endPoint x: 846, endPoint y: 273, distance: 16.7
click at [853, 288] on link "Get Deal" at bounding box center [856, 295] width 49 height 24
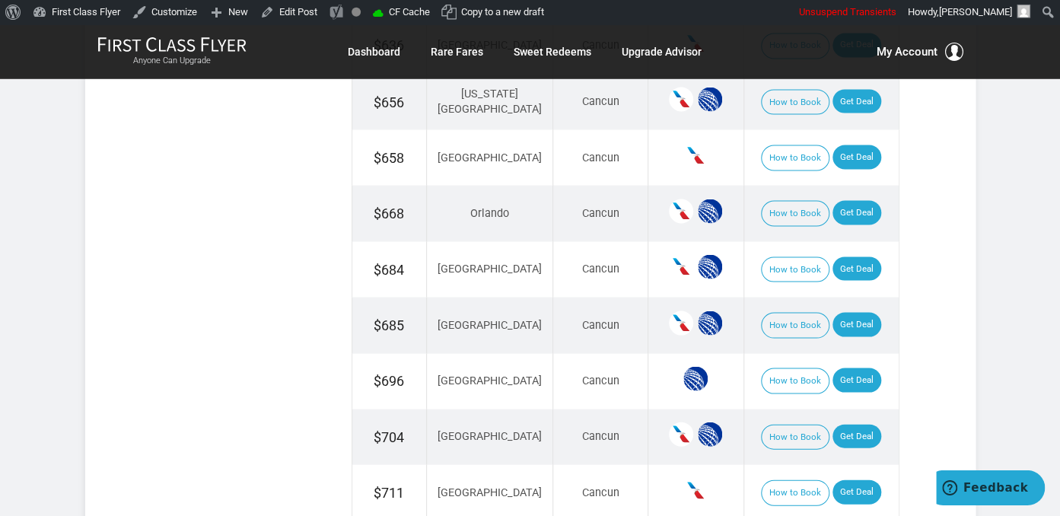
scroll to position [1205, 0]
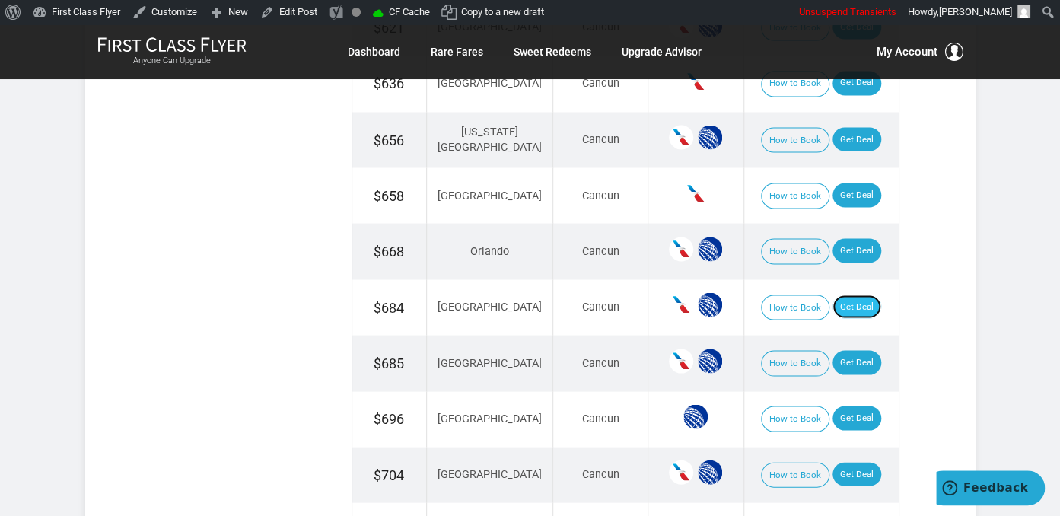
click at [842, 302] on link "Get Deal" at bounding box center [856, 306] width 49 height 24
click at [846, 304] on link "Get Deal" at bounding box center [856, 306] width 49 height 24
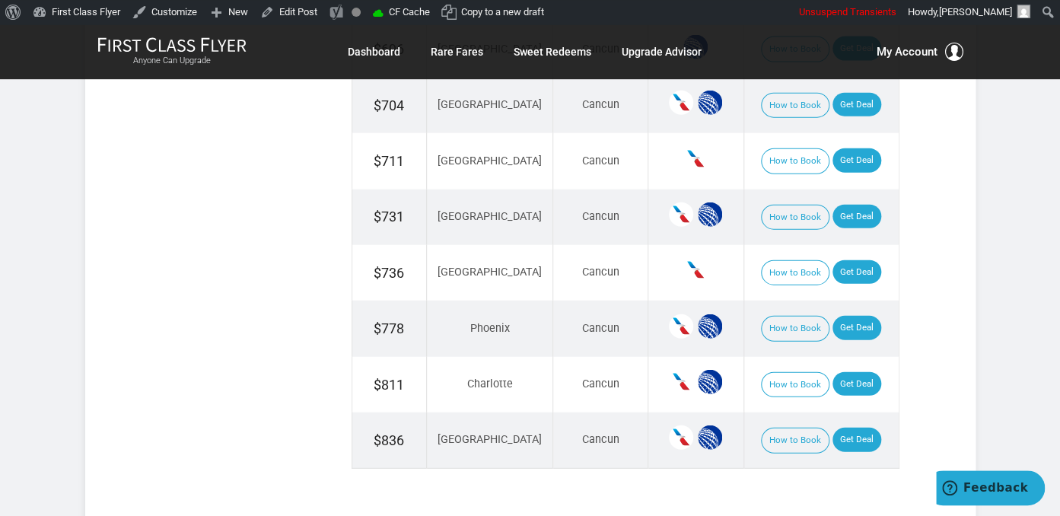
scroll to position [1607, 0]
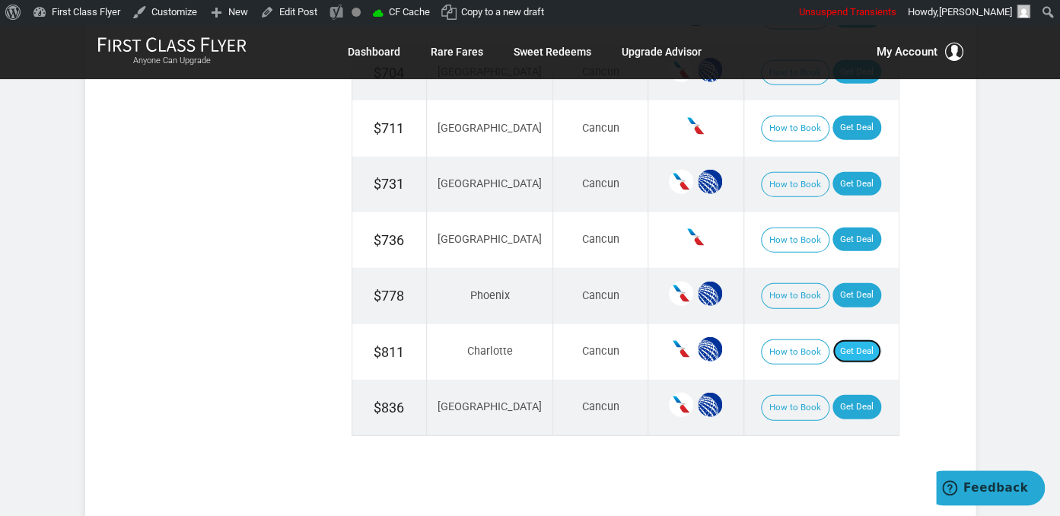
click at [845, 339] on link "Get Deal" at bounding box center [856, 351] width 49 height 24
drag, startPoint x: 846, startPoint y: 228, endPoint x: 858, endPoint y: 247, distance: 22.8
click at [846, 228] on link "Get Deal" at bounding box center [856, 240] width 49 height 24
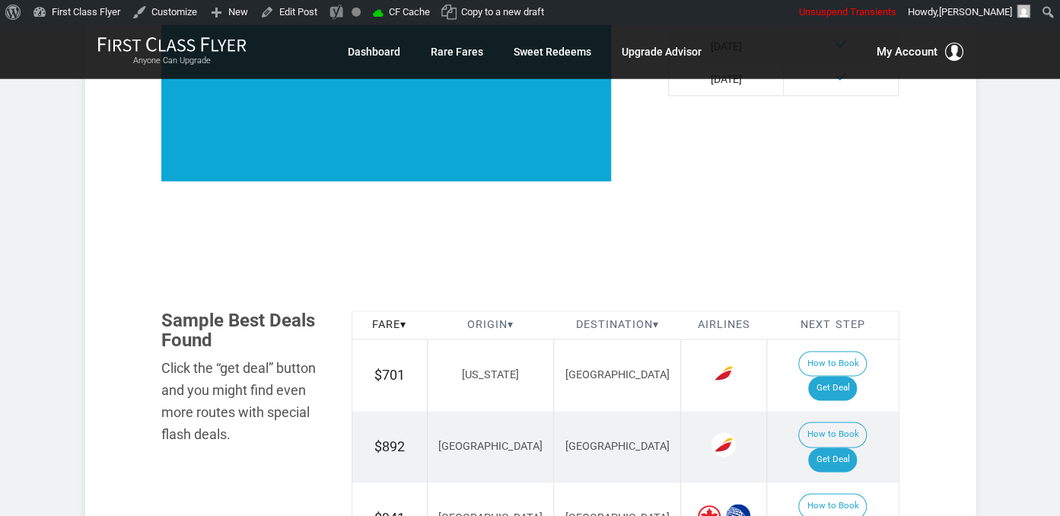
scroll to position [829, 0]
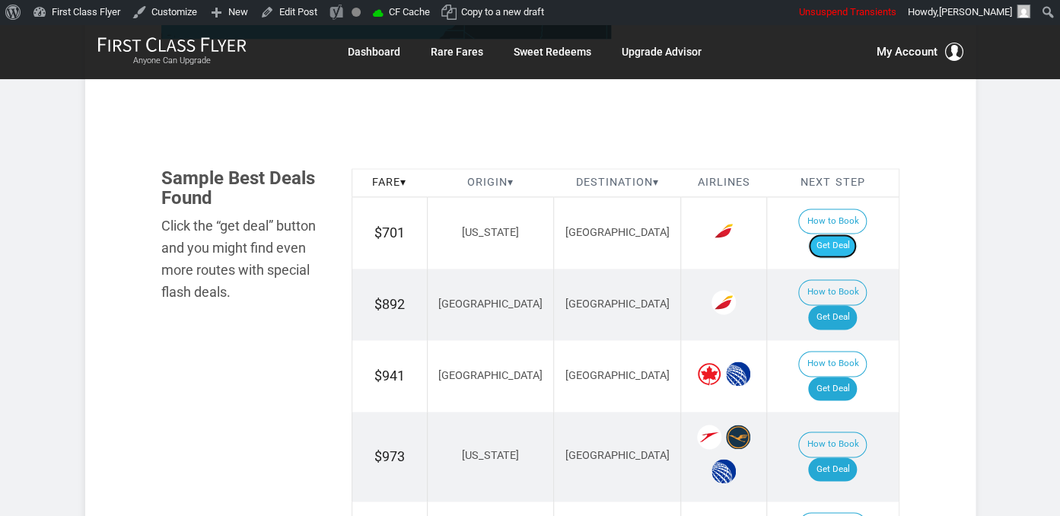
click at [852, 234] on link "Get Deal" at bounding box center [832, 246] width 49 height 24
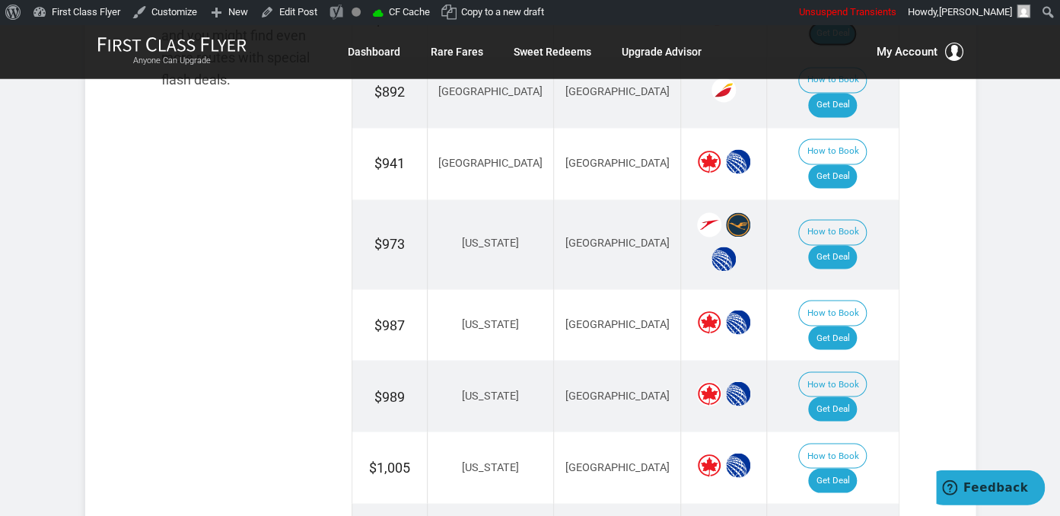
scroll to position [1070, 0]
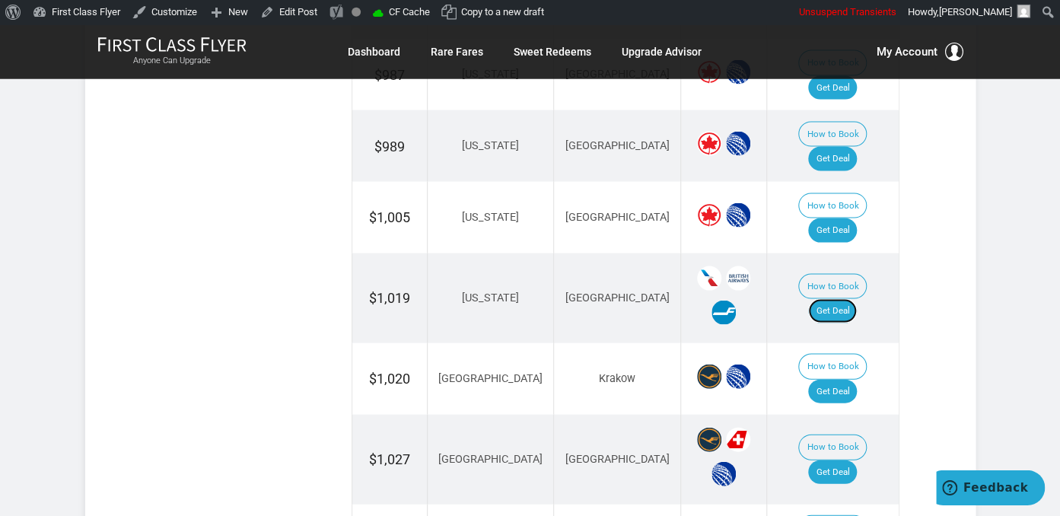
scroll to position [1391, 0]
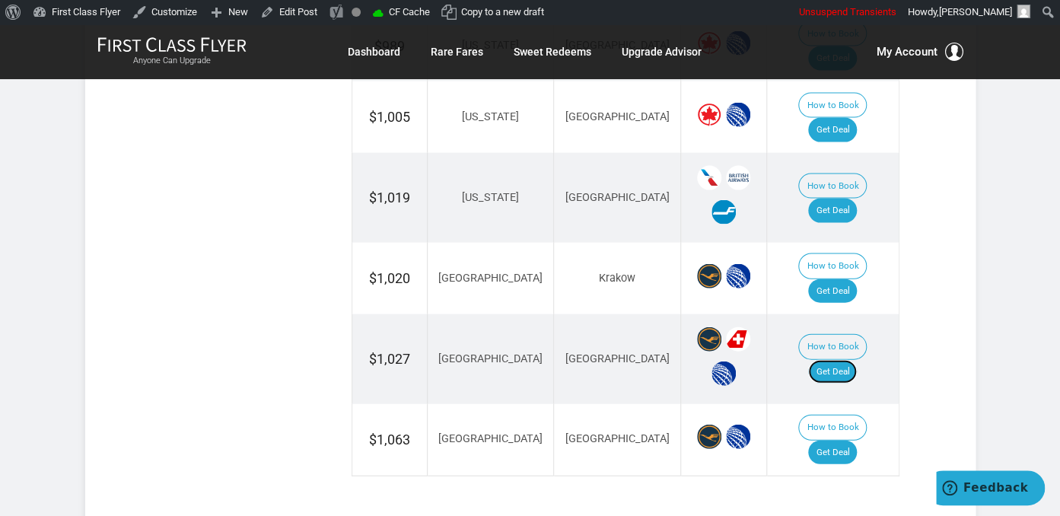
drag, startPoint x: 840, startPoint y: 228, endPoint x: 839, endPoint y: 216, distance: 11.5
click at [840, 360] on link "Get Deal" at bounding box center [832, 372] width 49 height 24
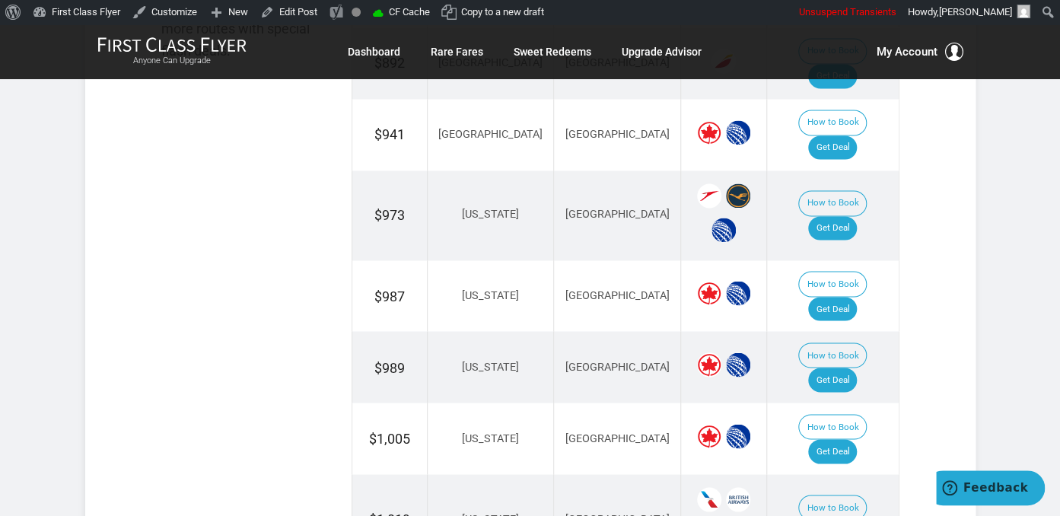
scroll to position [989, 0]
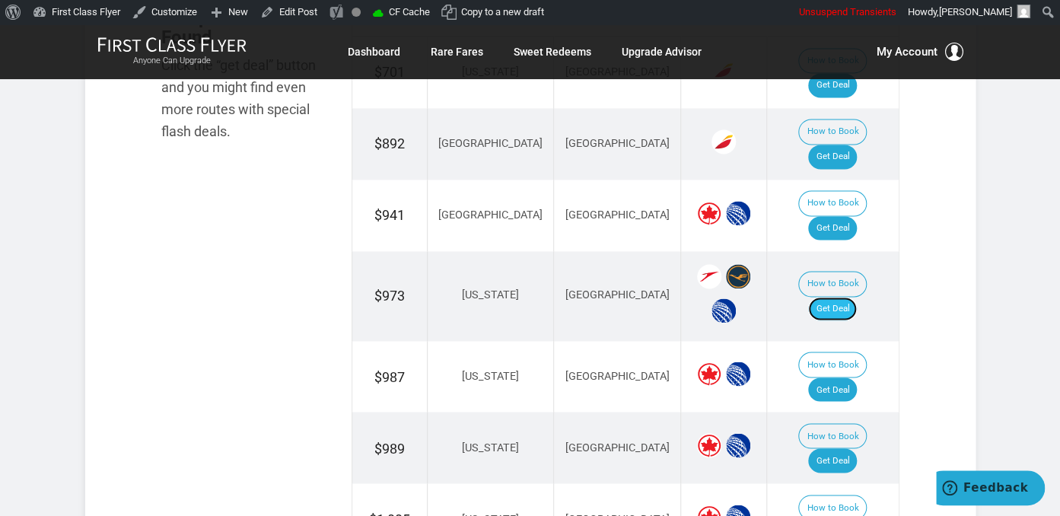
click at [836, 297] on link "Get Deal" at bounding box center [832, 309] width 49 height 24
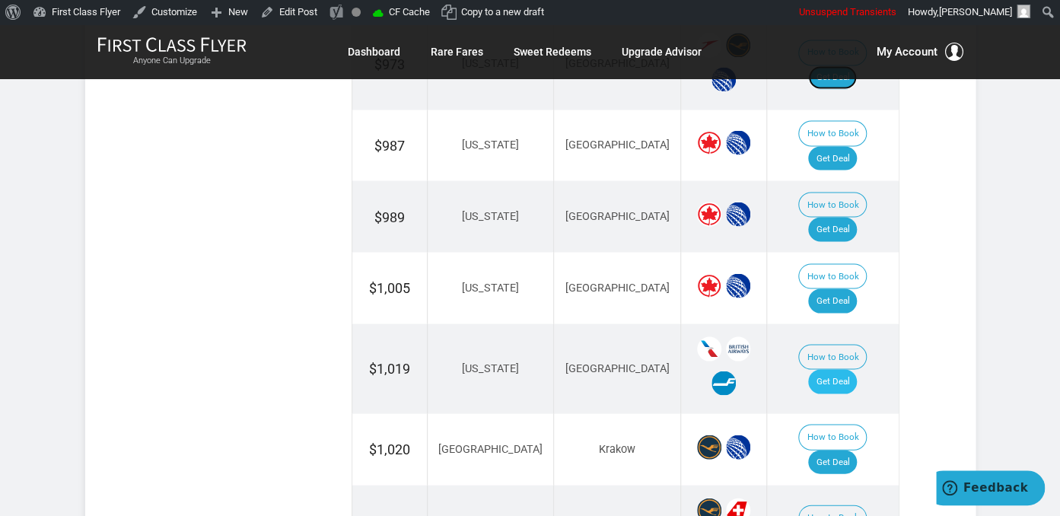
scroll to position [1230, 0]
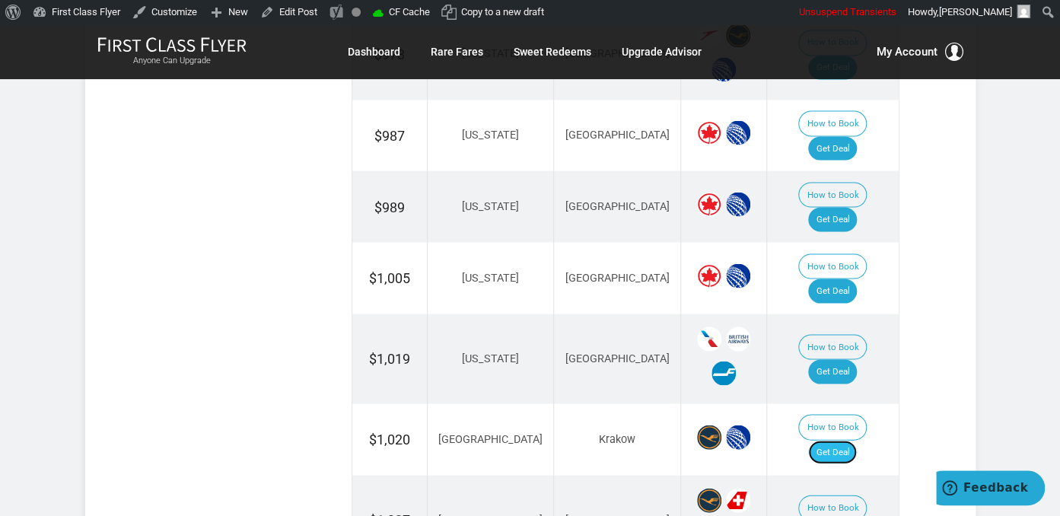
click at [857, 440] on link "Get Deal" at bounding box center [832, 452] width 49 height 24
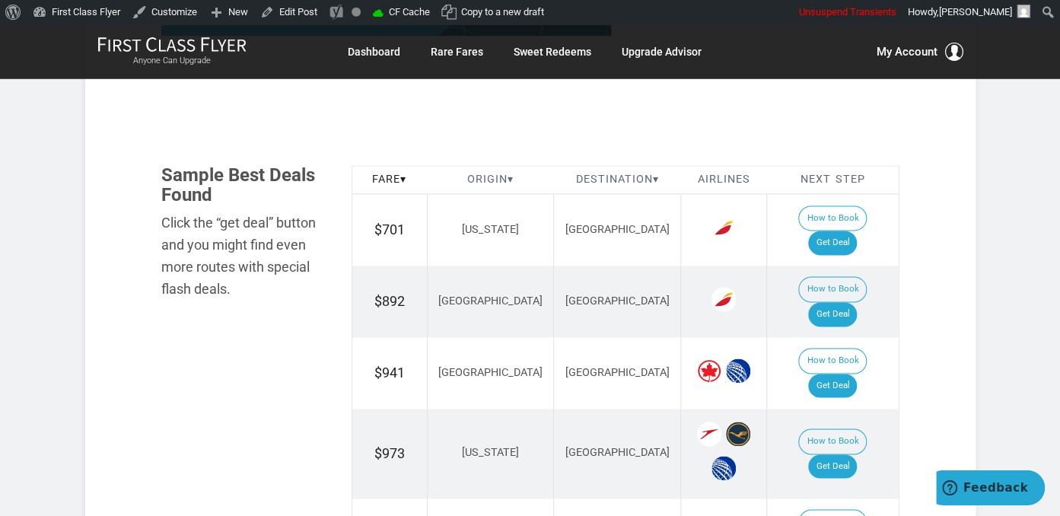
scroll to position [829, 0]
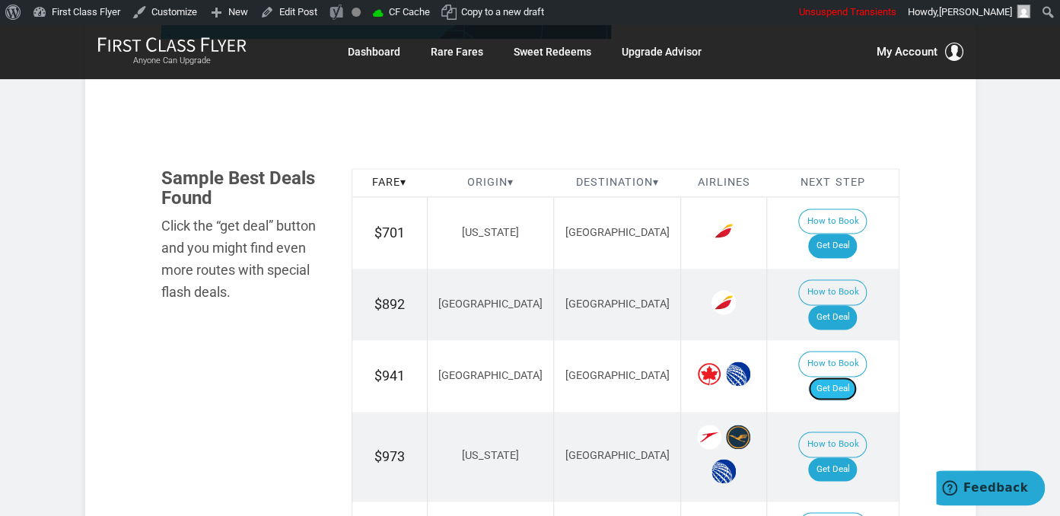
click at [857, 377] on link "Get Deal" at bounding box center [832, 389] width 49 height 24
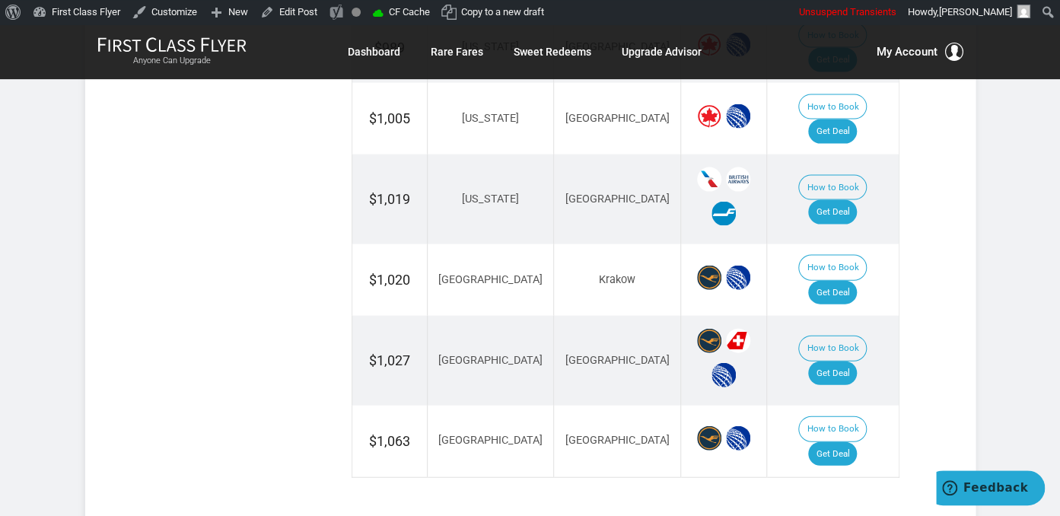
scroll to position [1391, 0]
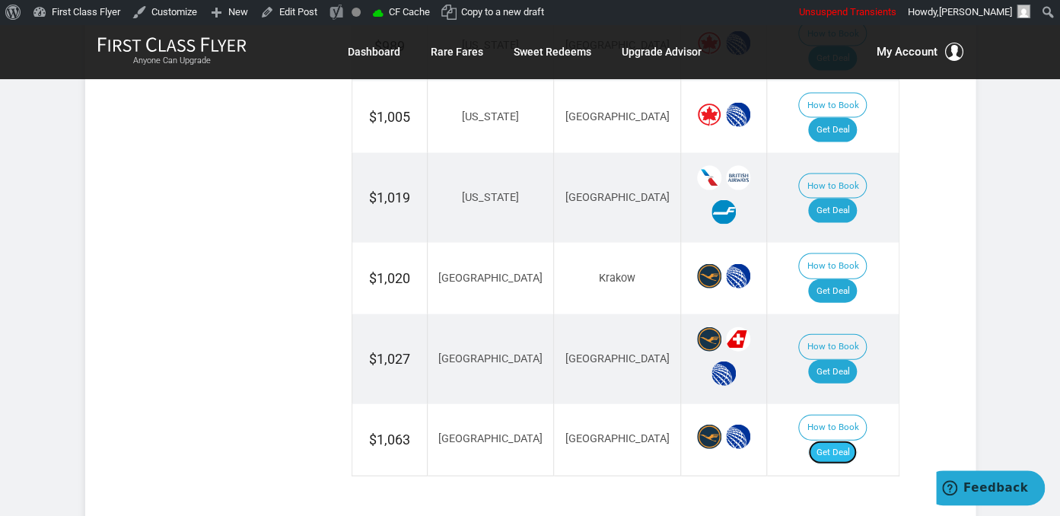
click at [848, 441] on link "Get Deal" at bounding box center [832, 453] width 49 height 24
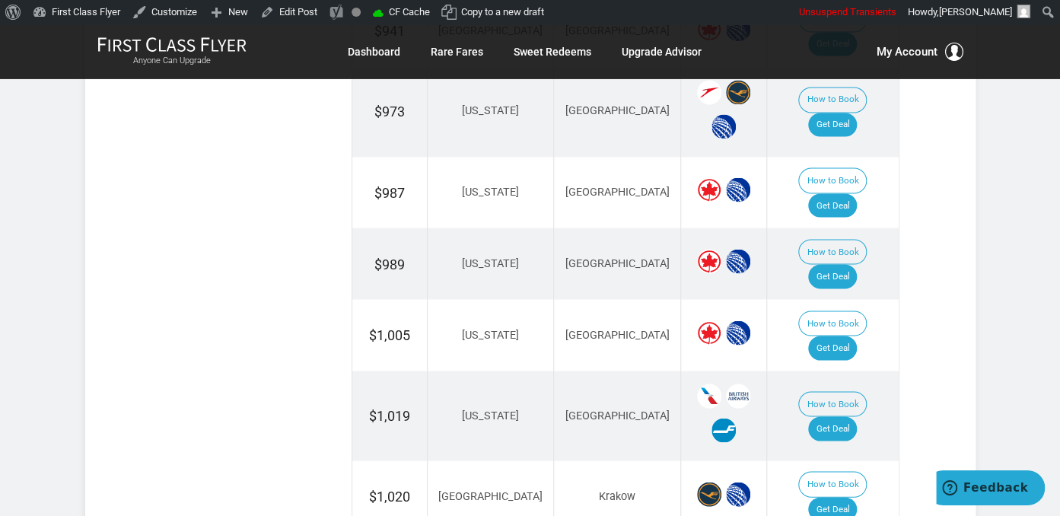
scroll to position [1151, 0]
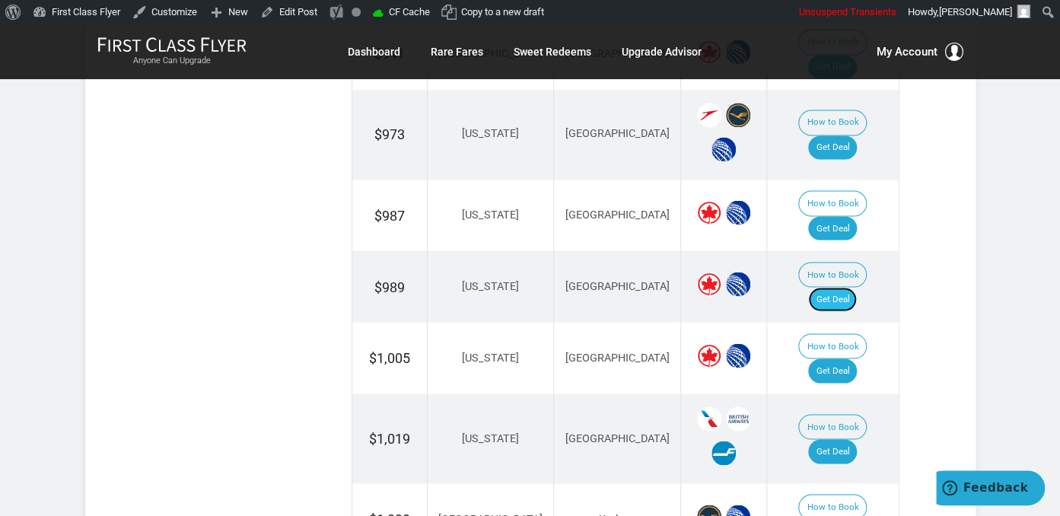
click at [857, 287] on link "Get Deal" at bounding box center [832, 299] width 49 height 24
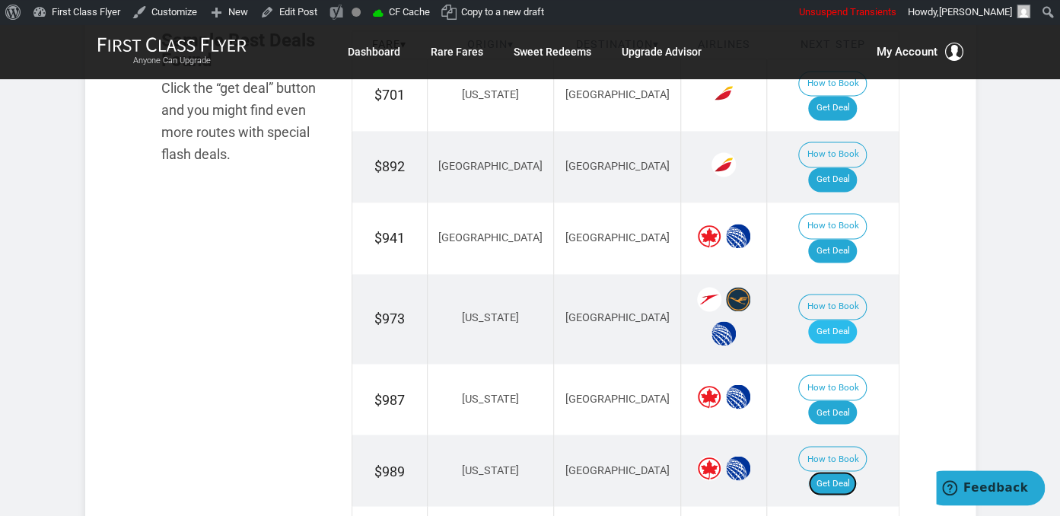
scroll to position [989, 0]
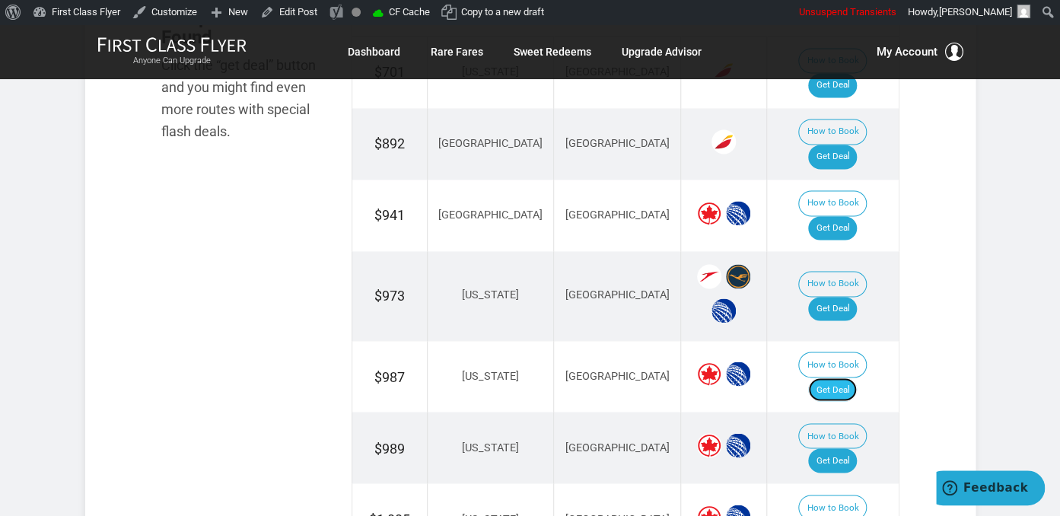
click at [832, 377] on link "Get Deal" at bounding box center [832, 389] width 49 height 24
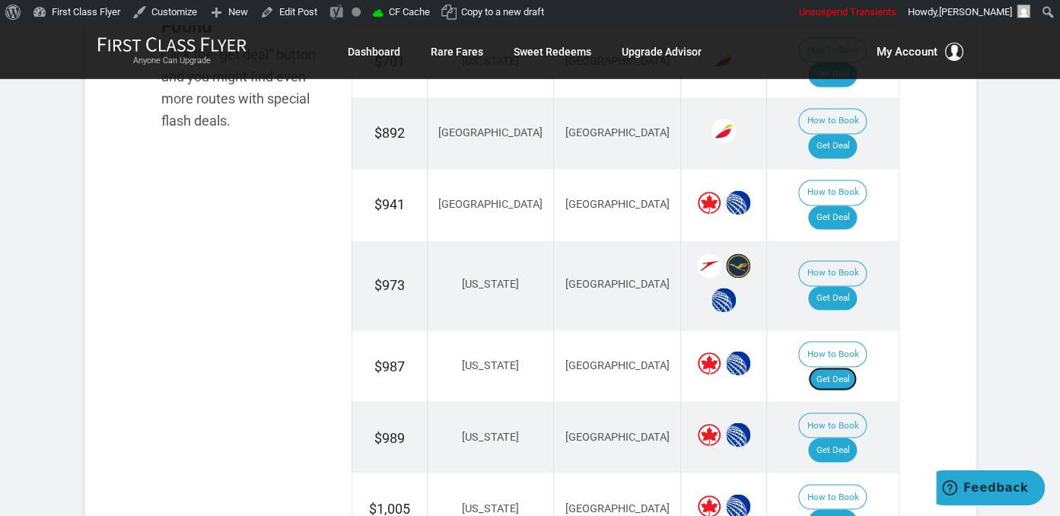
scroll to position [909, 0]
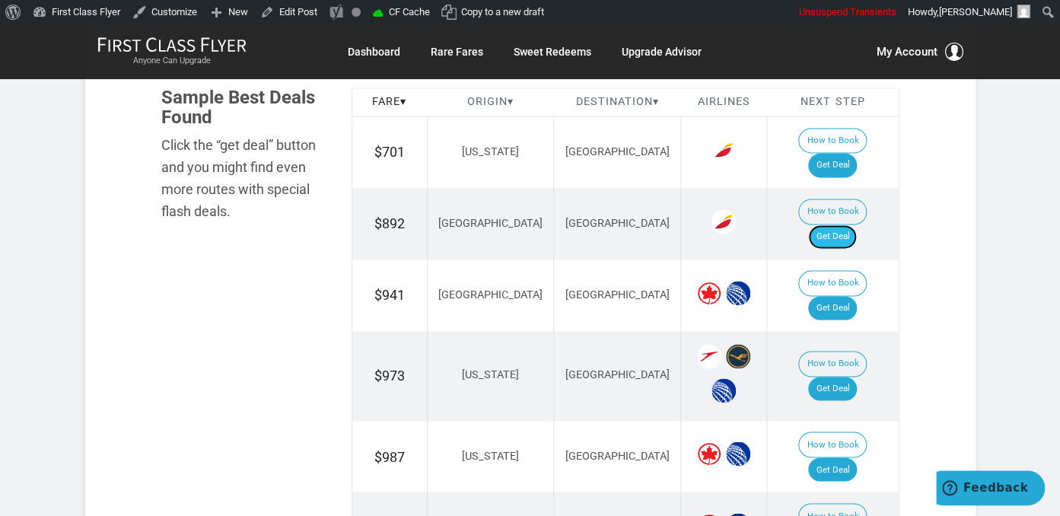
click at [843, 224] on link "Get Deal" at bounding box center [832, 236] width 49 height 24
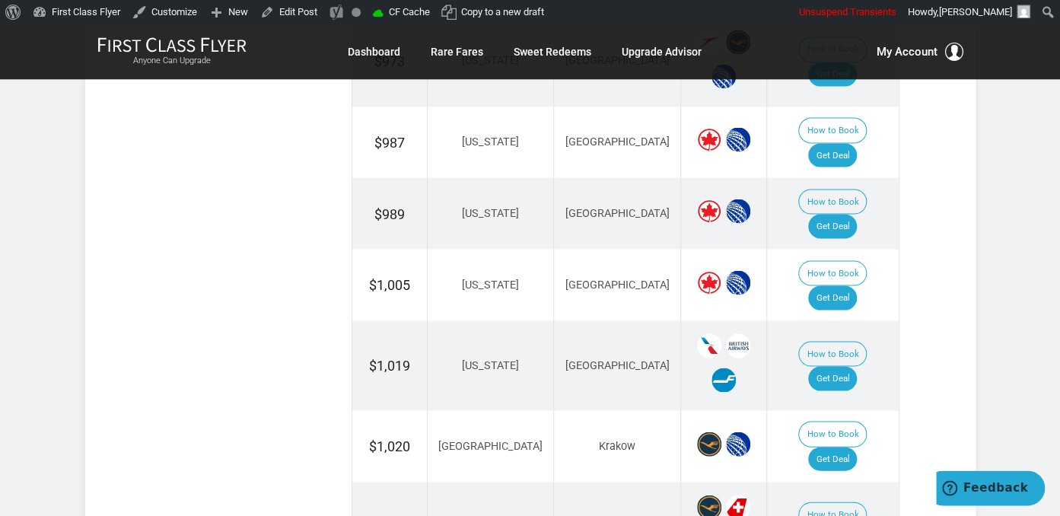
scroll to position [1230, 0]
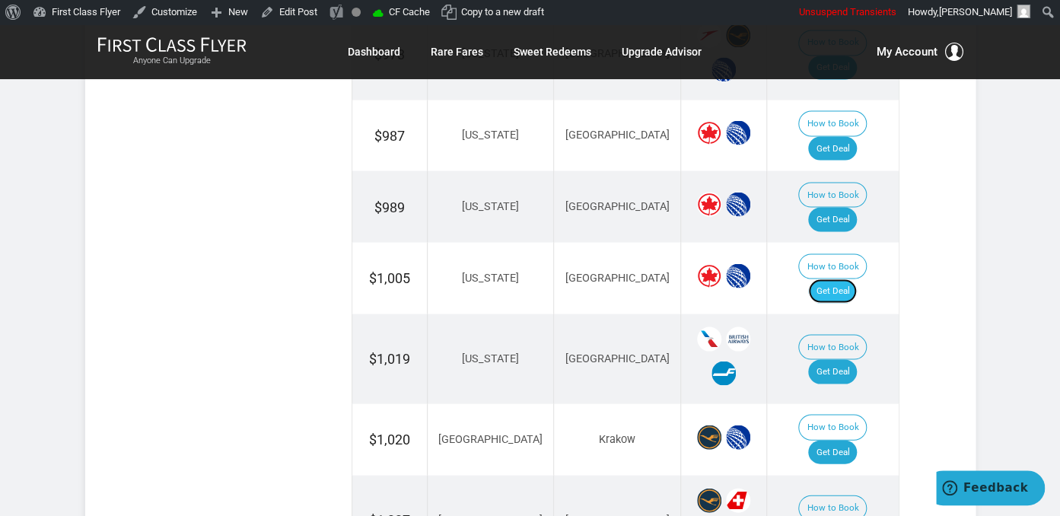
click at [856, 279] on link "Get Deal" at bounding box center [832, 291] width 49 height 24
drag, startPoint x: 846, startPoint y: 188, endPoint x: 848, endPoint y: 208, distance: 19.9
click at [846, 279] on link "Get Deal" at bounding box center [832, 291] width 49 height 24
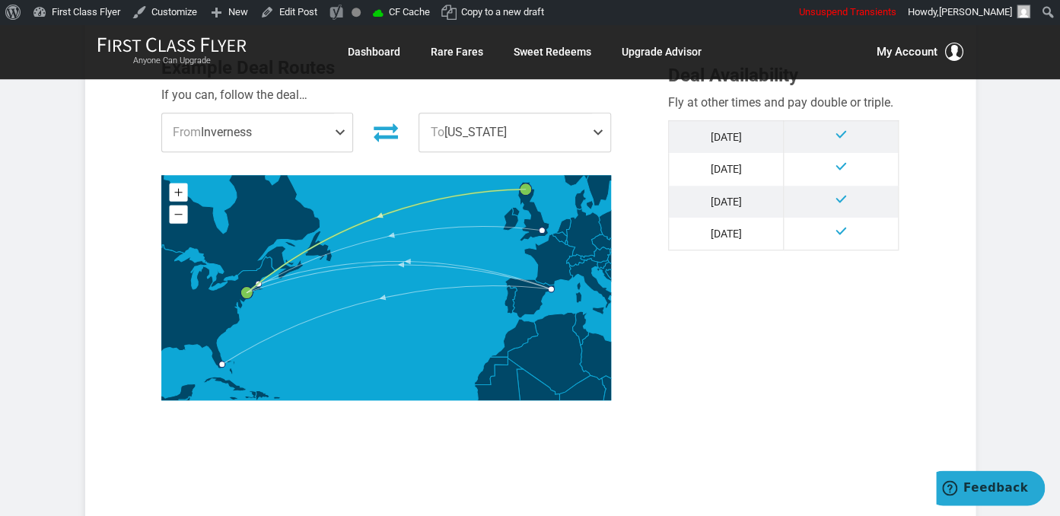
scroll to position [883, 0]
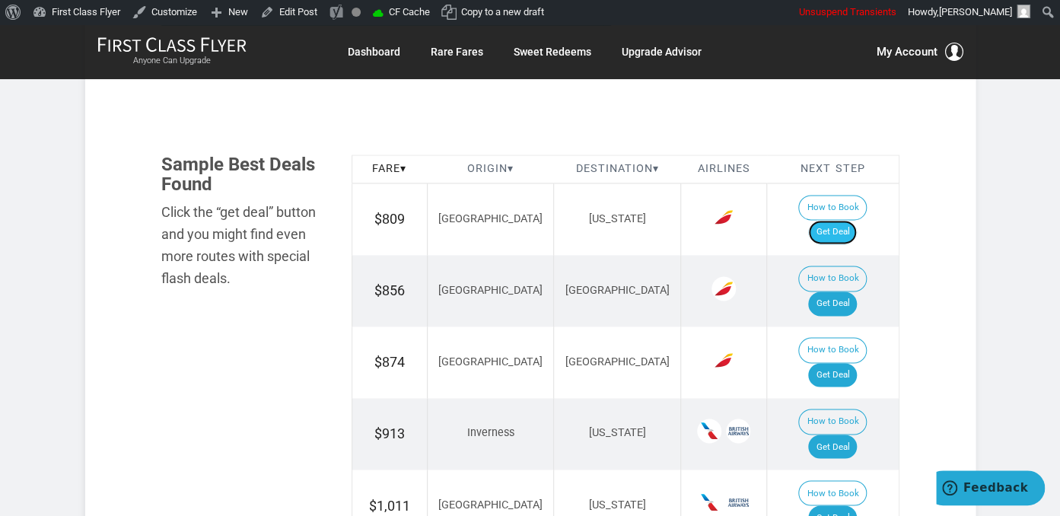
click at [836, 220] on link "Get Deal" at bounding box center [832, 232] width 49 height 24
drag, startPoint x: 836, startPoint y: 264, endPoint x: 847, endPoint y: 262, distance: 10.9
click at [836, 291] on link "Get Deal" at bounding box center [832, 303] width 49 height 24
click at [836, 363] on link "Get Deal" at bounding box center [832, 375] width 49 height 24
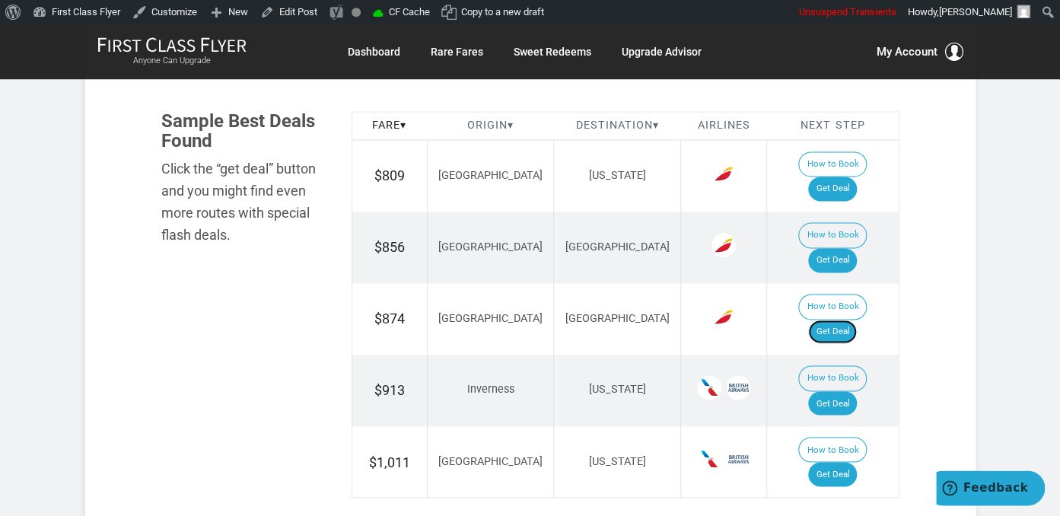
scroll to position [1044, 0]
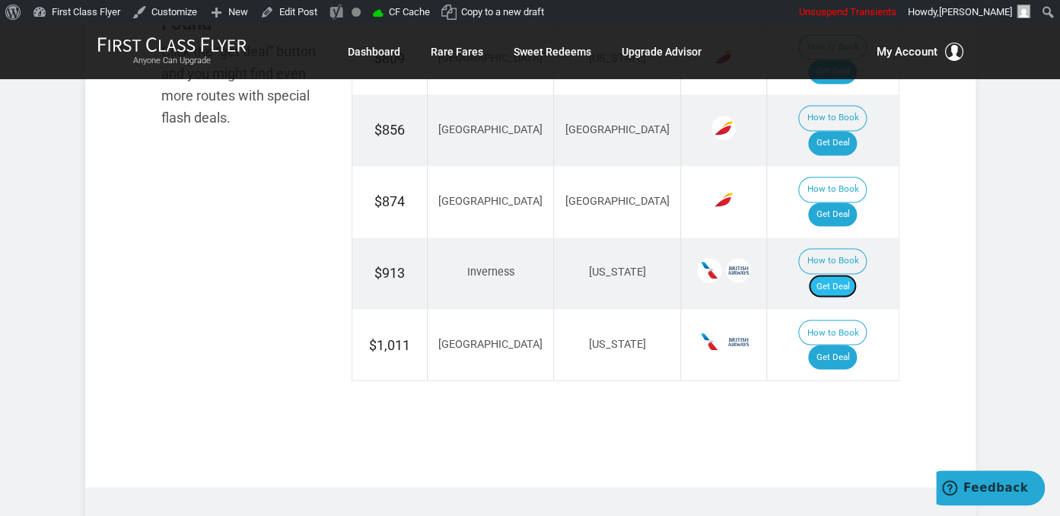
click at [847, 274] on link "Get Deal" at bounding box center [832, 286] width 49 height 24
click at [829, 345] on link "Get Deal" at bounding box center [832, 357] width 49 height 24
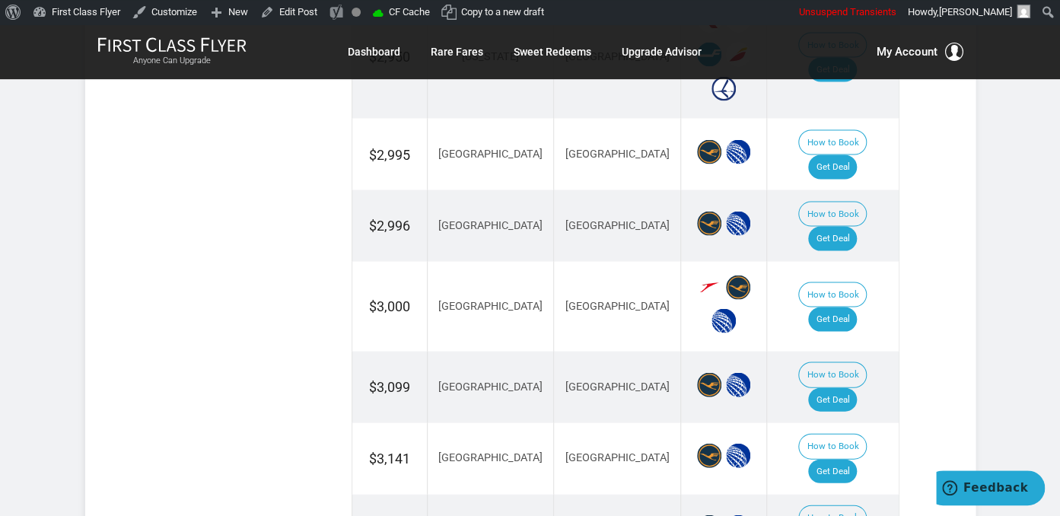
scroll to position [1285, 0]
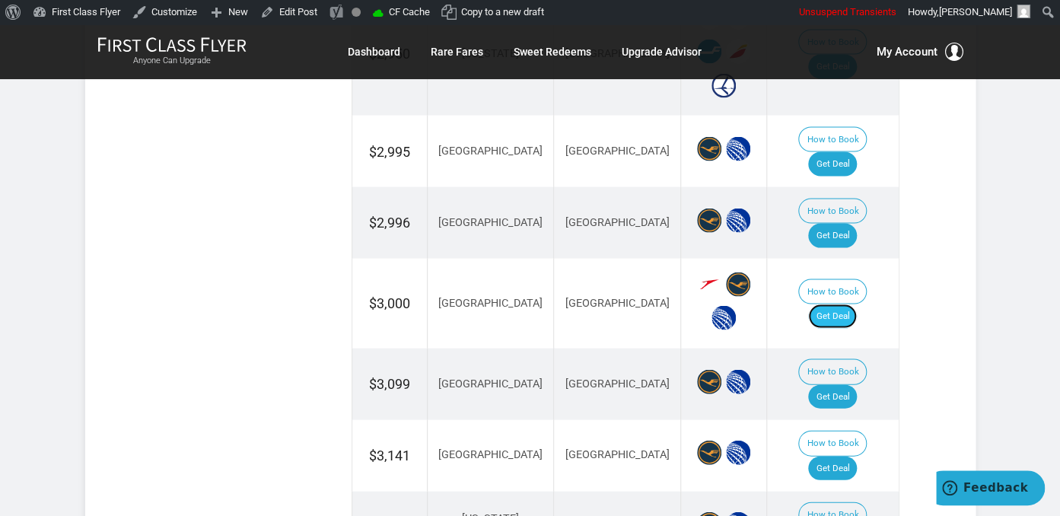
click at [855, 304] on link "Get Deal" at bounding box center [832, 316] width 49 height 24
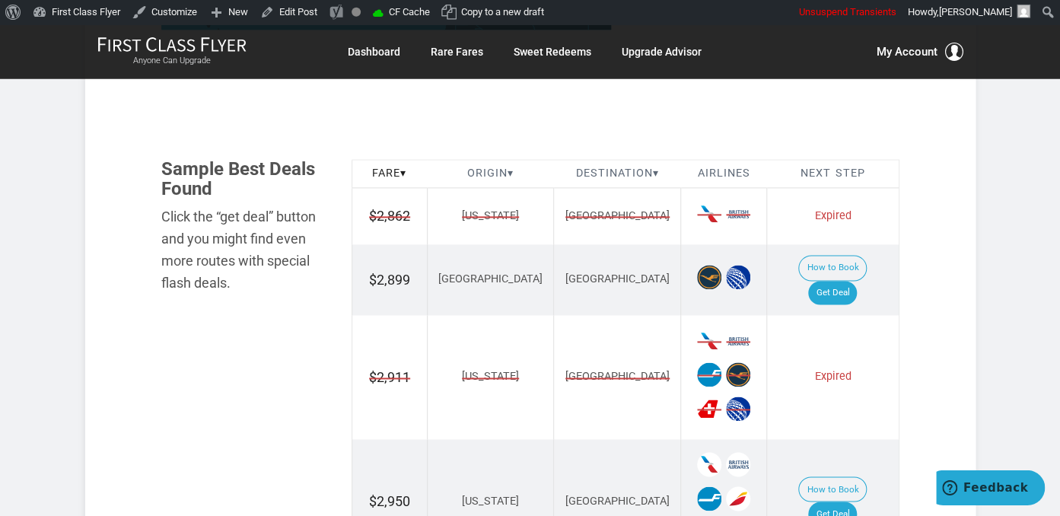
scroll to position [964, 0]
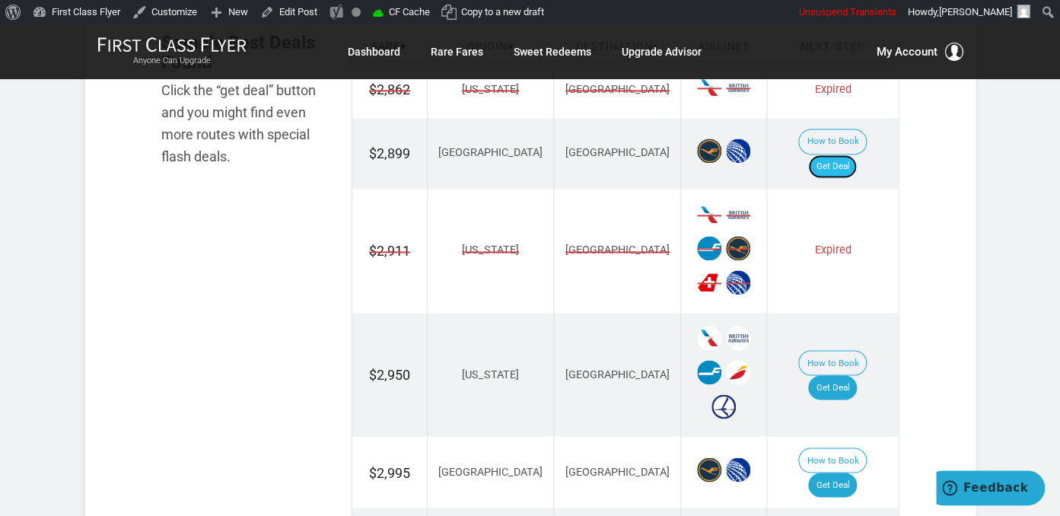
click at [848, 154] on link "Get Deal" at bounding box center [832, 166] width 49 height 24
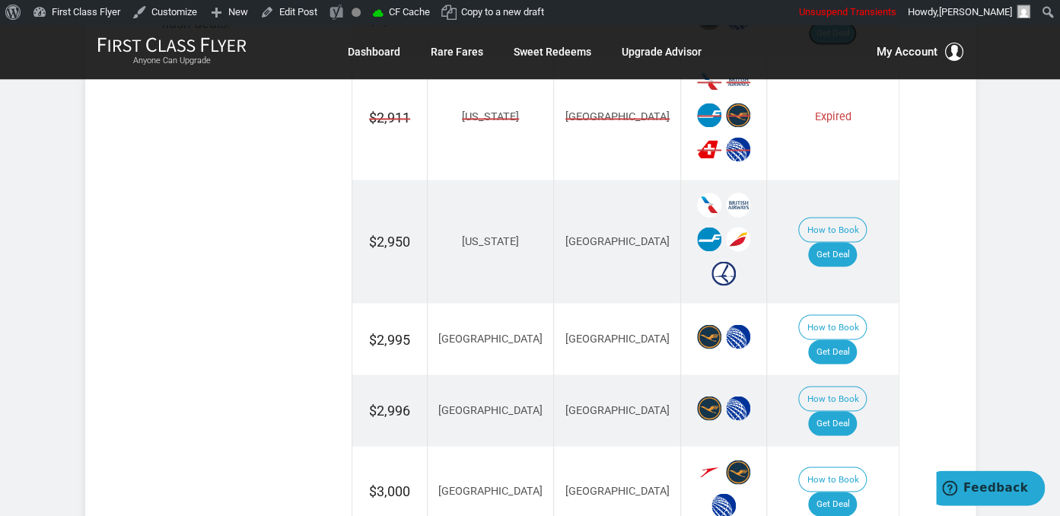
scroll to position [1125, 0]
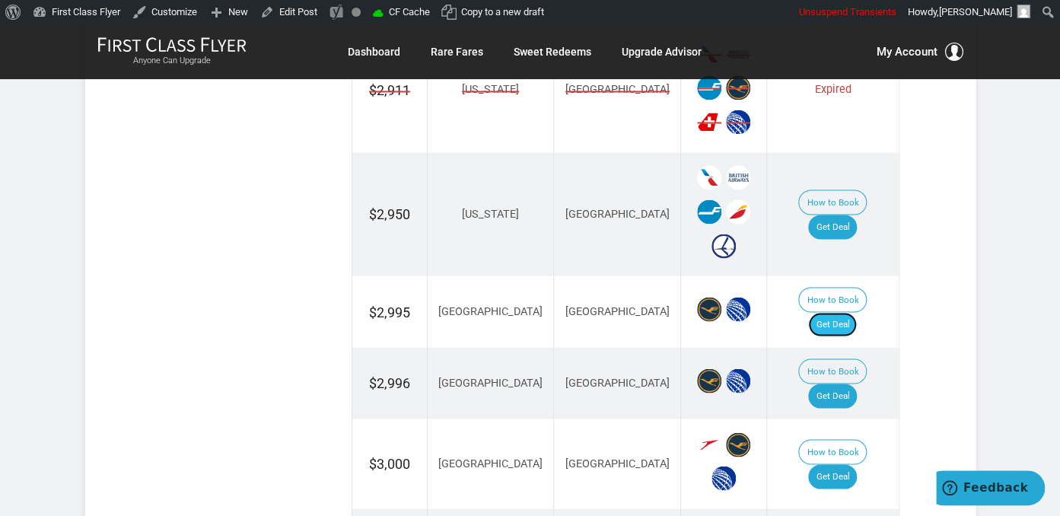
click at [857, 312] on link "Get Deal" at bounding box center [832, 324] width 49 height 24
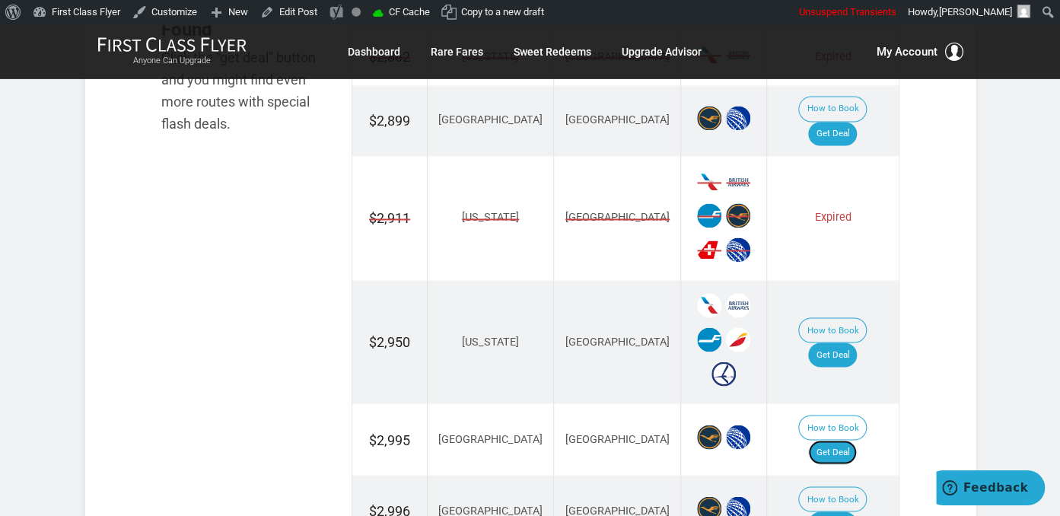
scroll to position [1044, 0]
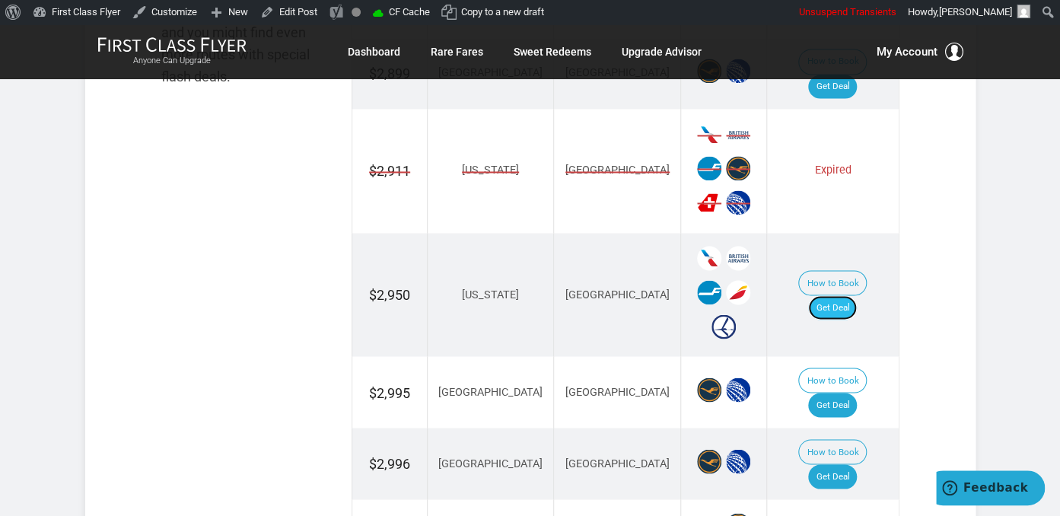
drag, startPoint x: 848, startPoint y: 275, endPoint x: 839, endPoint y: 275, distance: 8.4
click at [848, 295] on link "Get Deal" at bounding box center [832, 307] width 49 height 24
click at [825, 295] on link "Get Deal" at bounding box center [832, 307] width 49 height 24
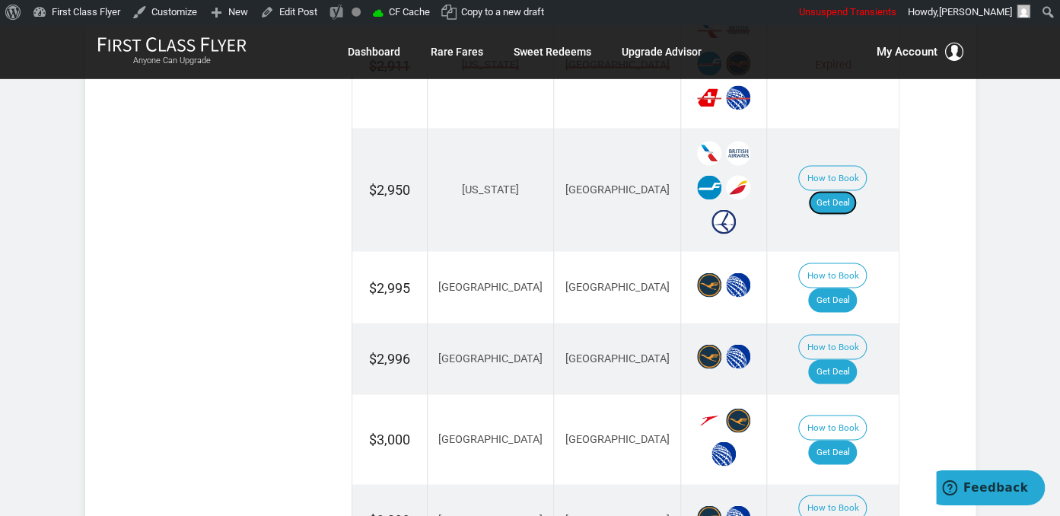
scroll to position [1205, 0]
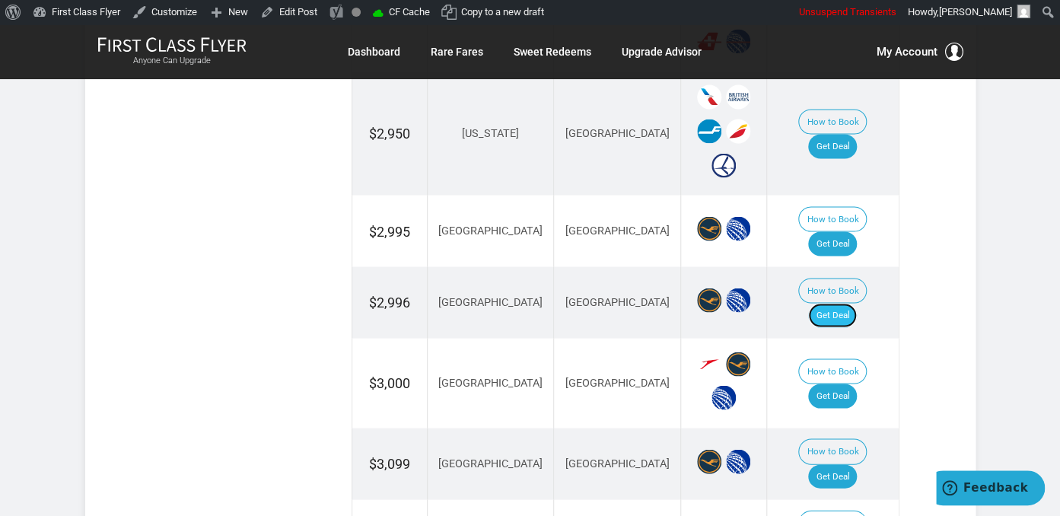
click at [853, 303] on link "Get Deal" at bounding box center [832, 315] width 49 height 24
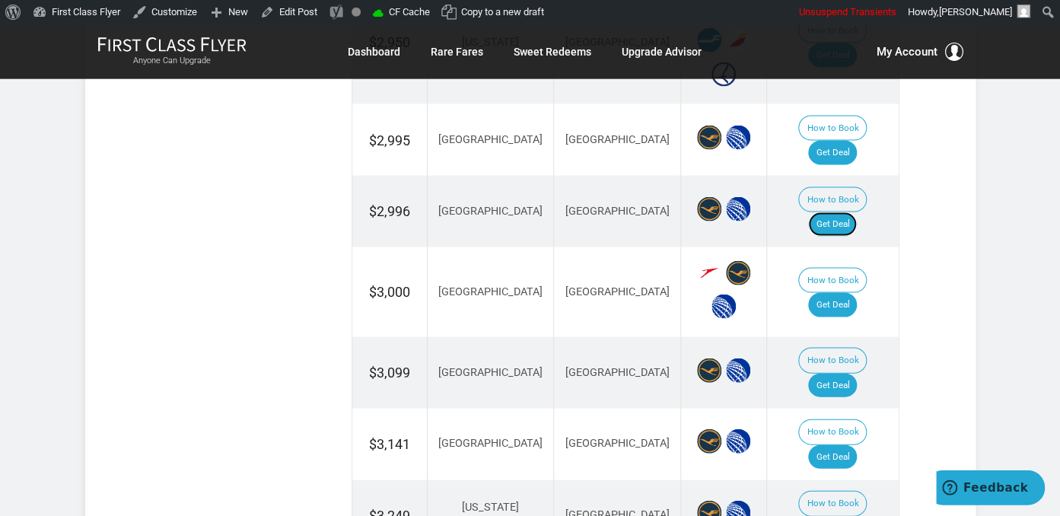
scroll to position [1366, 0]
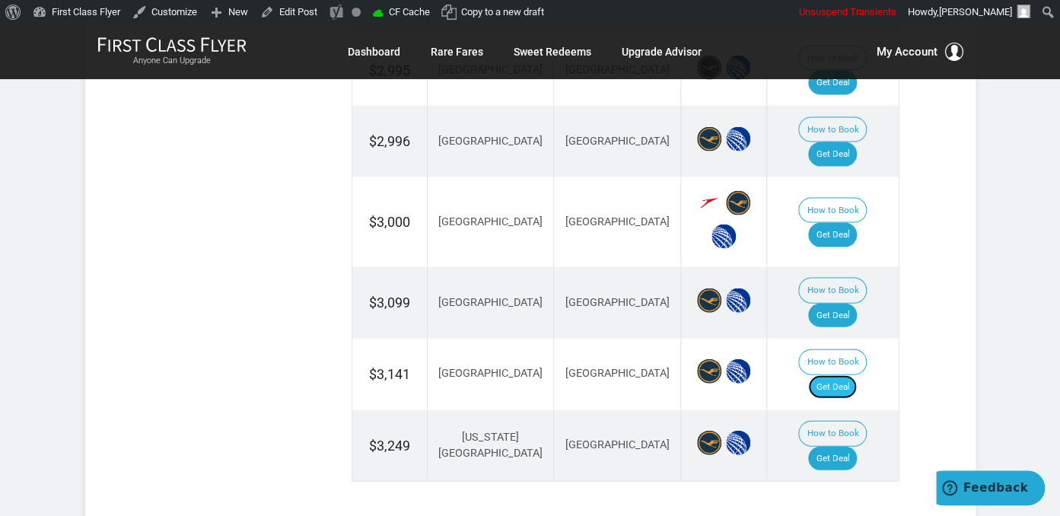
click at [848, 375] on link "Get Deal" at bounding box center [832, 387] width 49 height 24
click at [856, 304] on link "Get Deal" at bounding box center [832, 316] width 49 height 24
click at [832, 447] on link "Get Deal" at bounding box center [832, 459] width 49 height 24
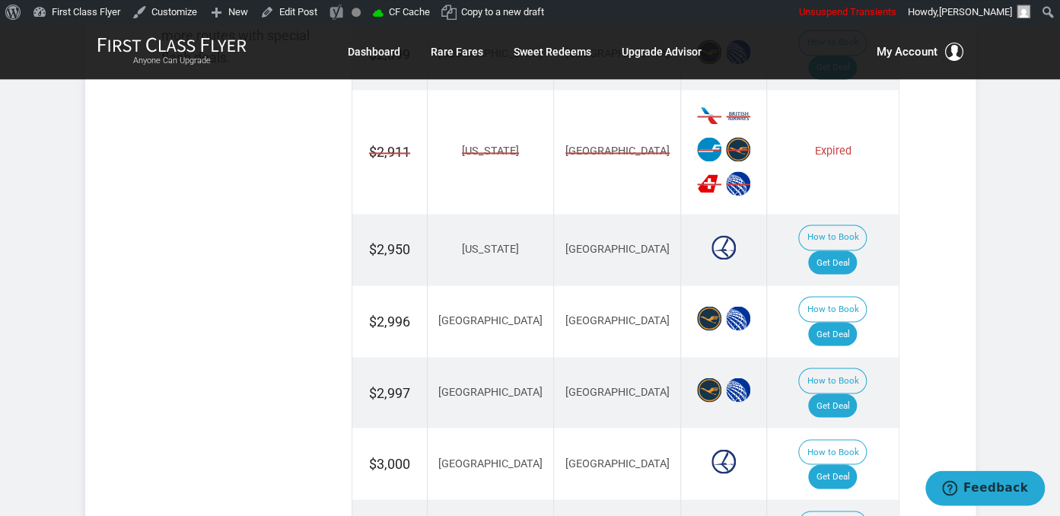
scroll to position [1526, 0]
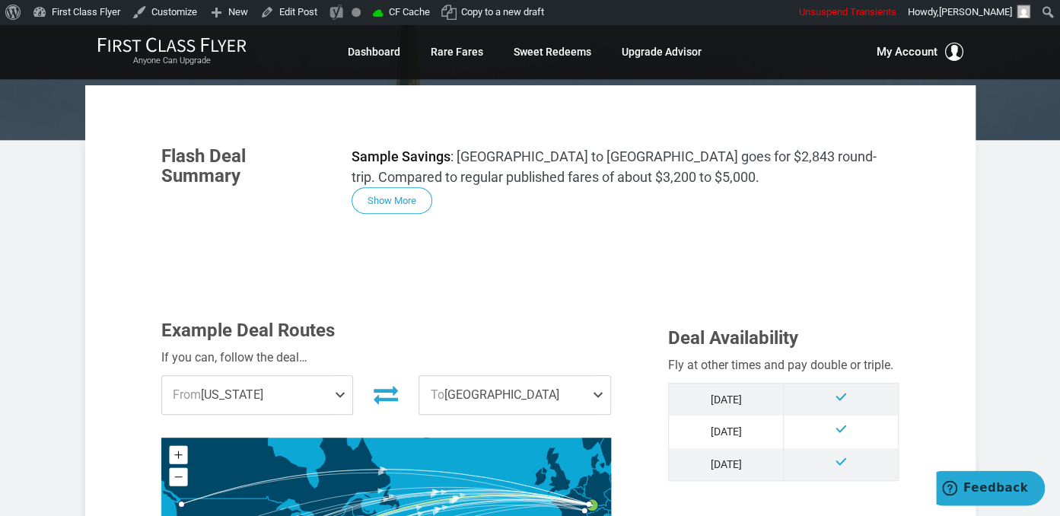
scroll to position [402, 0]
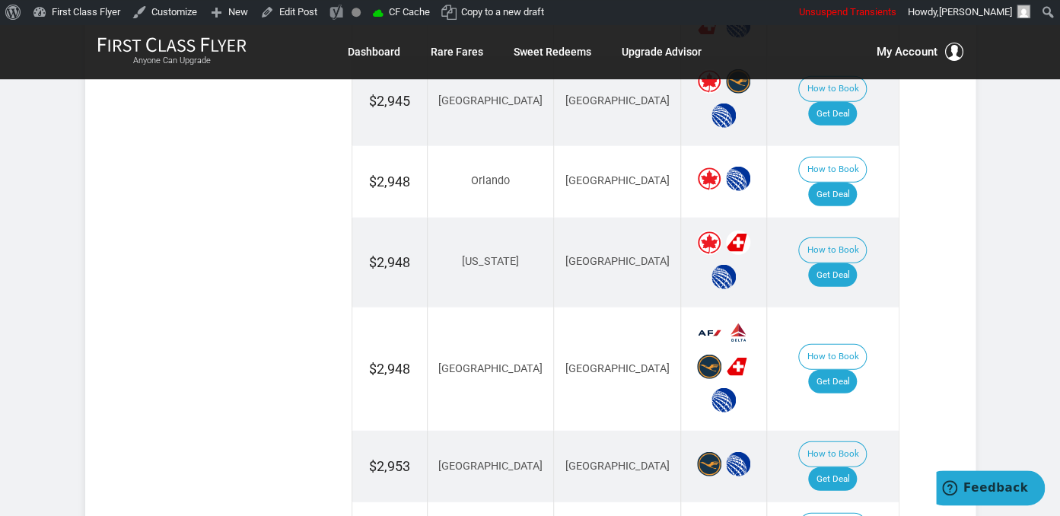
scroll to position [1607, 0]
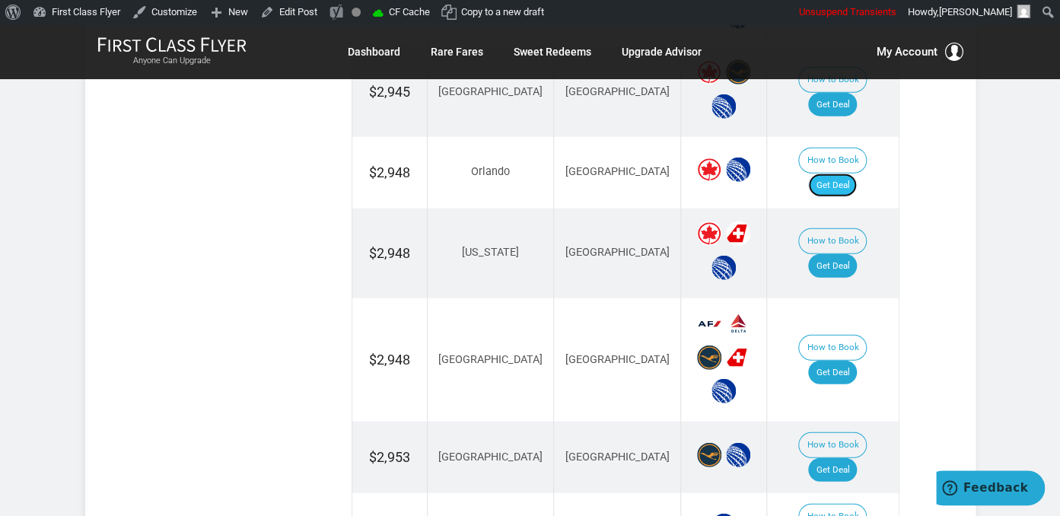
click at [848, 173] on link "Get Deal" at bounding box center [832, 185] width 49 height 24
click at [851, 173] on link "Get Deal" at bounding box center [832, 185] width 49 height 24
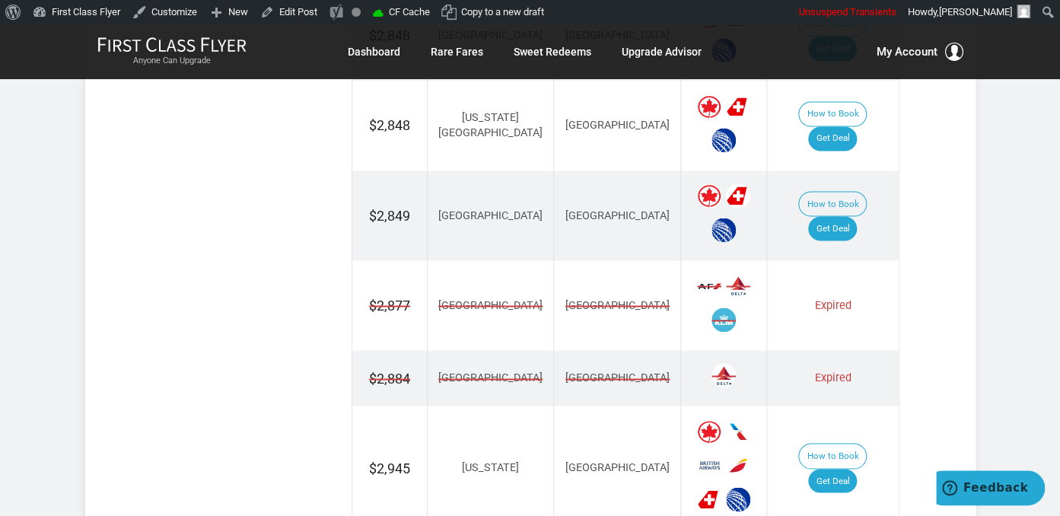
scroll to position [1285, 0]
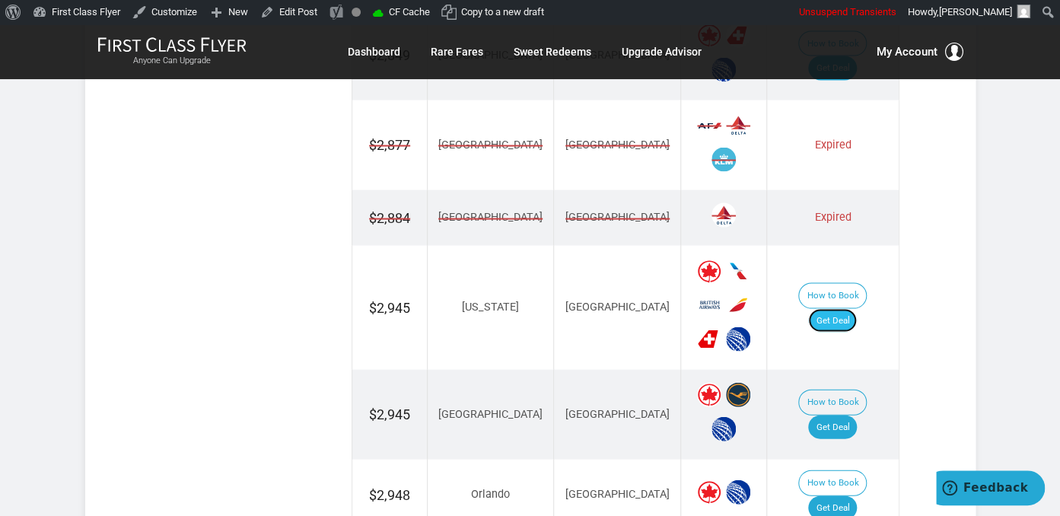
click at [857, 308] on link "Get Deal" at bounding box center [832, 320] width 49 height 24
click at [845, 308] on link "Get Deal" at bounding box center [832, 320] width 49 height 24
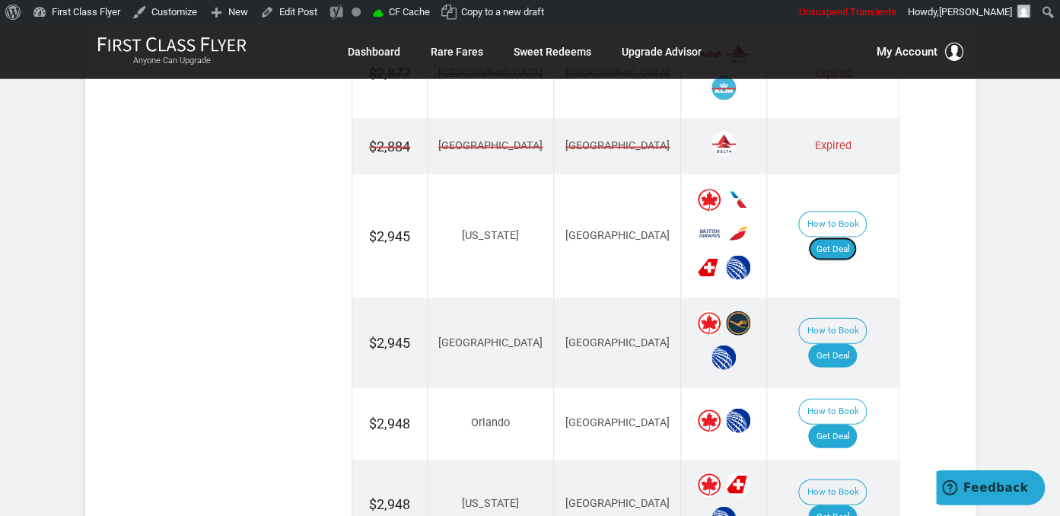
scroll to position [1446, 0]
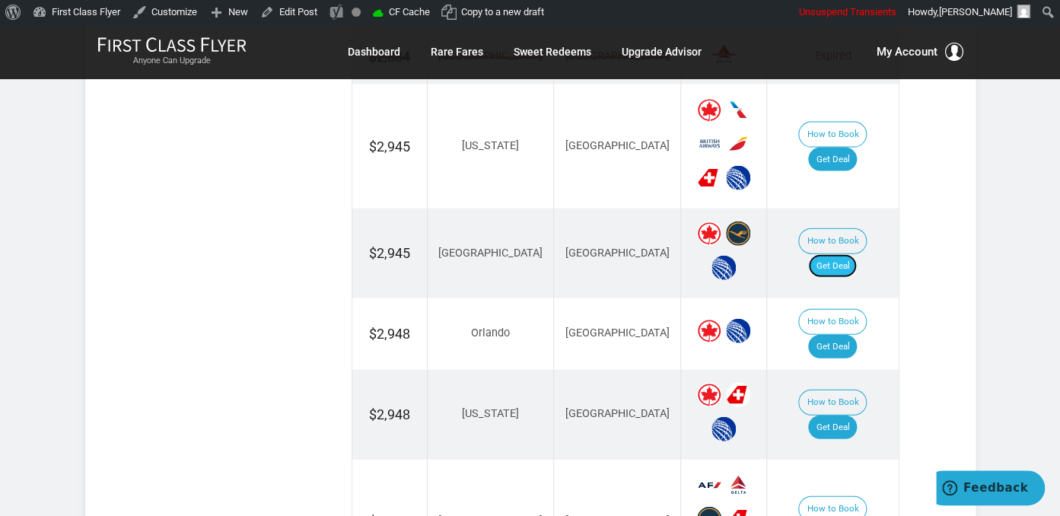
click at [835, 254] on link "Get Deal" at bounding box center [832, 266] width 49 height 24
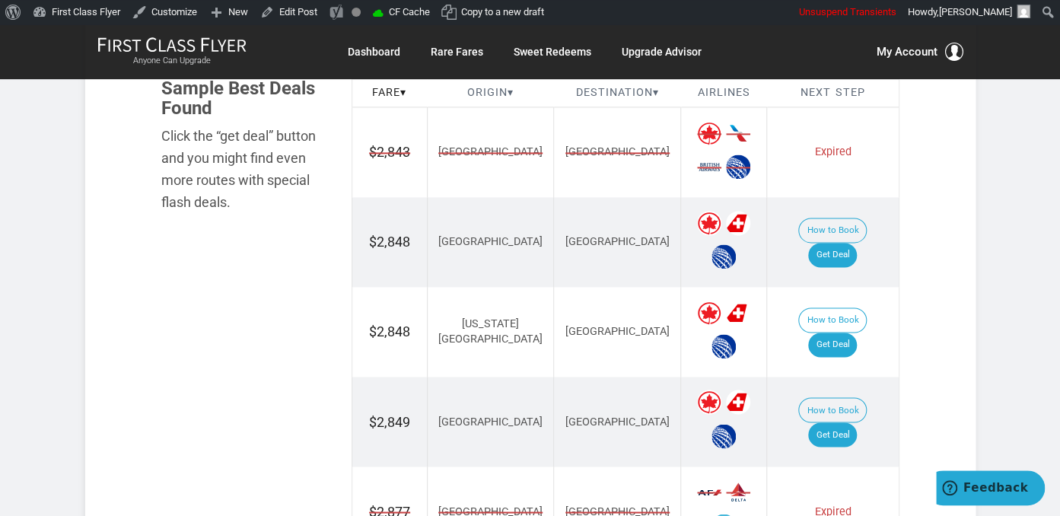
scroll to position [883, 0]
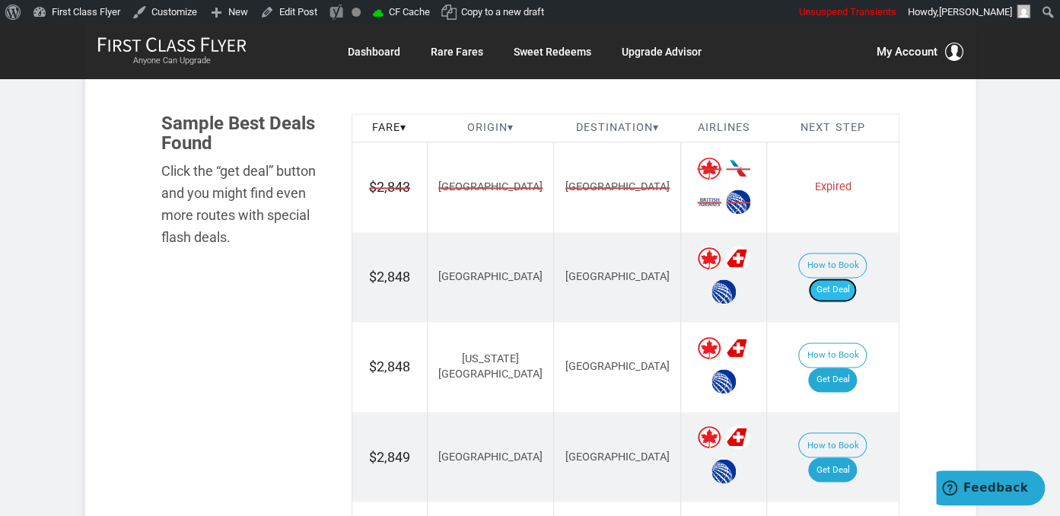
click at [848, 278] on link "Get Deal" at bounding box center [832, 290] width 49 height 24
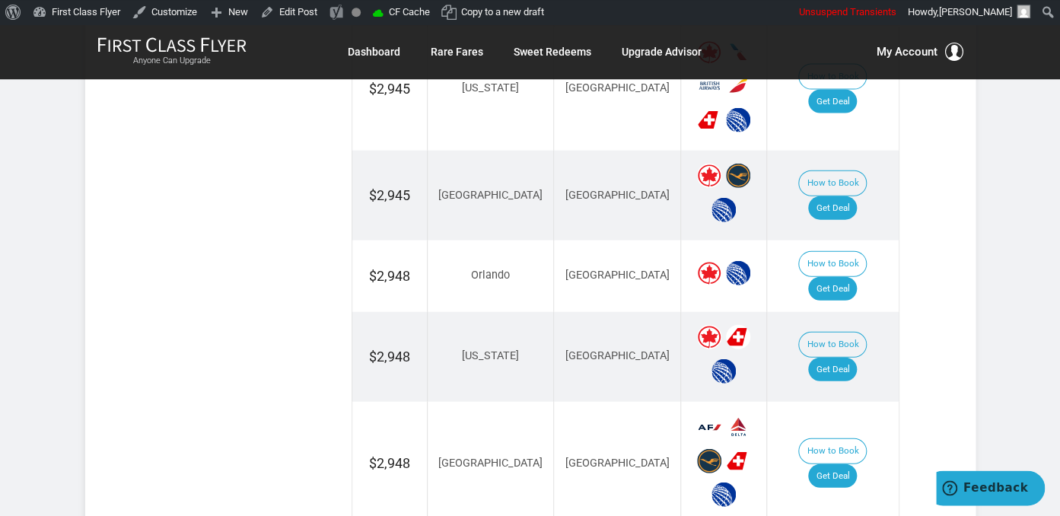
scroll to position [1526, 0]
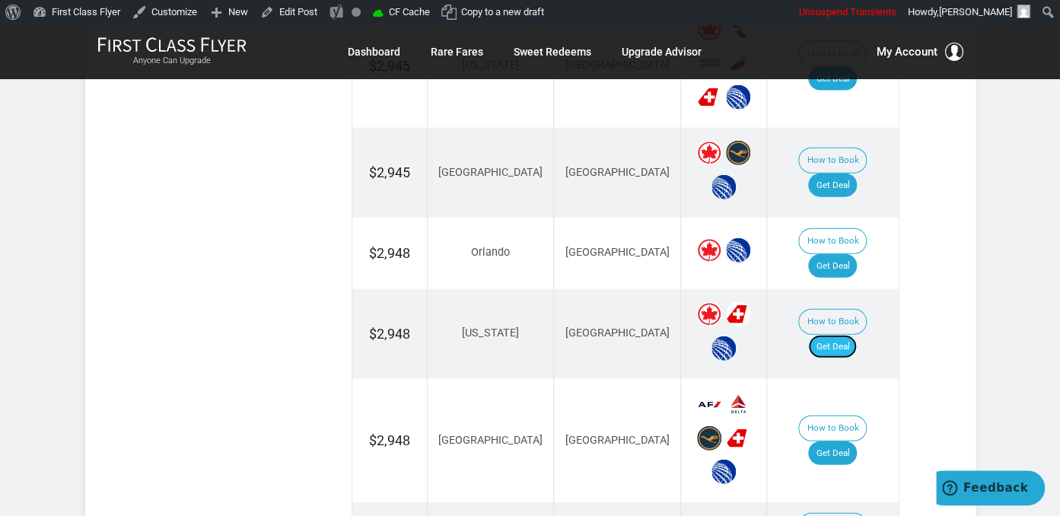
click at [856, 335] on link "Get Deal" at bounding box center [832, 347] width 49 height 24
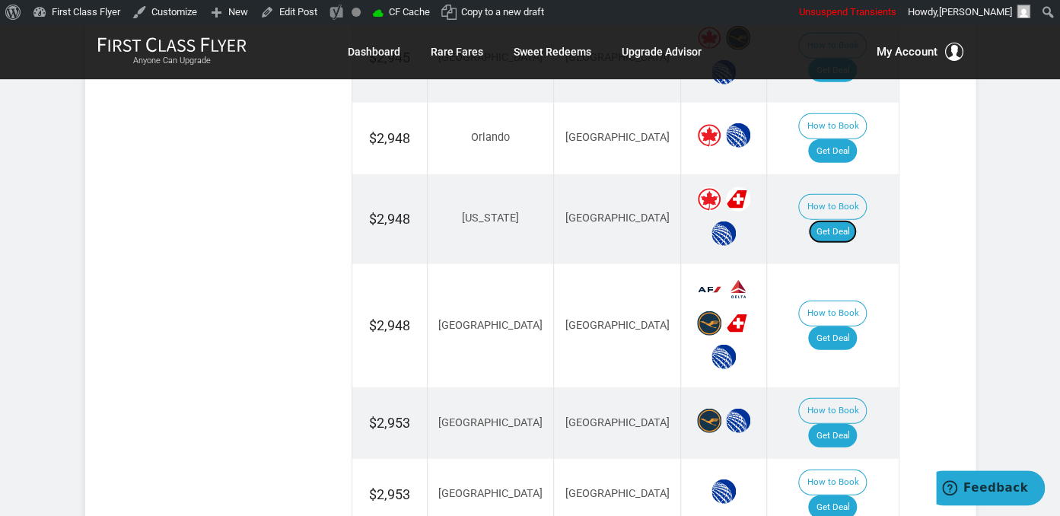
scroll to position [1687, 0]
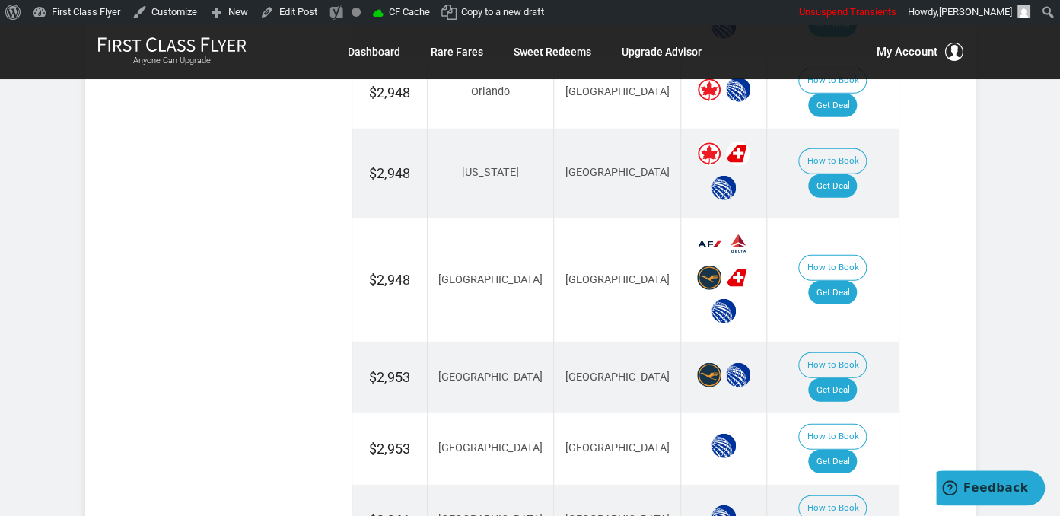
click at [859, 252] on td "How to Book Get Deal" at bounding box center [833, 280] width 132 height 124
drag, startPoint x: 858, startPoint y: 247, endPoint x: 865, endPoint y: 240, distance: 9.7
click at [857, 281] on link "Get Deal" at bounding box center [832, 293] width 49 height 24
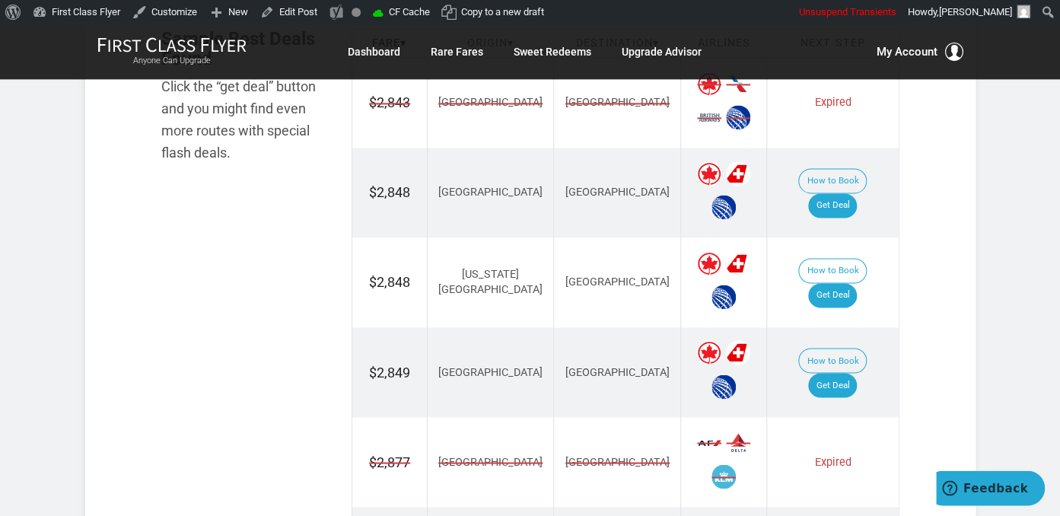
scroll to position [1044, 0]
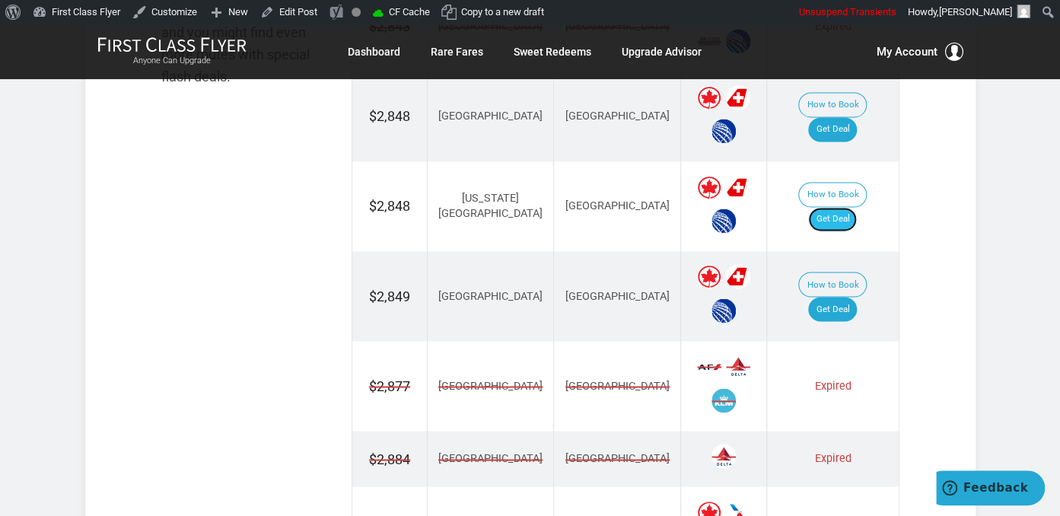
click at [857, 207] on link "Get Deal" at bounding box center [832, 219] width 49 height 24
click at [851, 207] on link "Get Deal" at bounding box center [832, 219] width 49 height 24
click at [848, 297] on link "Get Deal" at bounding box center [832, 309] width 49 height 24
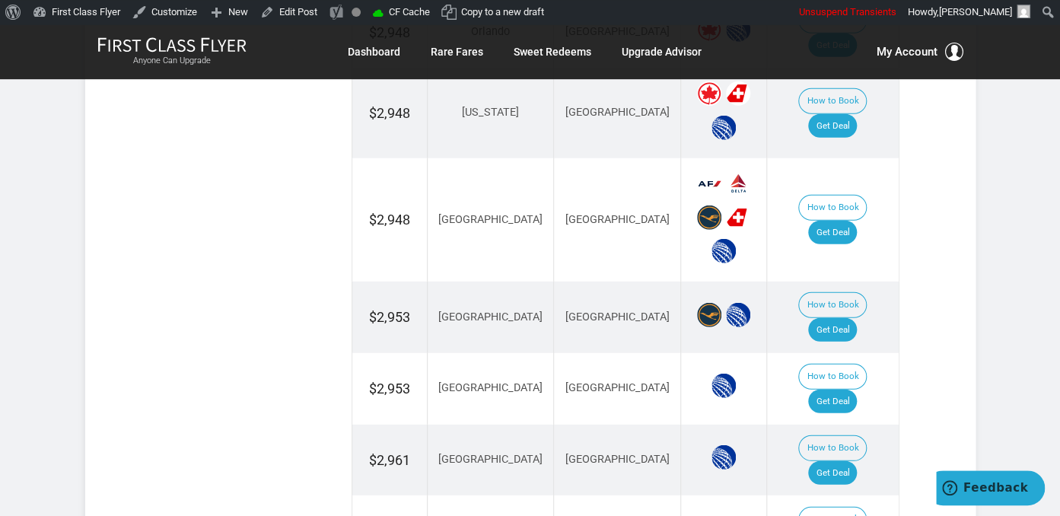
scroll to position [1848, 0]
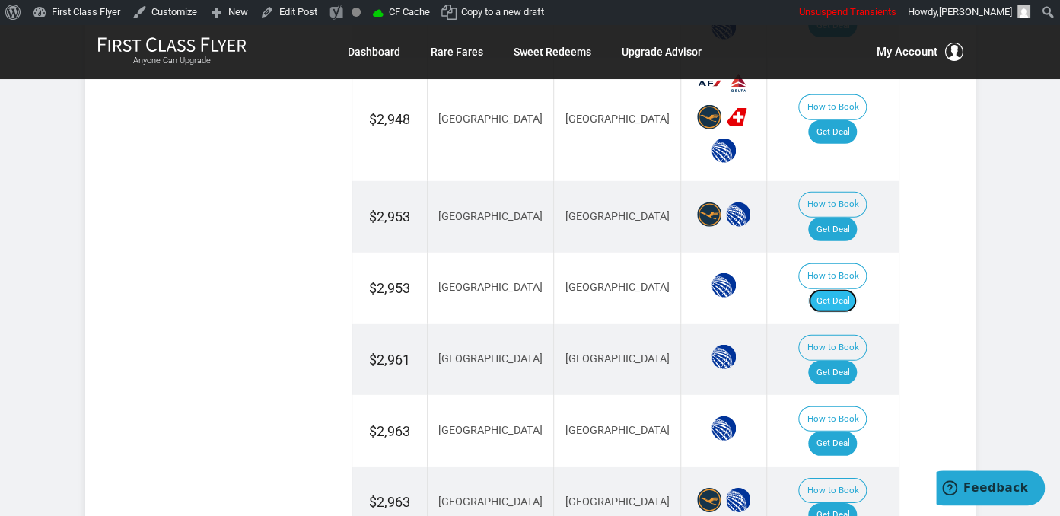
click at [839, 289] on link "Get Deal" at bounding box center [832, 301] width 49 height 24
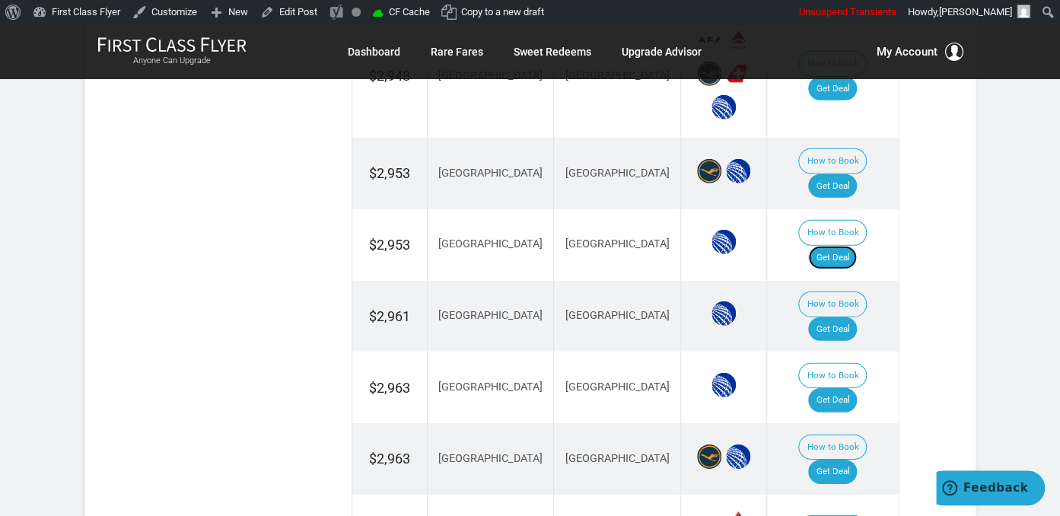
scroll to position [1768, 0]
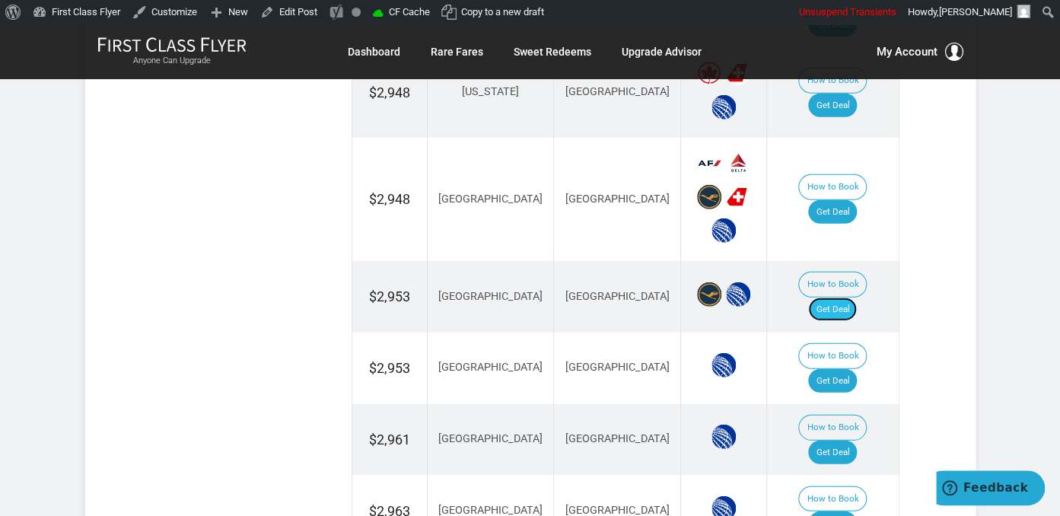
click at [828, 298] on link "Get Deal" at bounding box center [832, 310] width 49 height 24
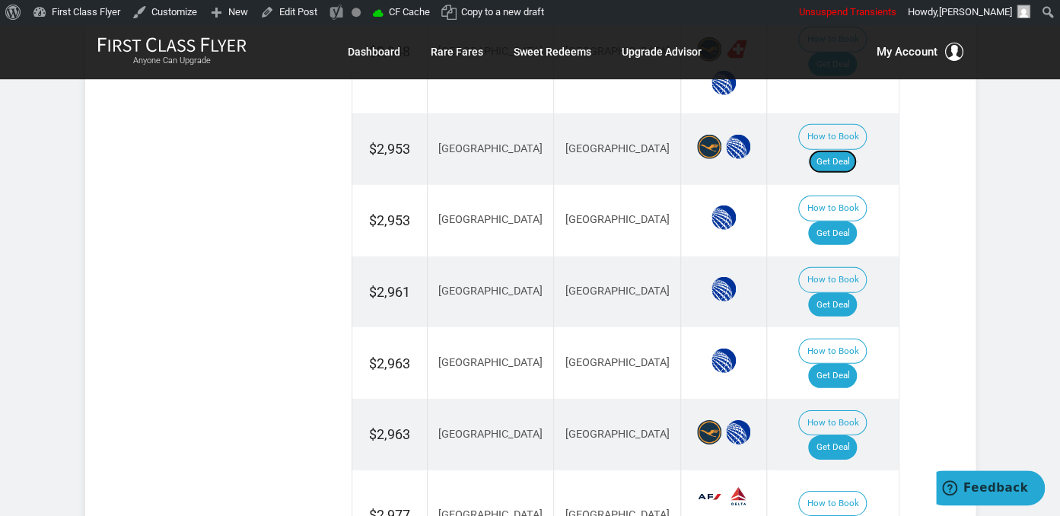
scroll to position [1928, 0]
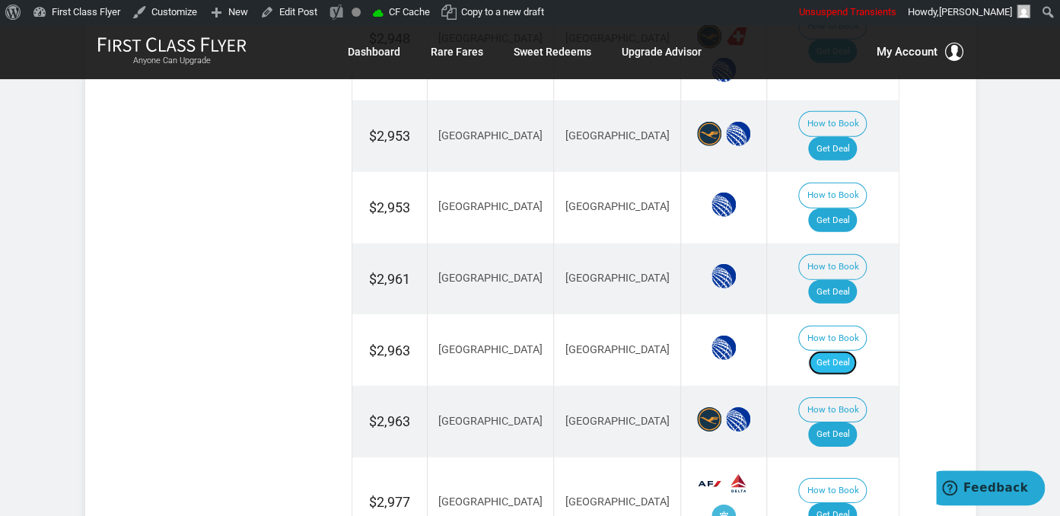
click at [851, 351] on link "Get Deal" at bounding box center [832, 363] width 49 height 24
click at [848, 280] on link "Get Deal" at bounding box center [832, 292] width 49 height 24
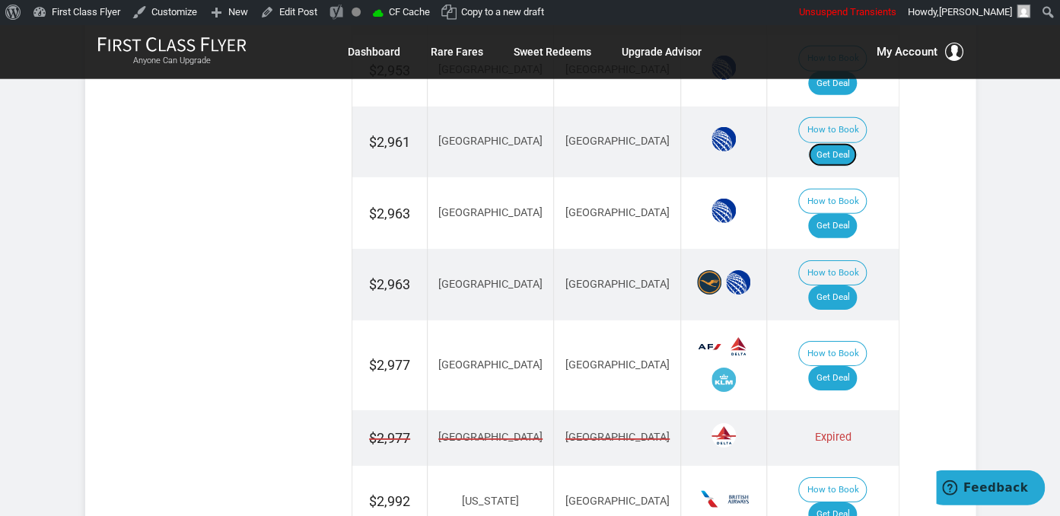
scroll to position [2089, 0]
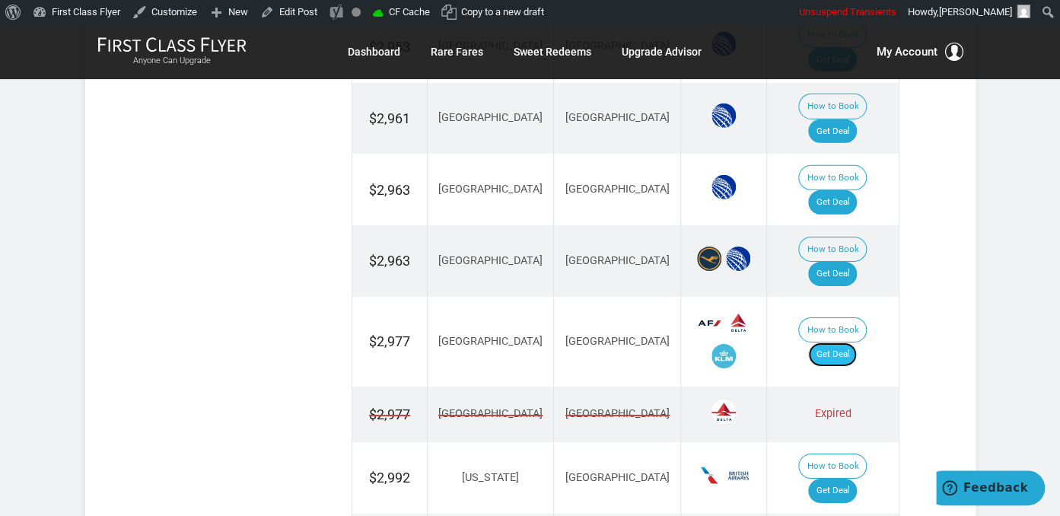
click at [841, 342] on link "Get Deal" at bounding box center [832, 354] width 49 height 24
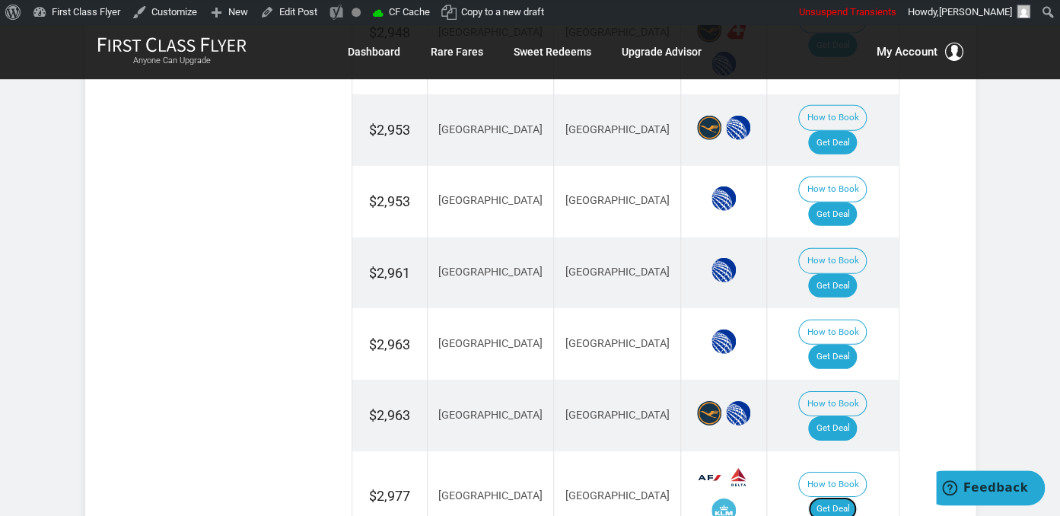
scroll to position [1928, 0]
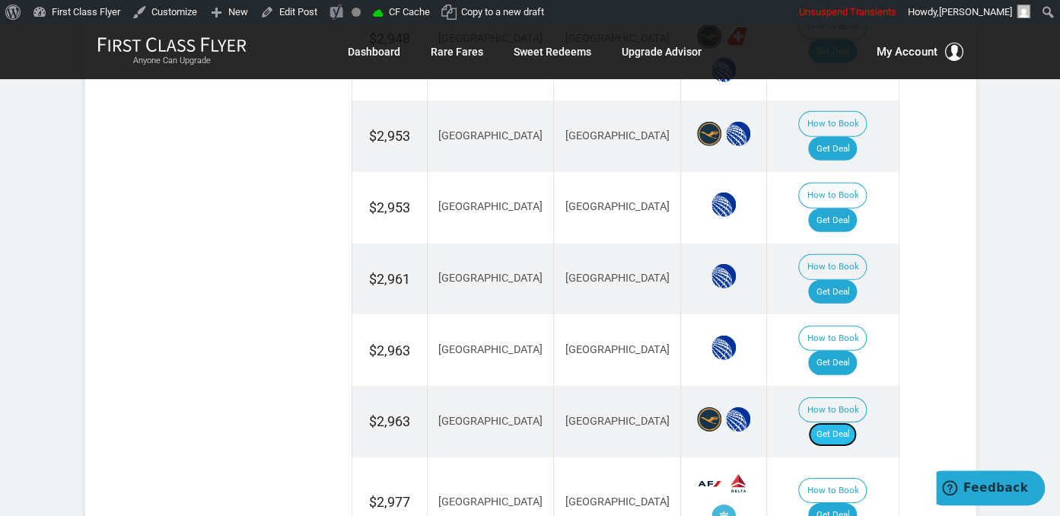
click at [848, 422] on link "Get Deal" at bounding box center [832, 434] width 49 height 24
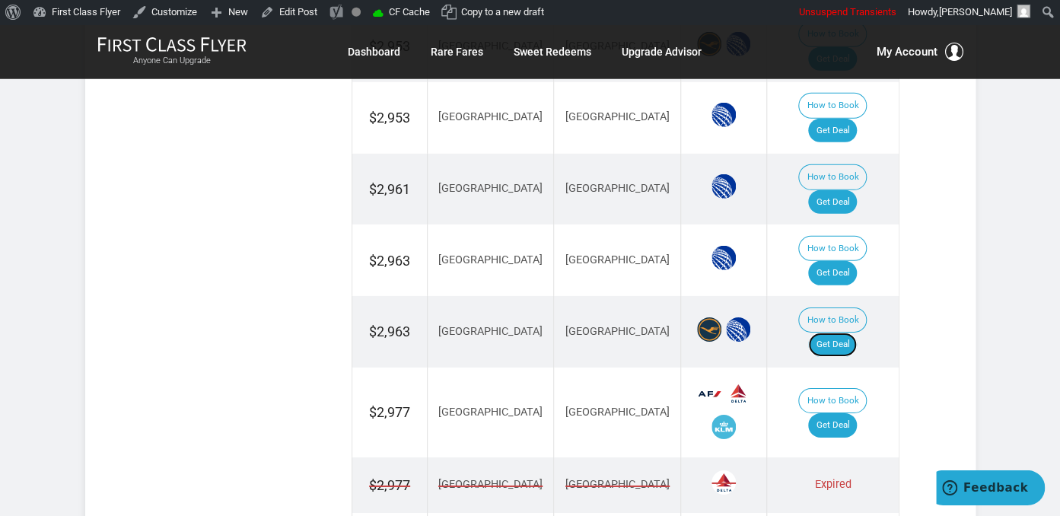
scroll to position [2249, 0]
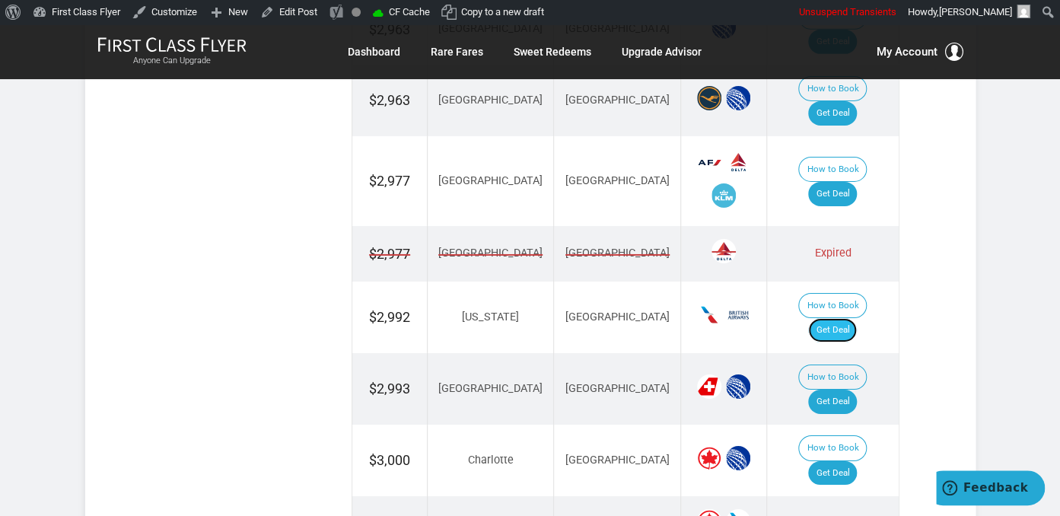
click at [849, 318] on link "Get Deal" at bounding box center [832, 330] width 49 height 24
click at [839, 390] on link "Get Deal" at bounding box center [832, 402] width 49 height 24
drag, startPoint x: 835, startPoint y: 285, endPoint x: 839, endPoint y: 269, distance: 17.4
click at [836, 461] on link "Get Deal" at bounding box center [832, 473] width 49 height 24
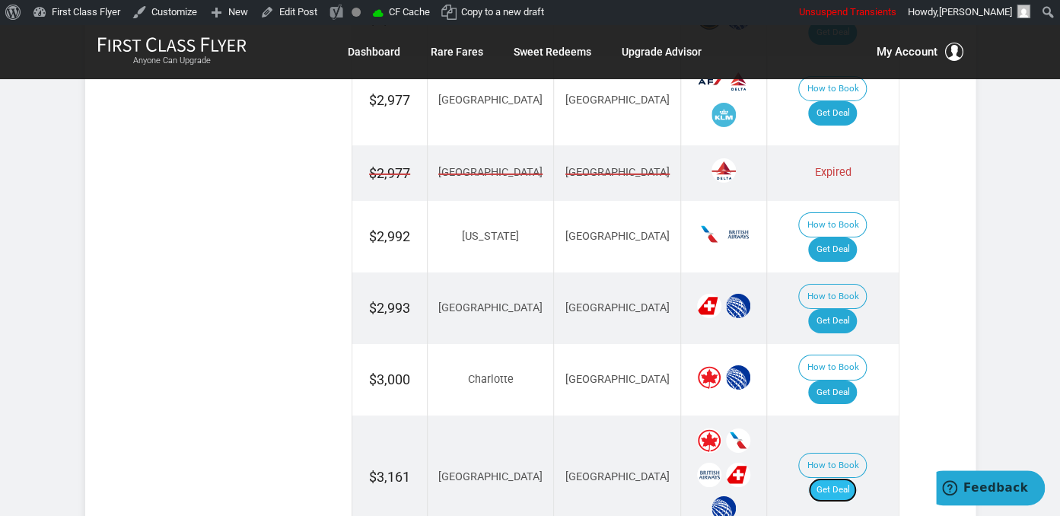
click at [832, 478] on link "Get Deal" at bounding box center [832, 490] width 49 height 24
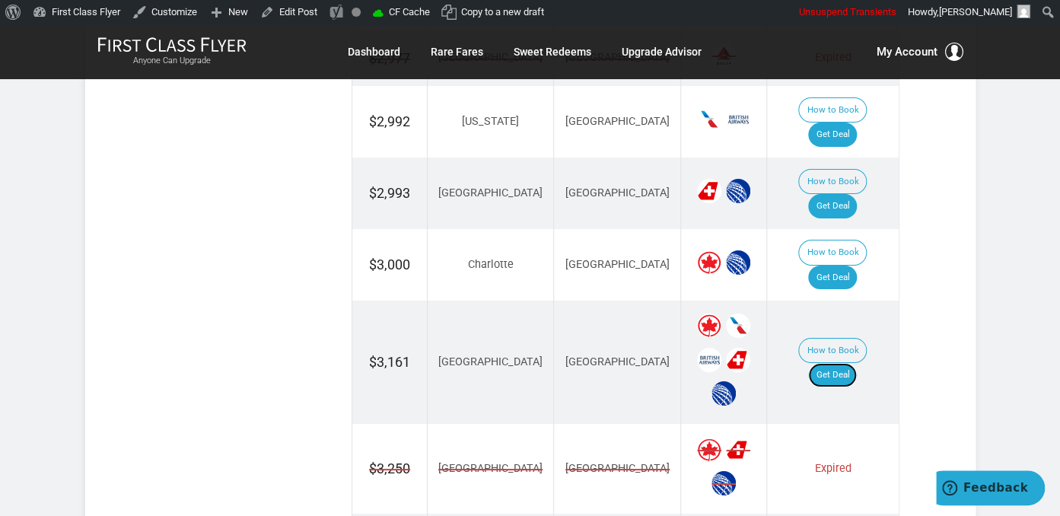
scroll to position [2571, 0]
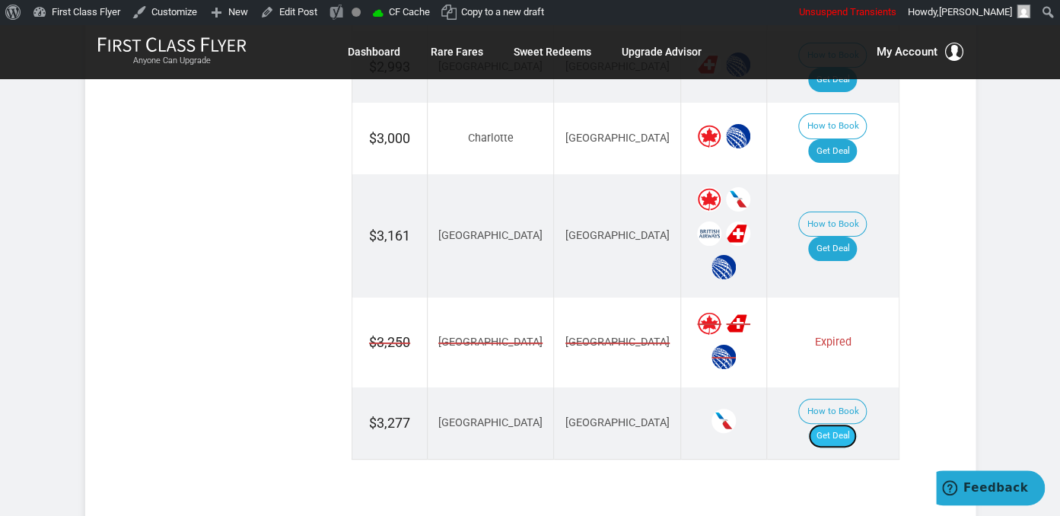
click at [845, 424] on link "Get Deal" at bounding box center [832, 436] width 49 height 24
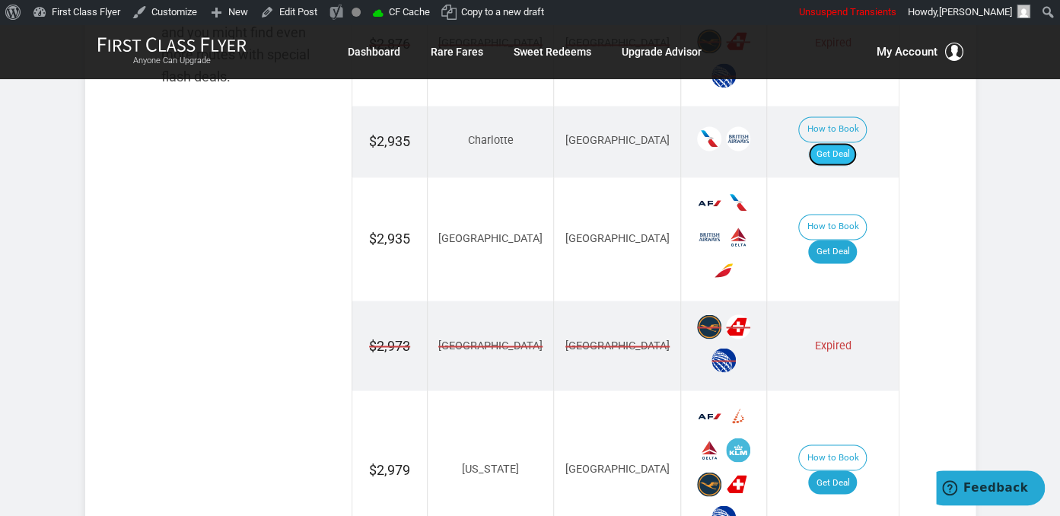
click at [851, 142] on link "Get Deal" at bounding box center [832, 154] width 49 height 24
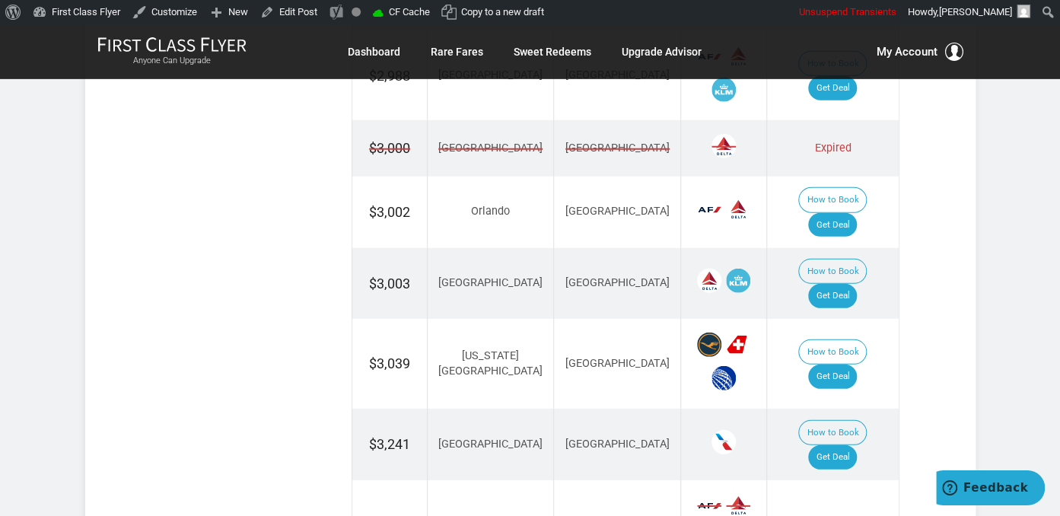
scroll to position [1848, 0]
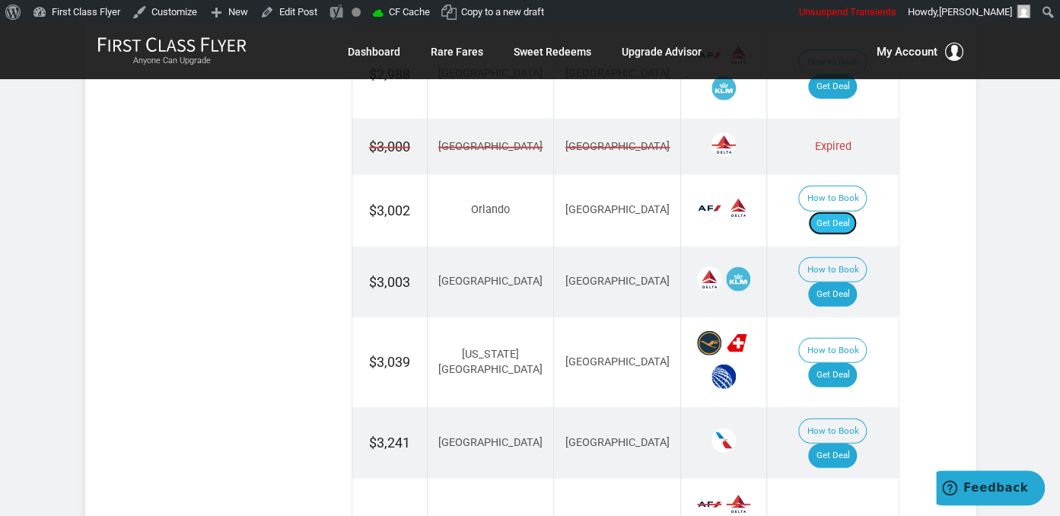
click at [848, 212] on link "Get Deal" at bounding box center [832, 224] width 49 height 24
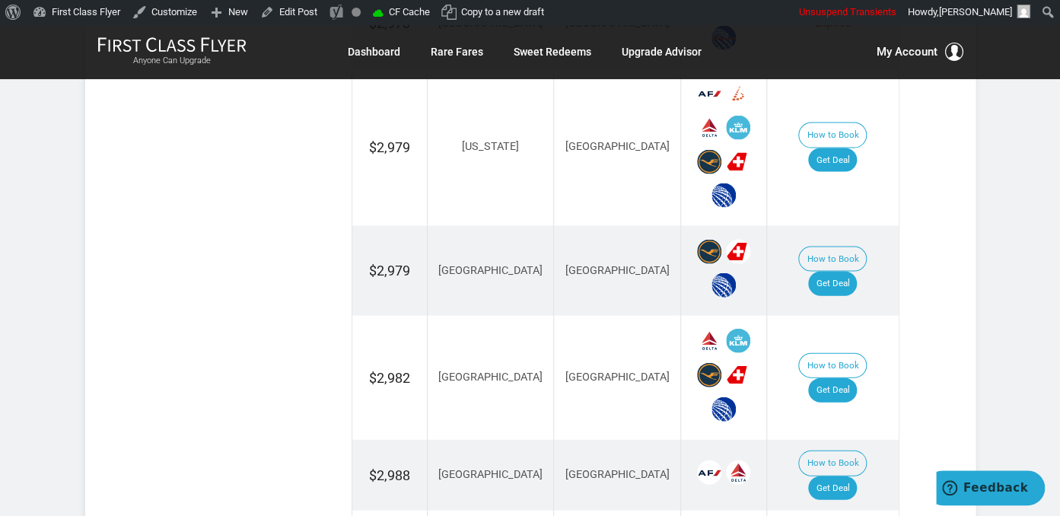
scroll to position [1205, 0]
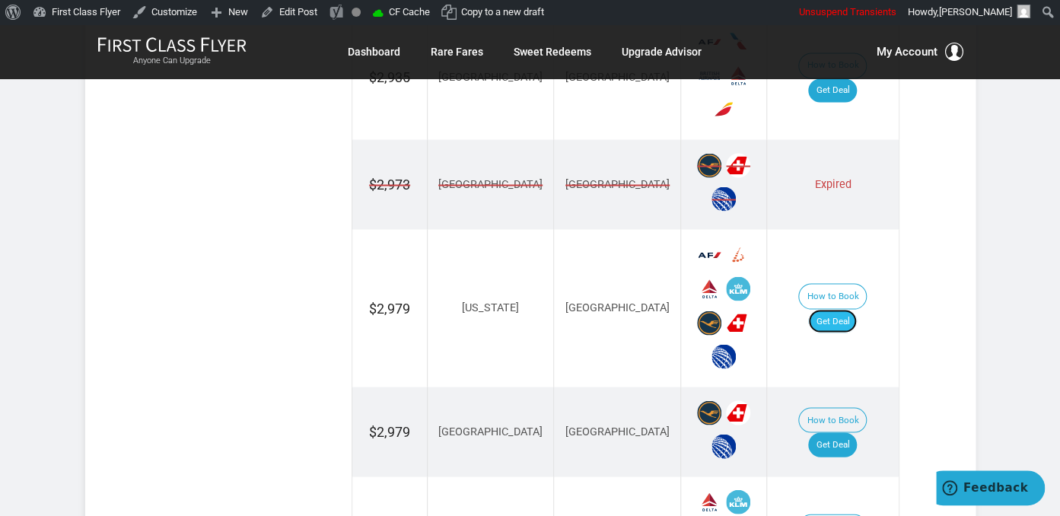
click at [857, 309] on link "Get Deal" at bounding box center [832, 321] width 49 height 24
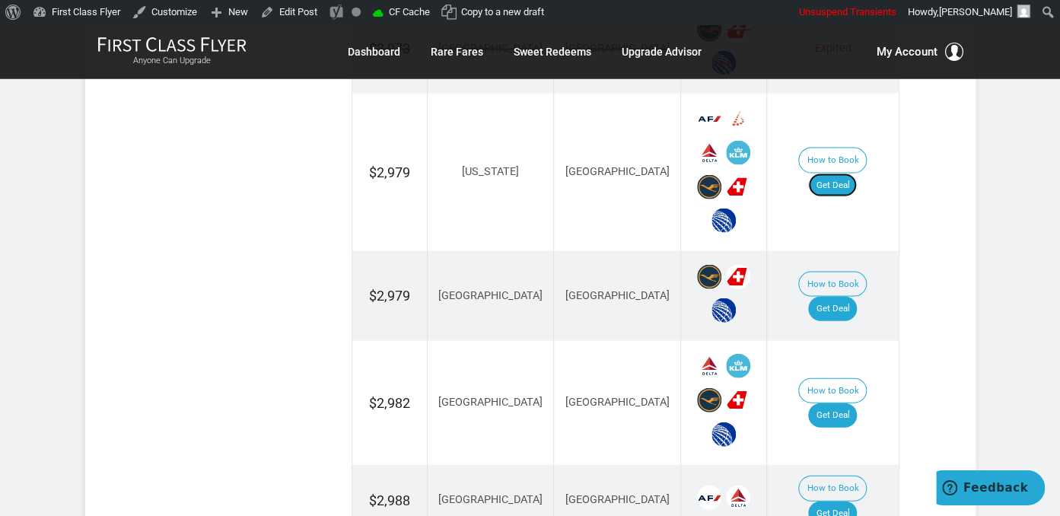
scroll to position [1446, 0]
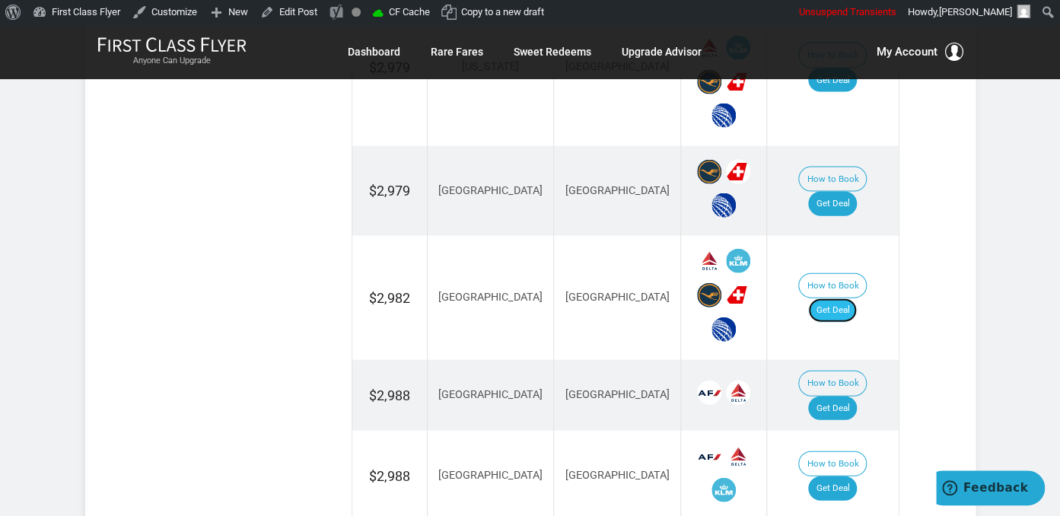
click at [841, 298] on link "Get Deal" at bounding box center [832, 310] width 49 height 24
click at [849, 192] on link "Get Deal" at bounding box center [832, 204] width 49 height 24
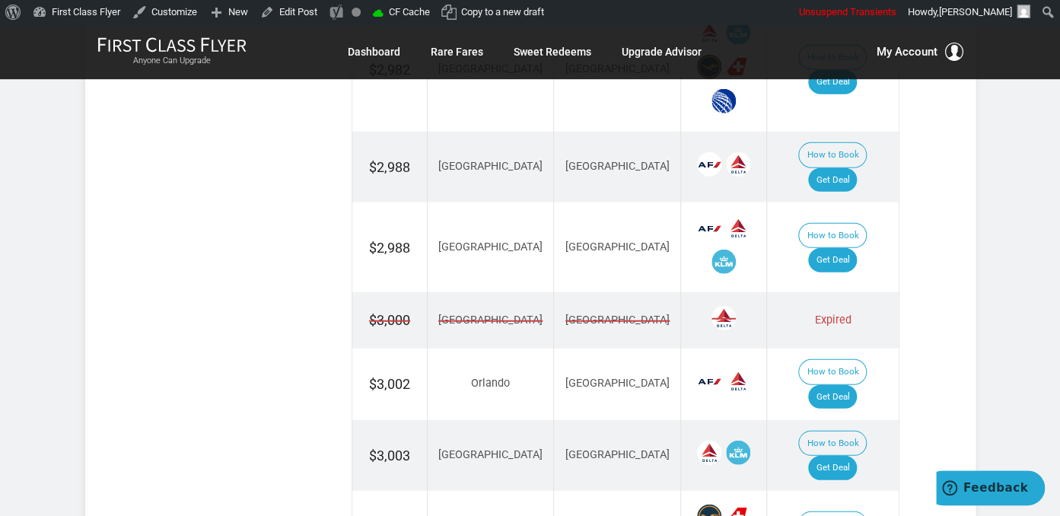
scroll to position [1687, 0]
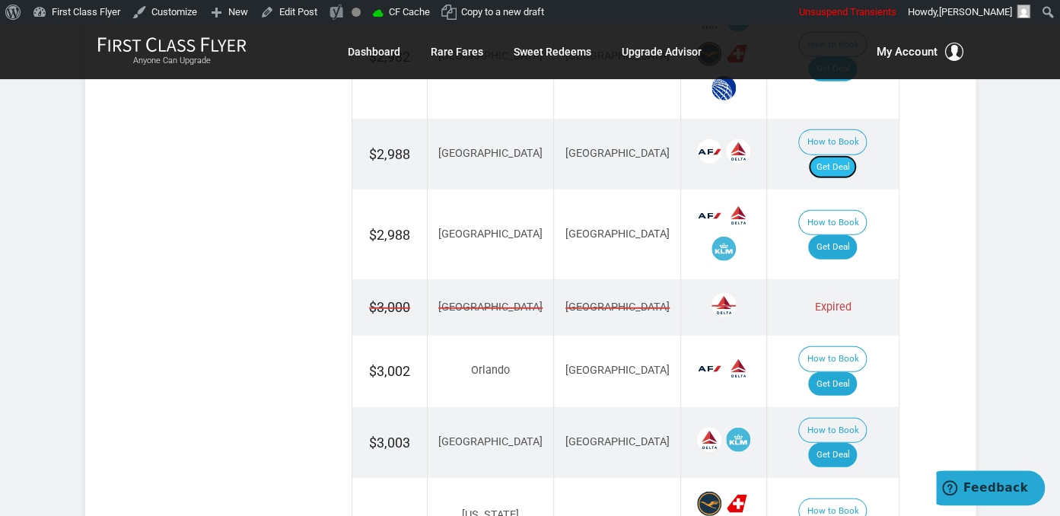
click at [830, 155] on link "Get Deal" at bounding box center [832, 167] width 49 height 24
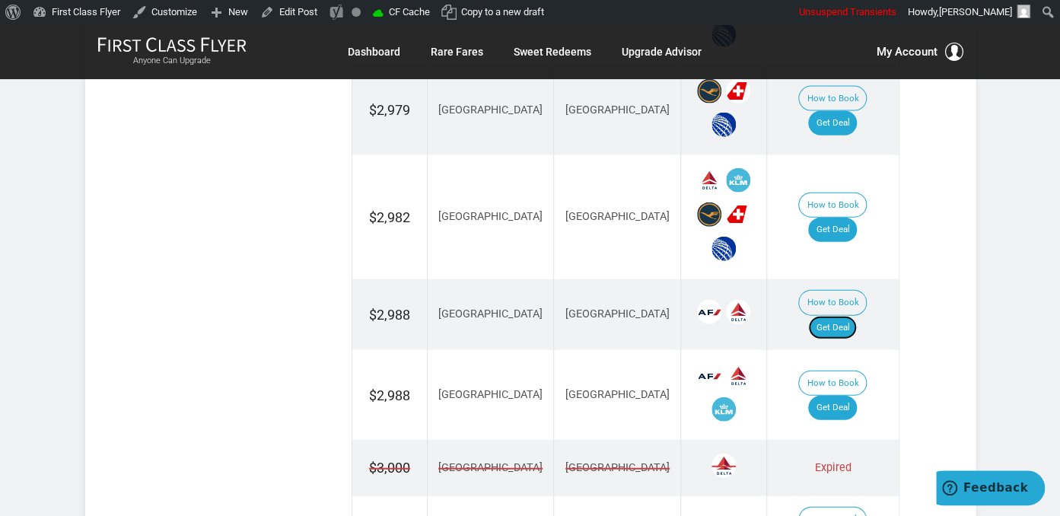
scroll to position [1607, 0]
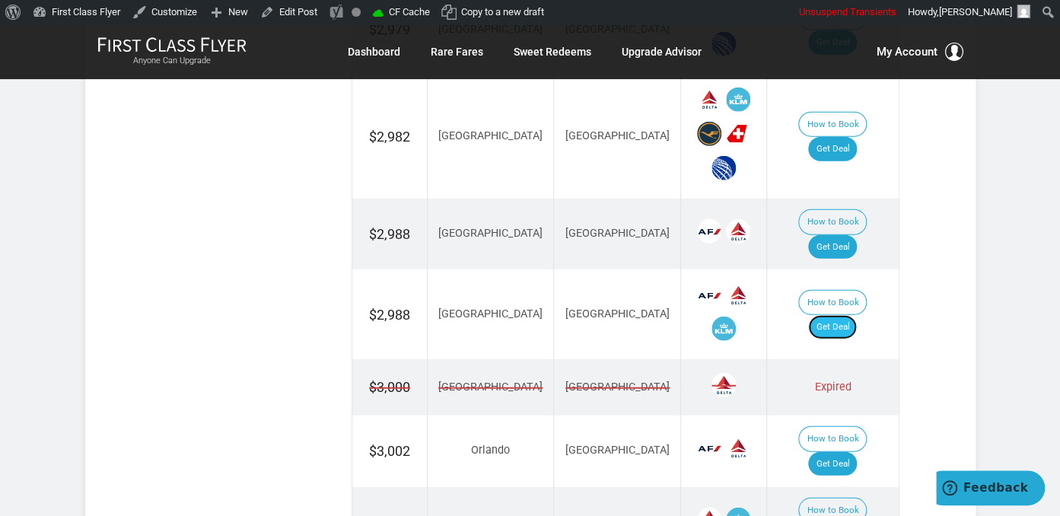
click at [828, 315] on link "Get Deal" at bounding box center [832, 327] width 49 height 24
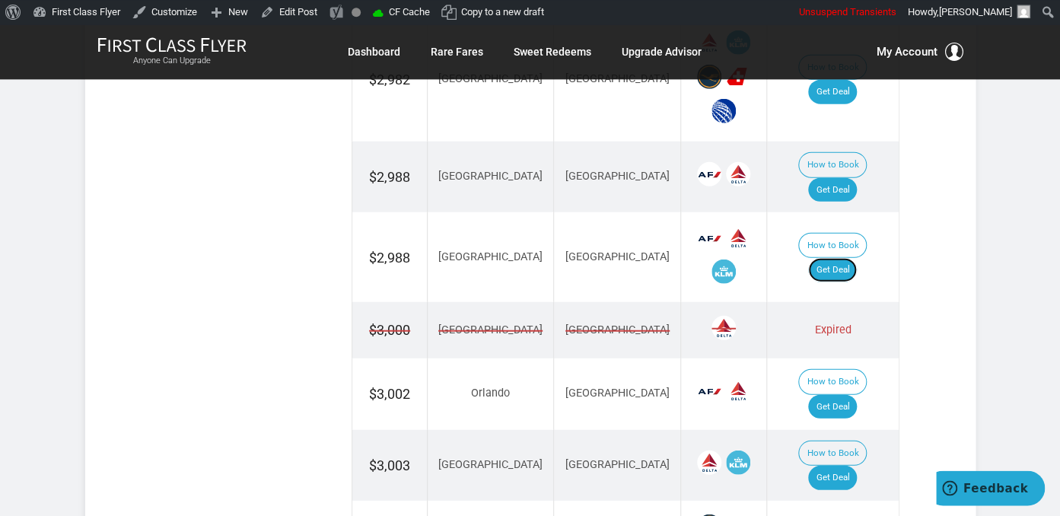
scroll to position [1768, 0]
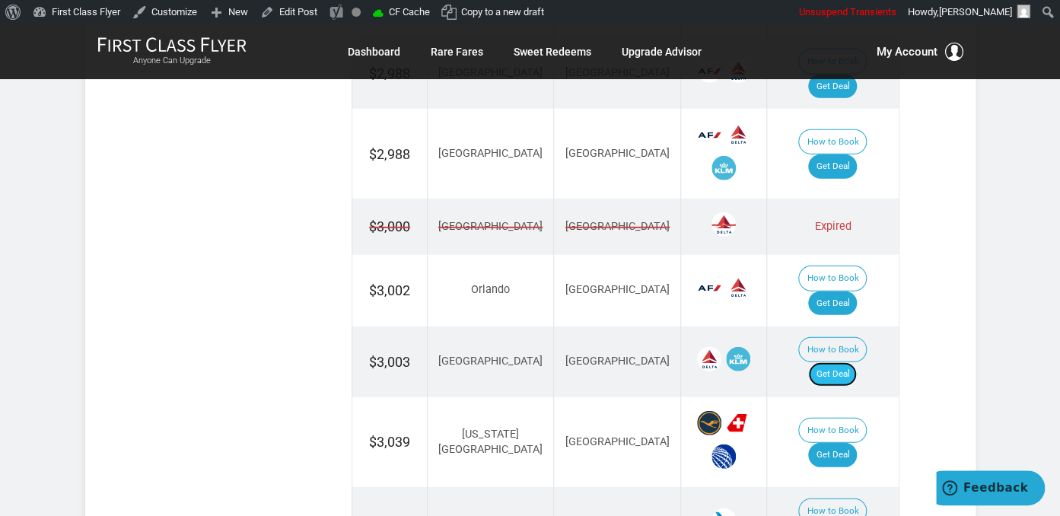
click at [856, 362] on link "Get Deal" at bounding box center [832, 374] width 49 height 24
click at [842, 443] on link "Get Deal" at bounding box center [832, 455] width 49 height 24
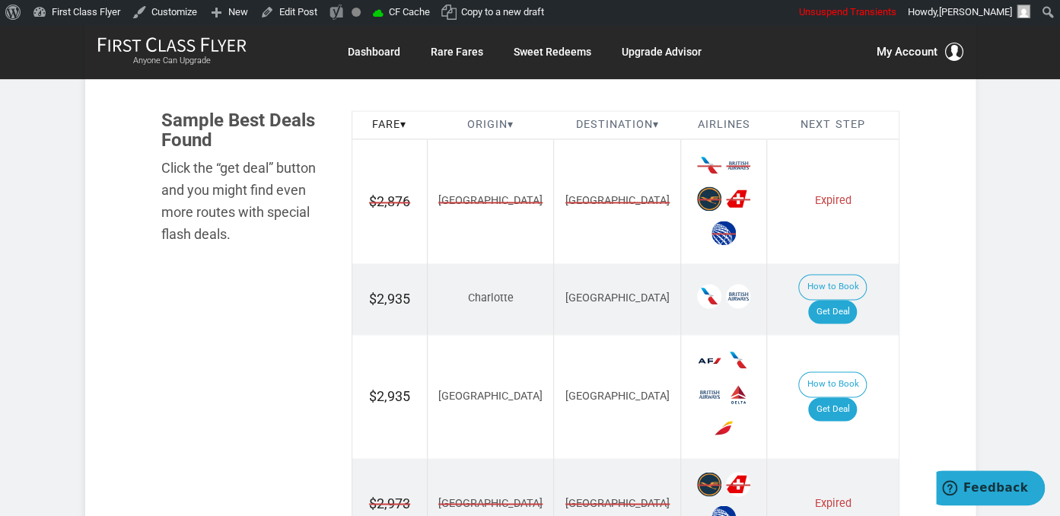
scroll to position [883, 0]
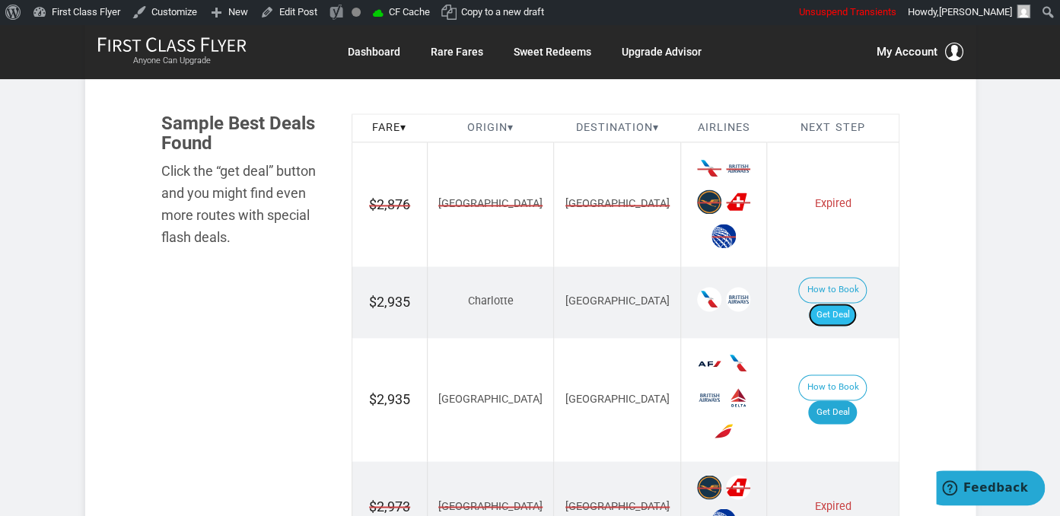
click at [857, 303] on link "Get Deal" at bounding box center [832, 315] width 49 height 24
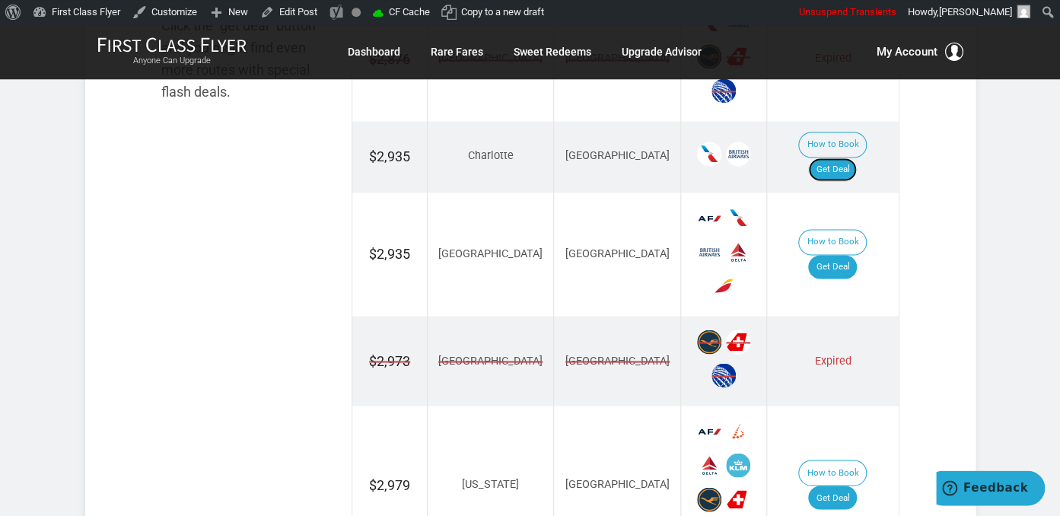
scroll to position [1044, 0]
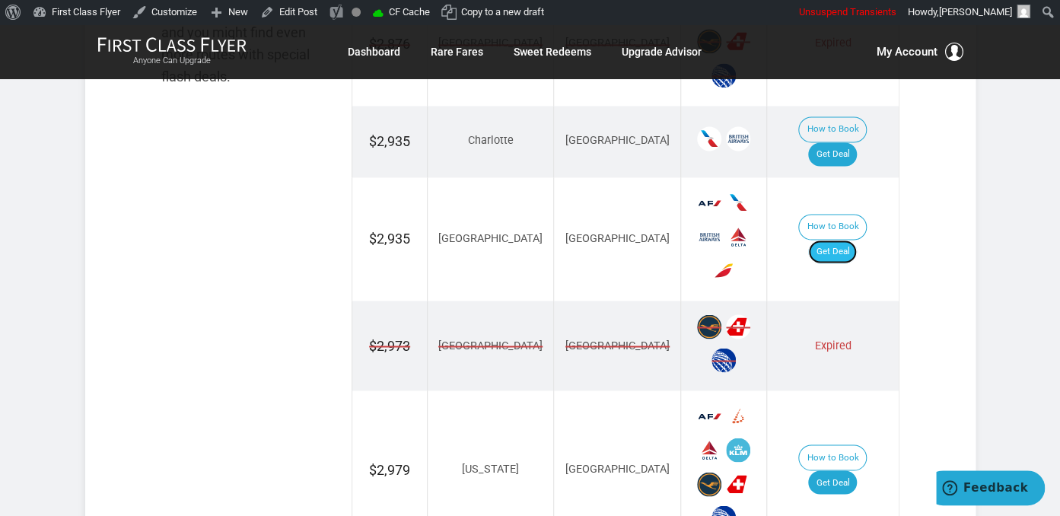
click at [837, 240] on link "Get Deal" at bounding box center [832, 252] width 49 height 24
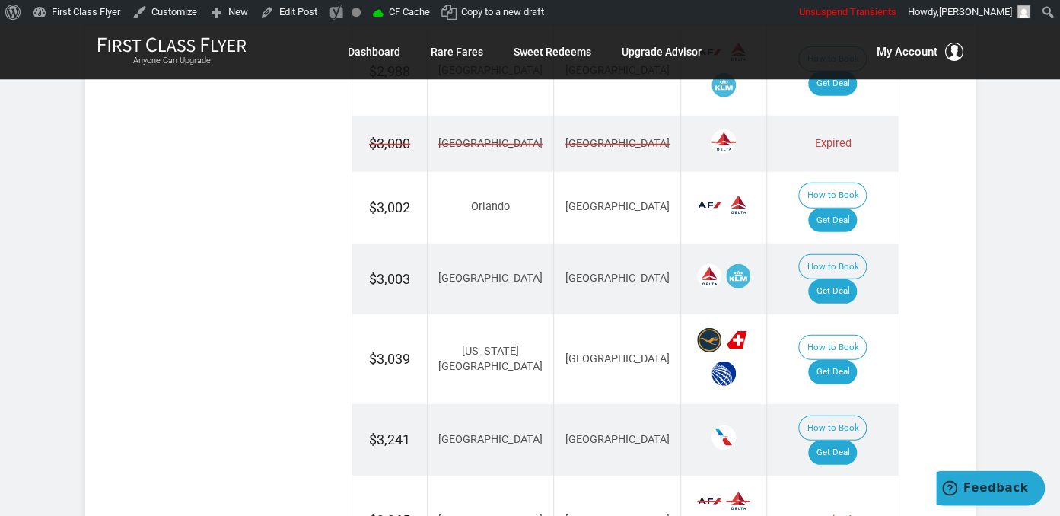
scroll to position [1928, 0]
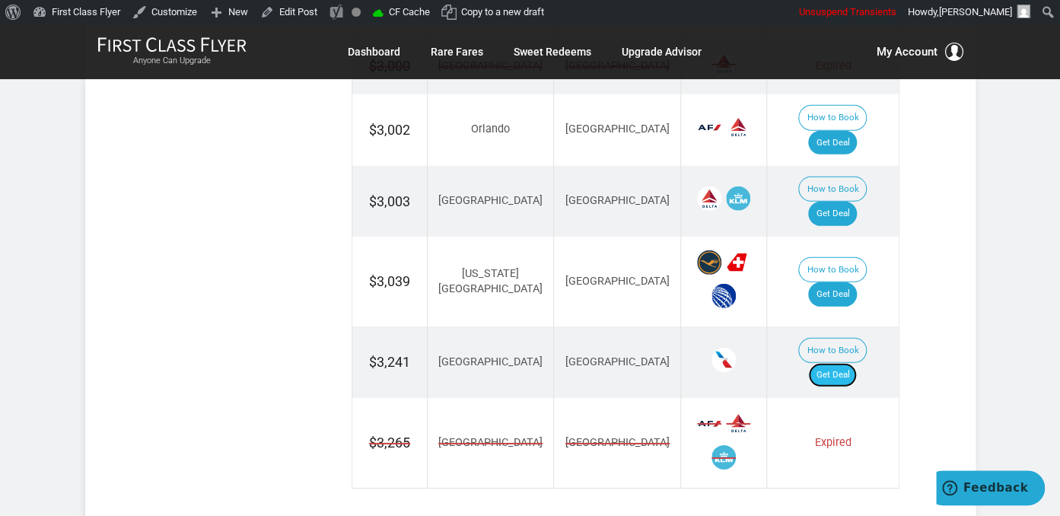
click at [834, 363] on link "Get Deal" at bounding box center [832, 375] width 49 height 24
click at [840, 363] on link "Get Deal" at bounding box center [832, 375] width 49 height 24
drag, startPoint x: 832, startPoint y: 259, endPoint x: 832, endPoint y: 249, distance: 9.9
click at [833, 363] on link "Get Deal" at bounding box center [832, 375] width 49 height 24
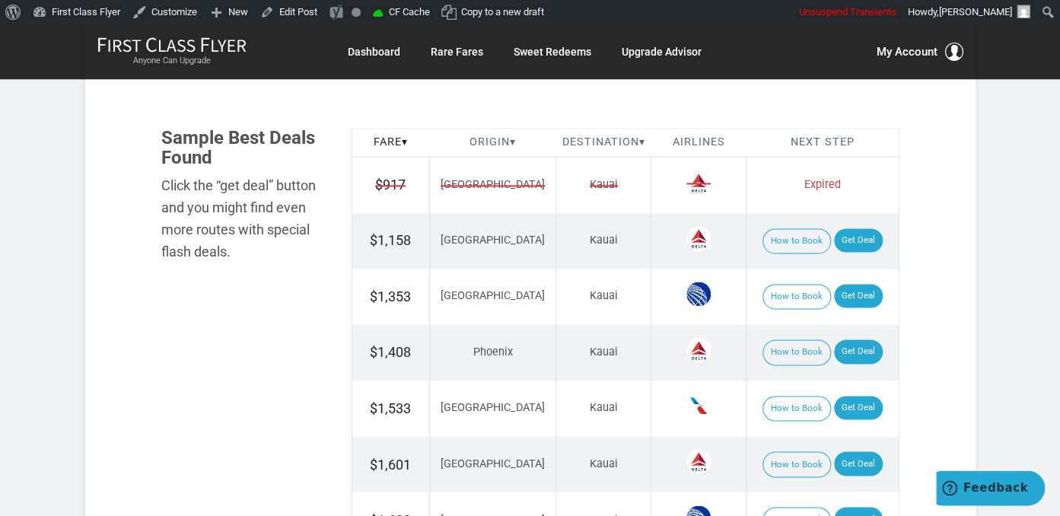
scroll to position [883, 0]
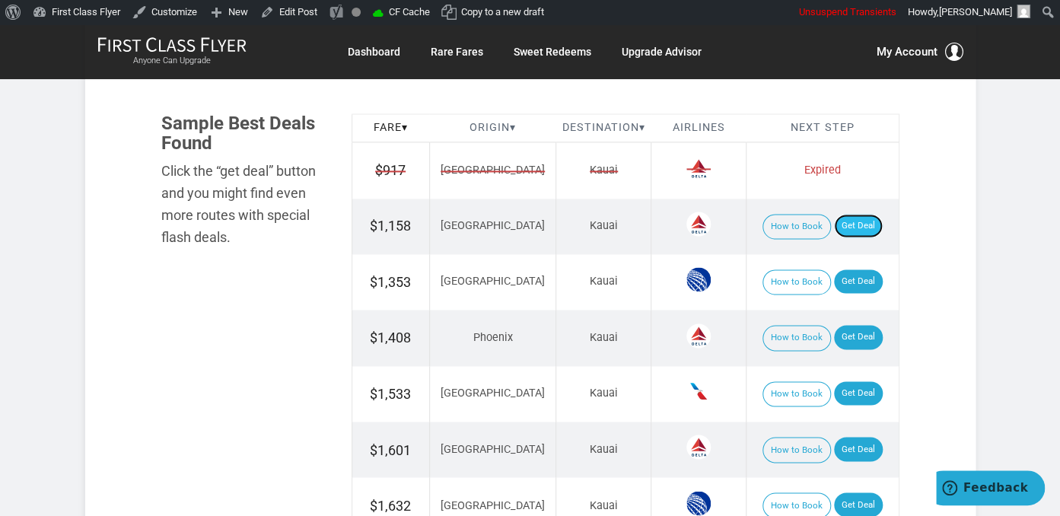
click at [848, 221] on link "Get Deal" at bounding box center [858, 226] width 49 height 24
click at [849, 282] on link "Get Deal" at bounding box center [858, 281] width 49 height 24
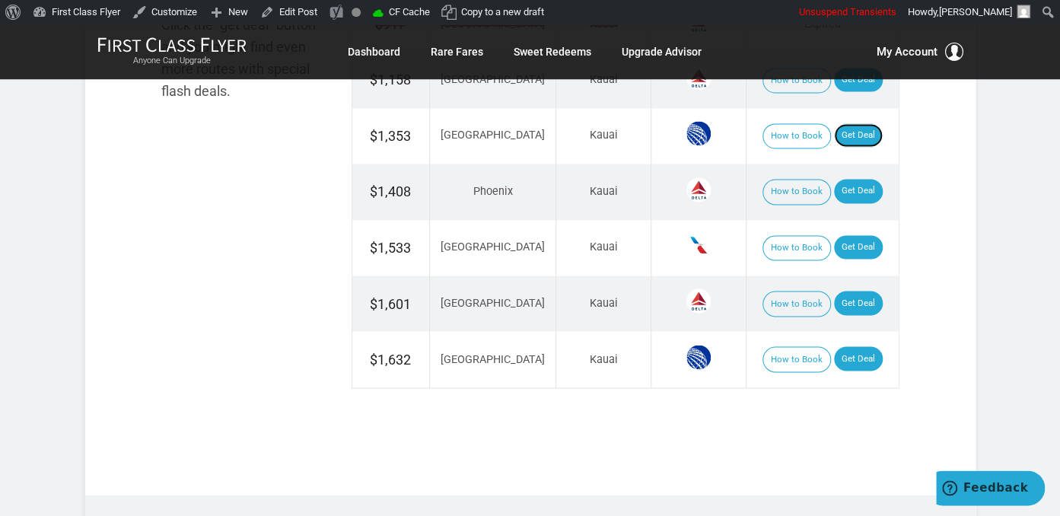
scroll to position [1044, 0]
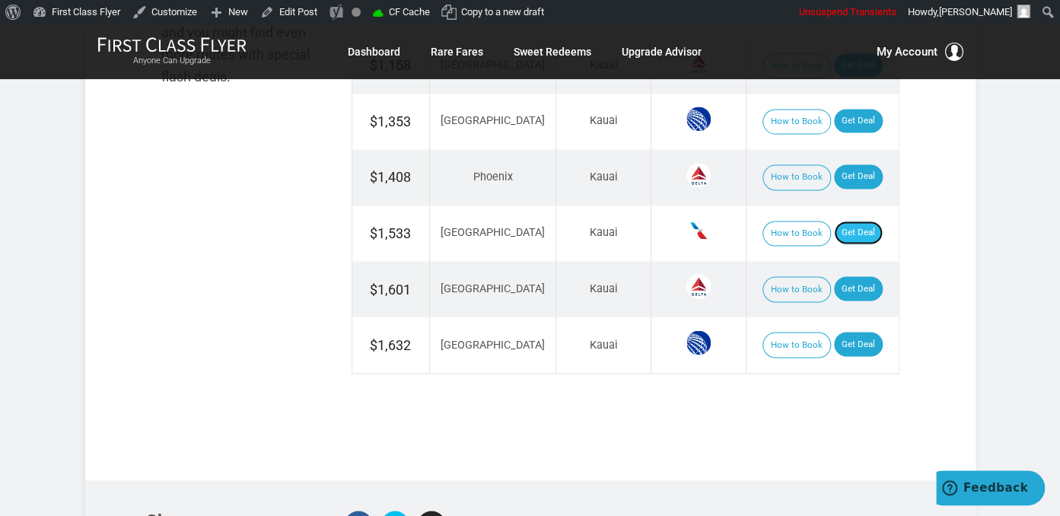
click at [857, 231] on link "Get Deal" at bounding box center [858, 233] width 49 height 24
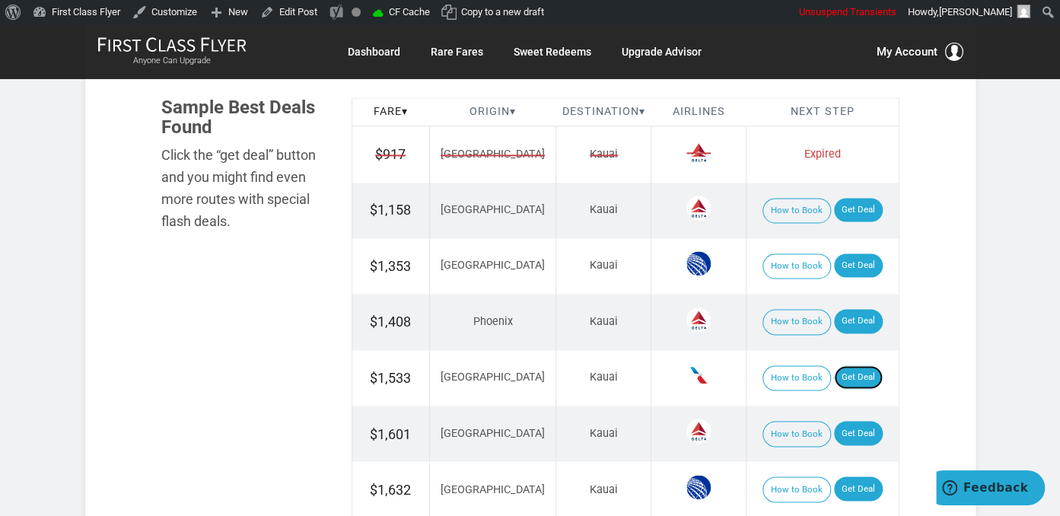
scroll to position [883, 0]
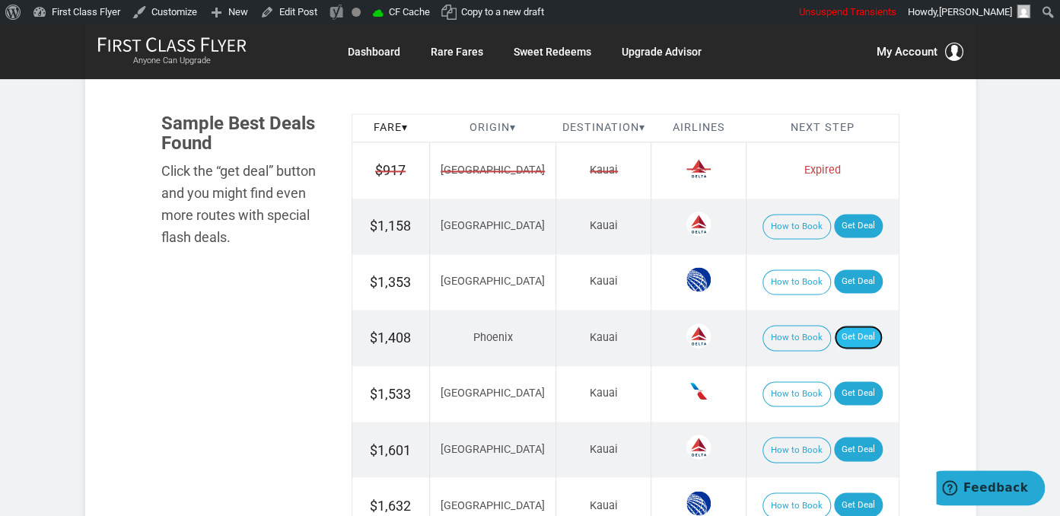
click at [855, 336] on link "Get Deal" at bounding box center [858, 337] width 49 height 24
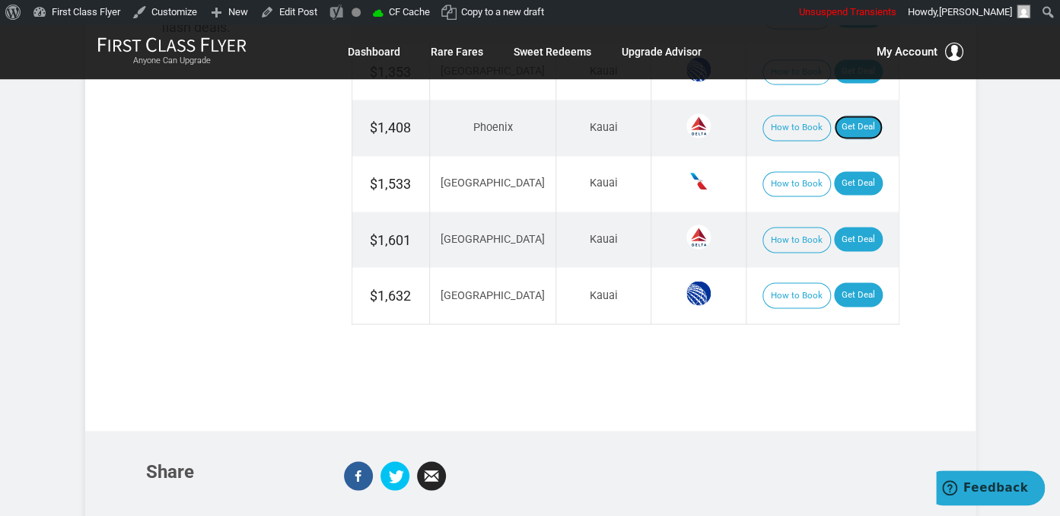
scroll to position [1125, 0]
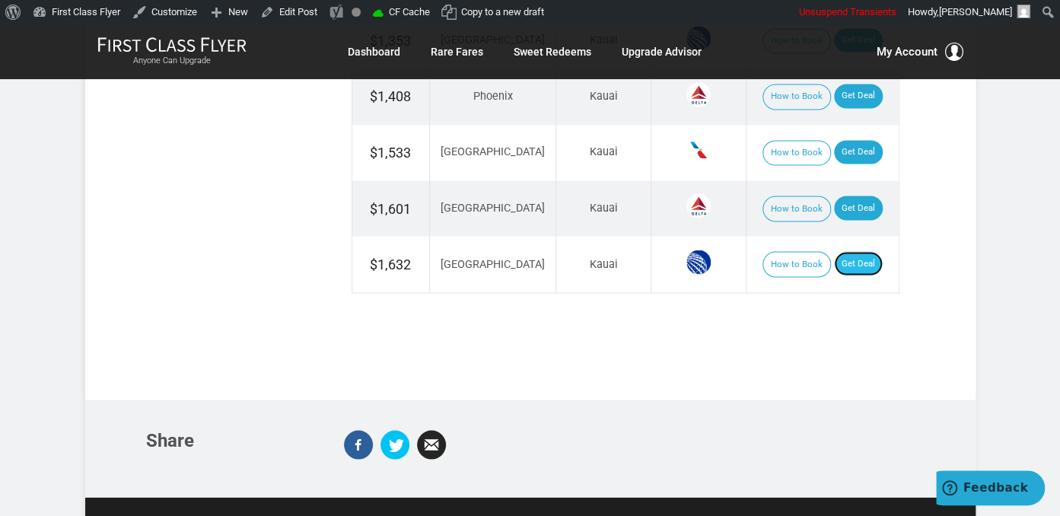
click at [854, 251] on link "Get Deal" at bounding box center [858, 263] width 49 height 24
click at [841, 202] on link "Get Deal" at bounding box center [858, 208] width 49 height 24
click at [845, 196] on link "Get Deal" at bounding box center [858, 208] width 49 height 24
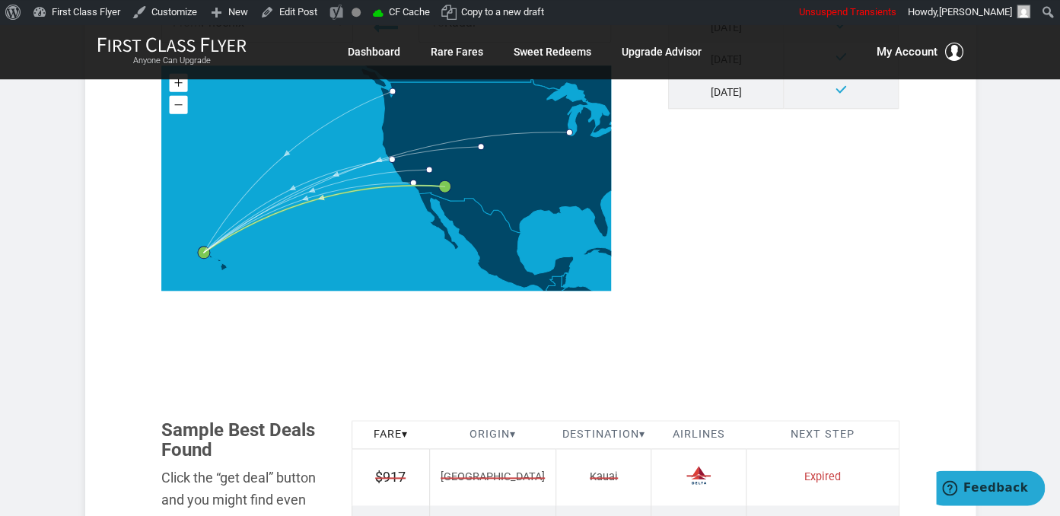
scroll to position [562, 0]
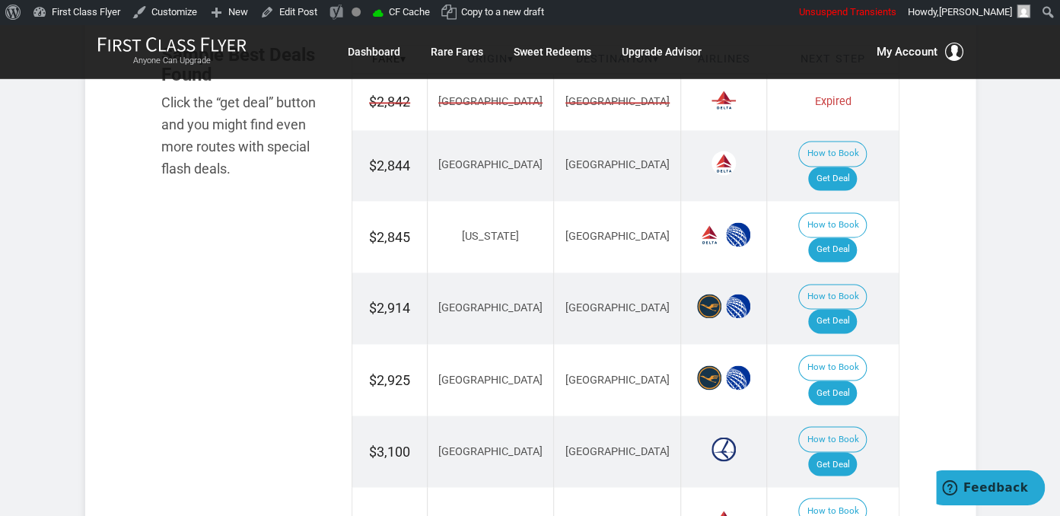
scroll to position [964, 0]
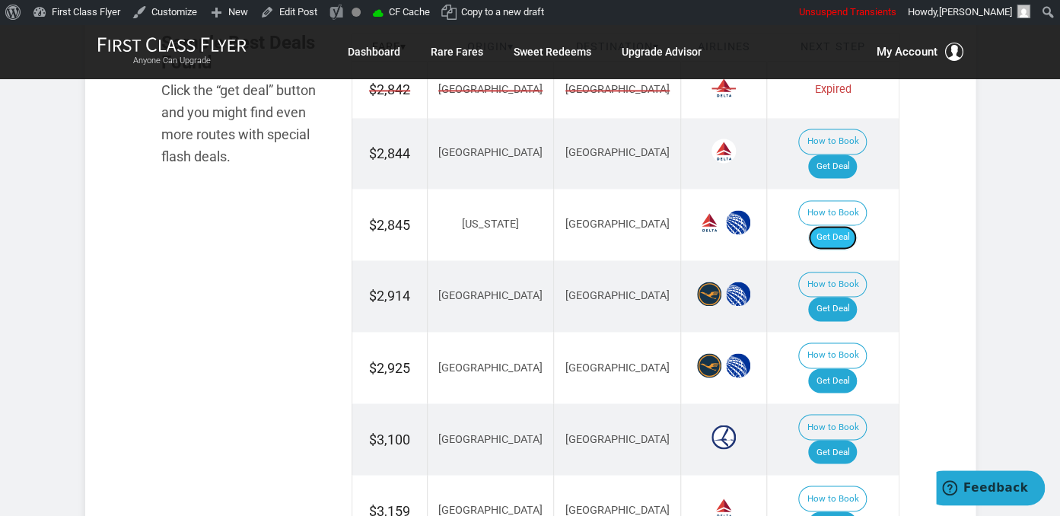
click at [854, 225] on link "Get Deal" at bounding box center [832, 237] width 49 height 24
click at [831, 297] on link "Get Deal" at bounding box center [832, 309] width 49 height 24
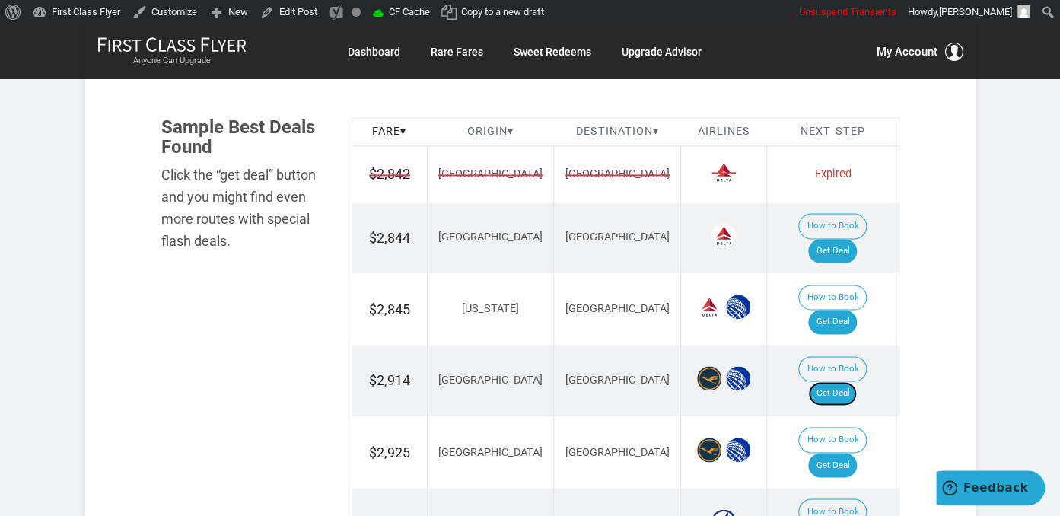
scroll to position [883, 0]
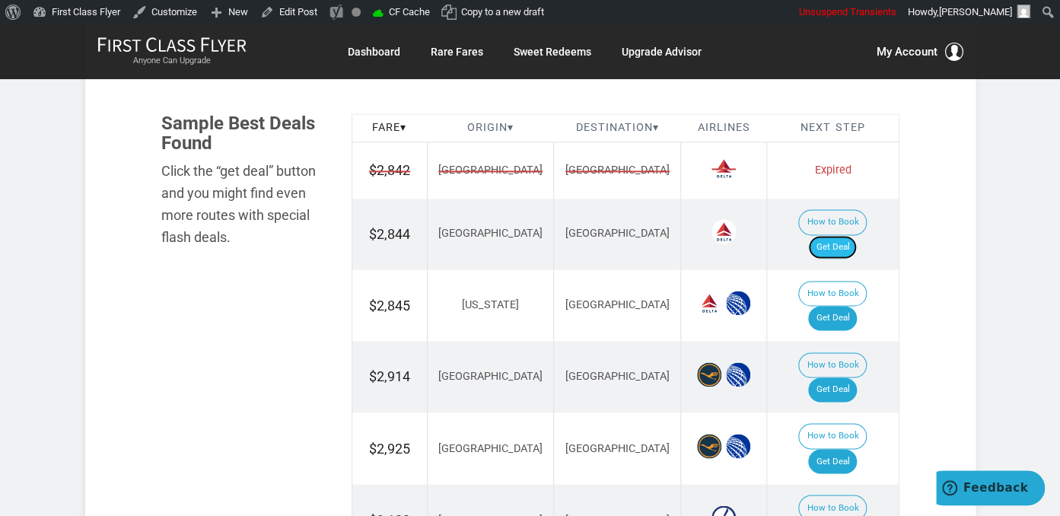
click at [845, 235] on link "Get Deal" at bounding box center [832, 247] width 49 height 24
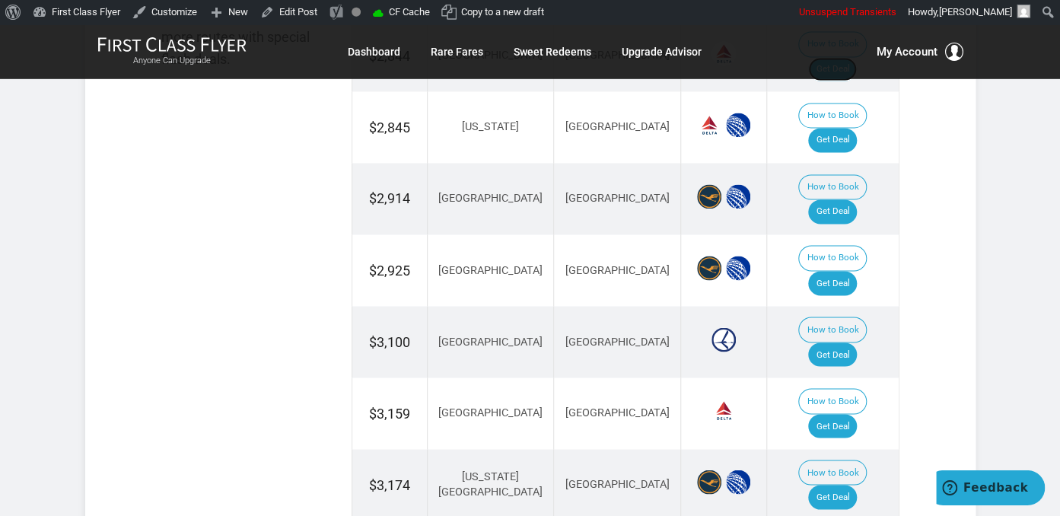
scroll to position [1125, 0]
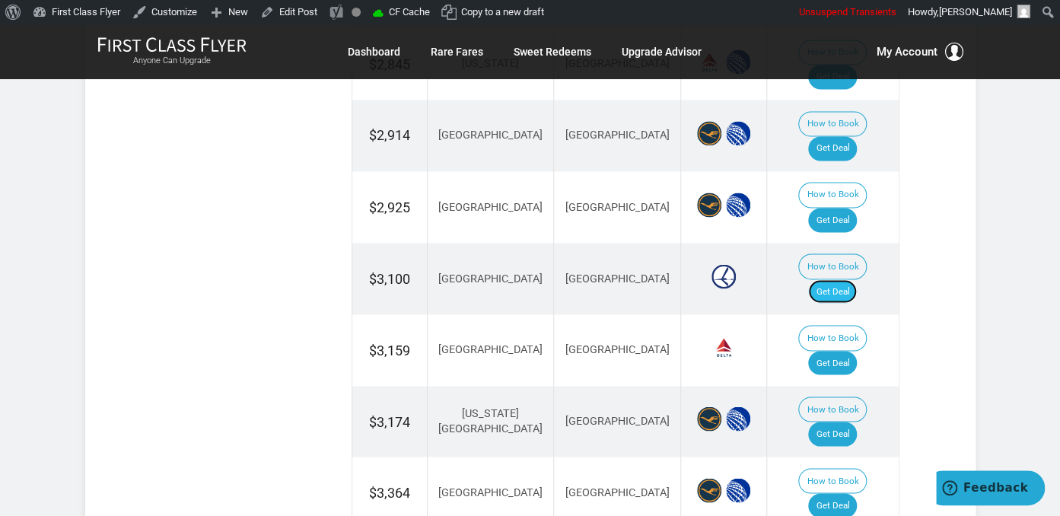
click at [857, 279] on link "Get Deal" at bounding box center [832, 291] width 49 height 24
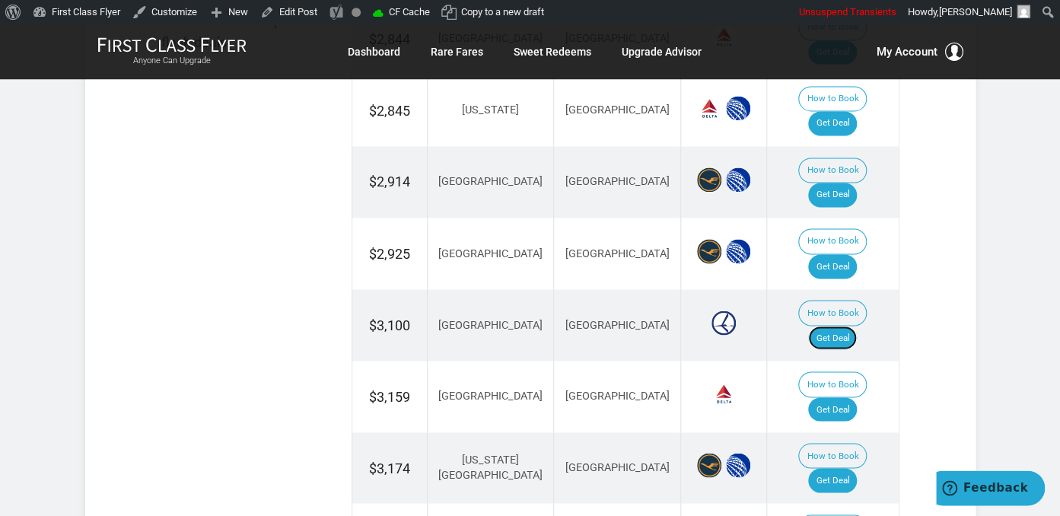
scroll to position [1044, 0]
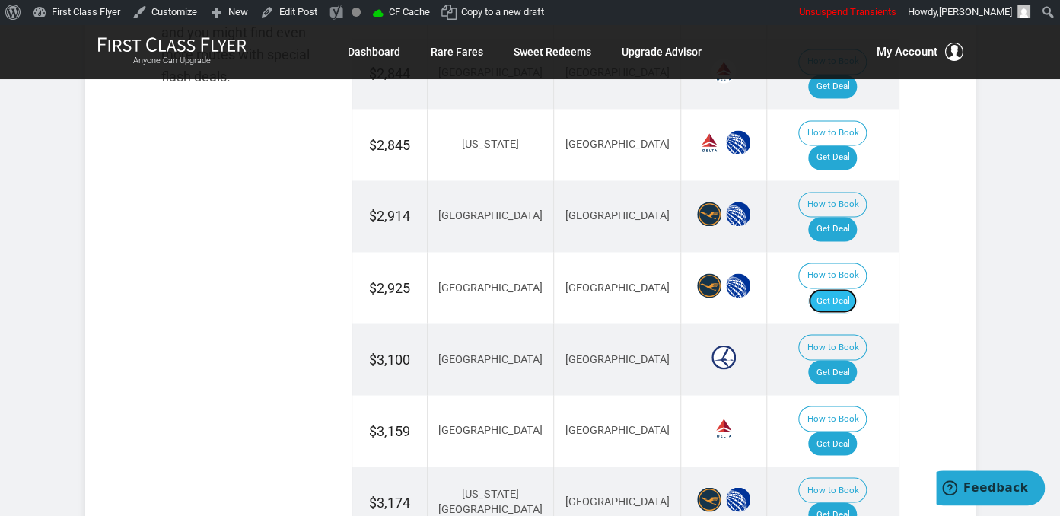
click at [842, 288] on link "Get Deal" at bounding box center [832, 300] width 49 height 24
click at [857, 431] on link "Get Deal" at bounding box center [832, 443] width 49 height 24
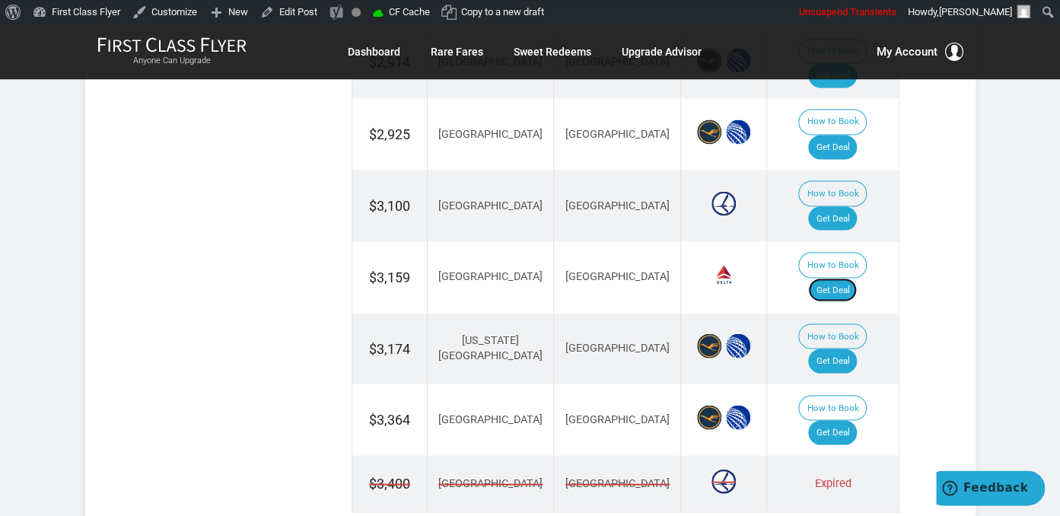
scroll to position [1205, 0]
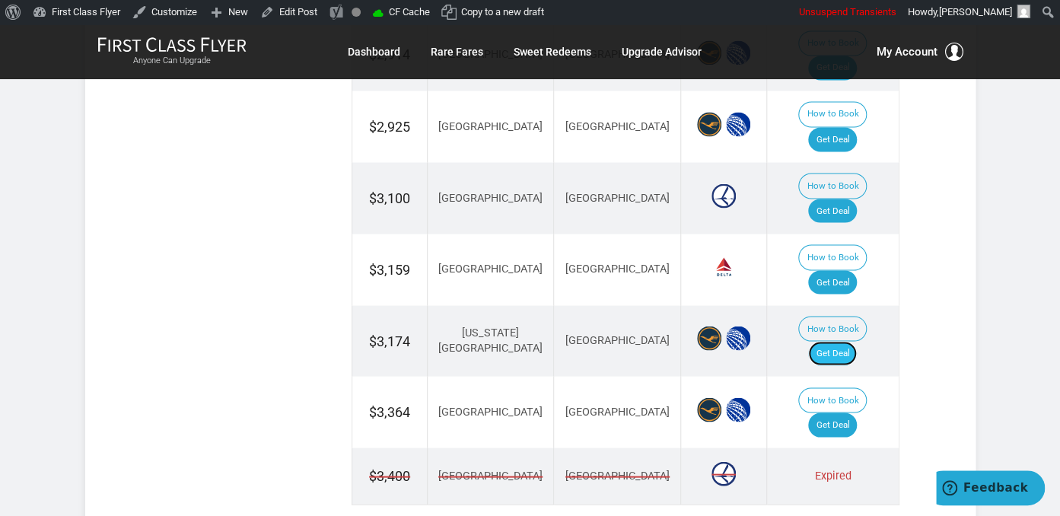
click at [833, 341] on link "Get Deal" at bounding box center [832, 353] width 49 height 24
click at [842, 412] on link "Get Deal" at bounding box center [832, 424] width 49 height 24
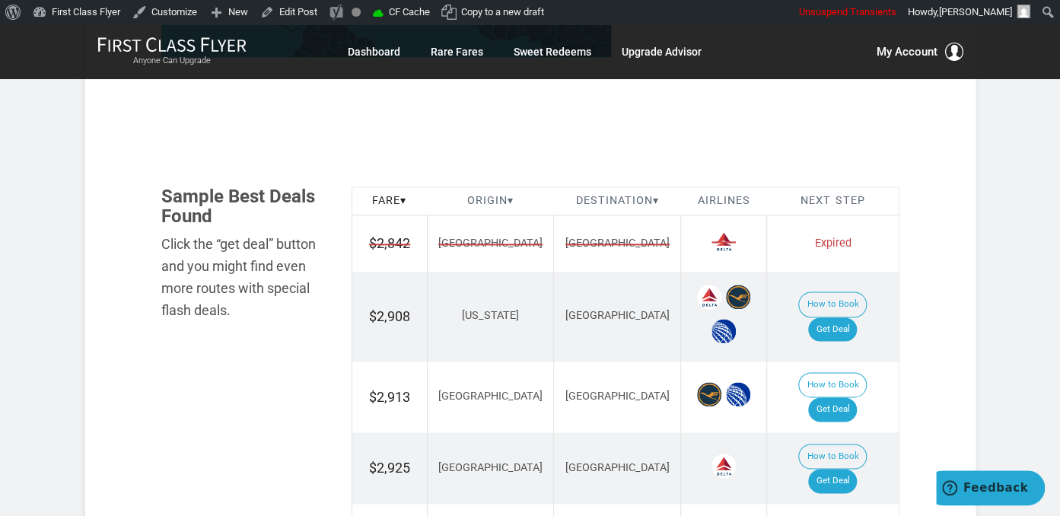
scroll to position [723, 0]
